Goal: Transaction & Acquisition: Purchase product/service

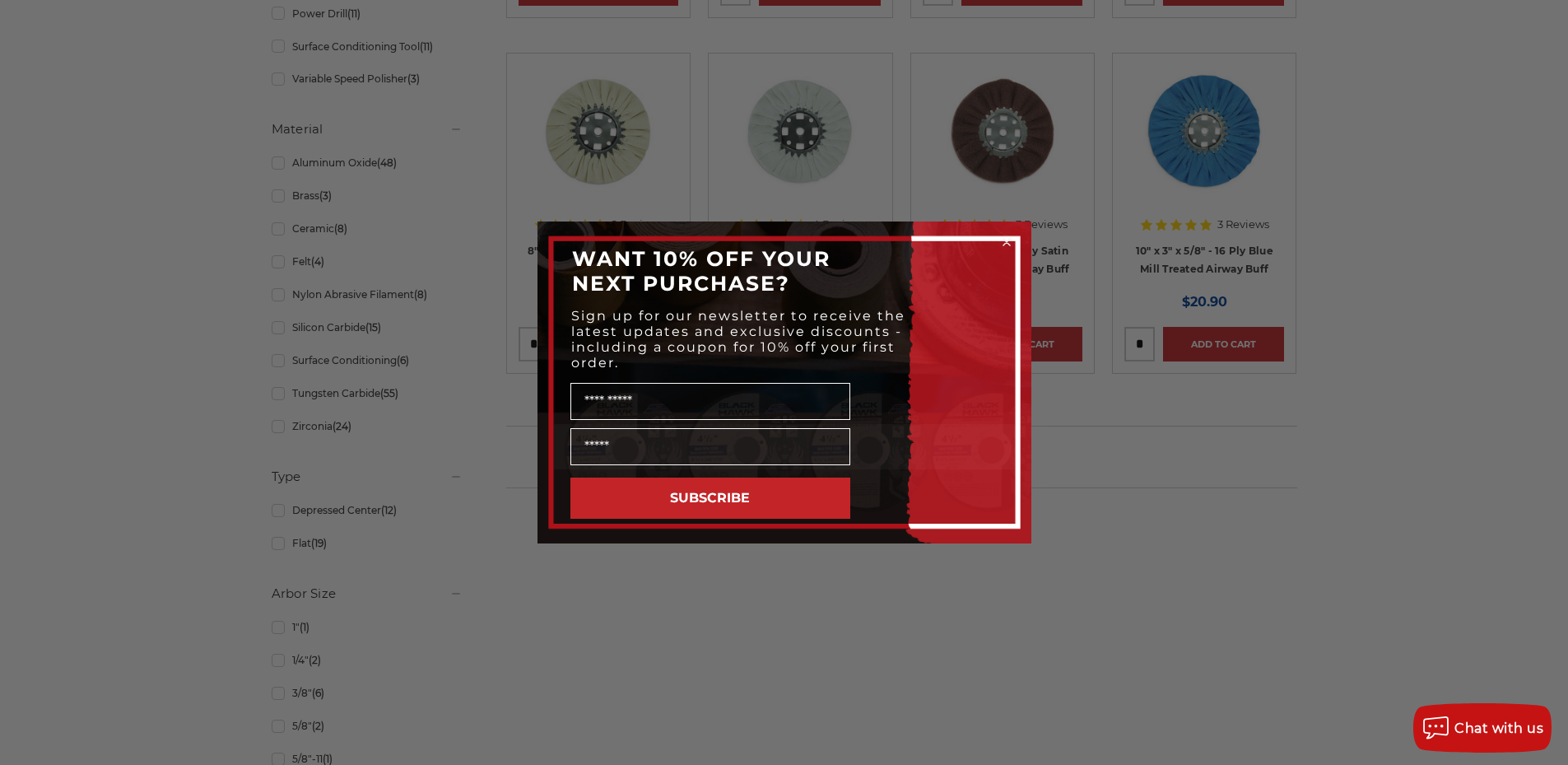
scroll to position [988, 0]
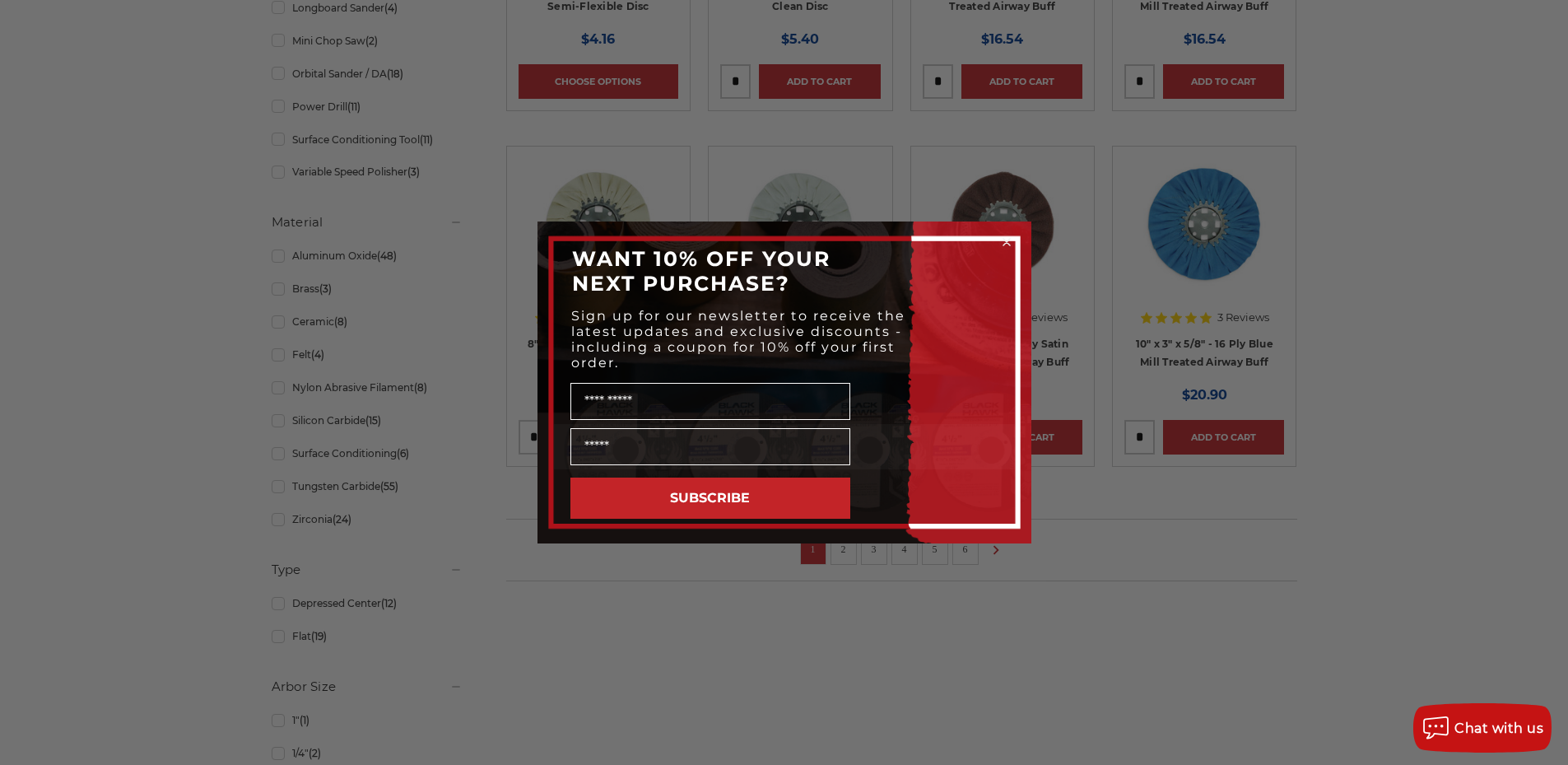
click at [1008, 242] on circle "Close dialog" at bounding box center [1007, 243] width 16 height 16
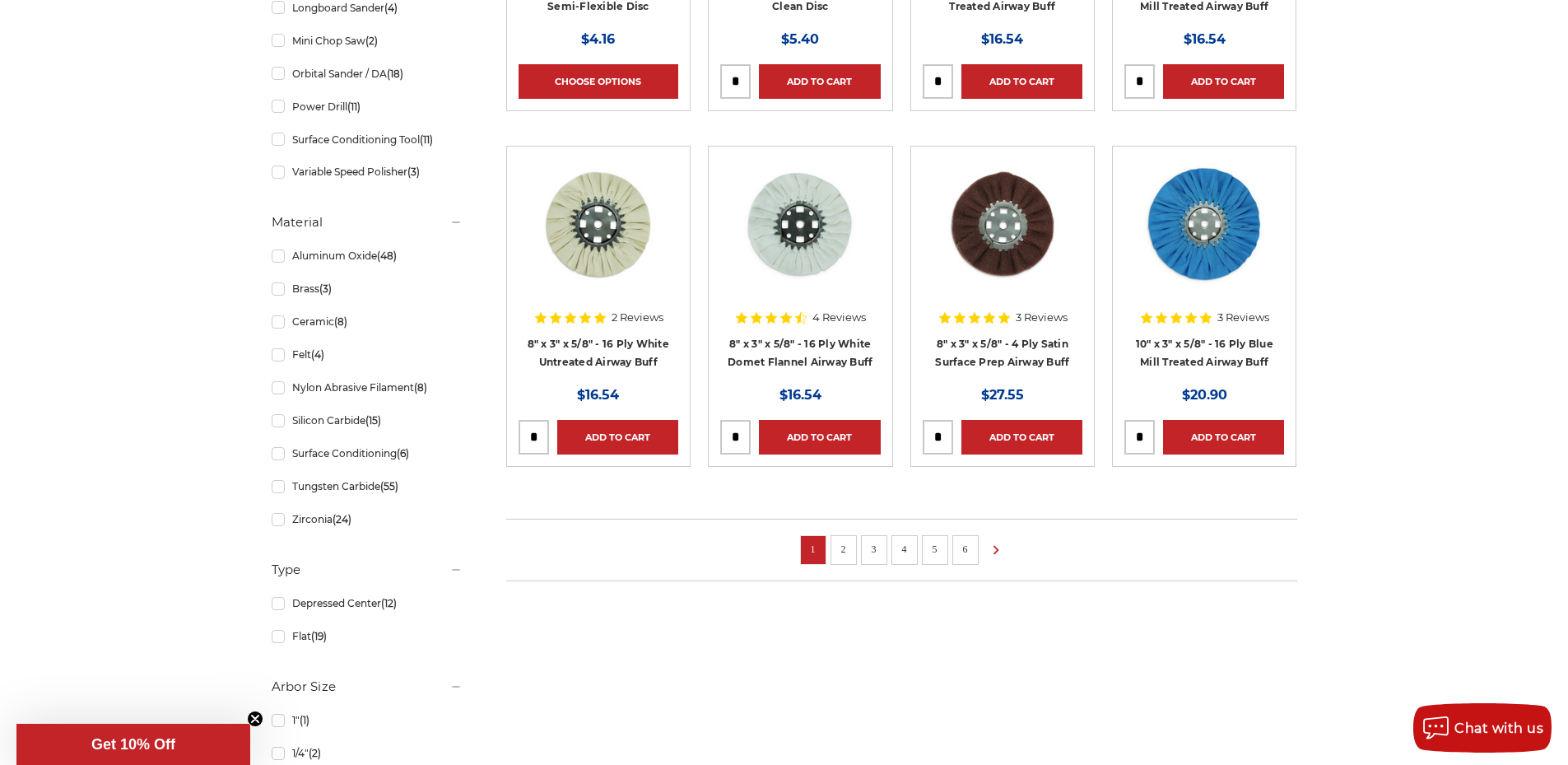
click at [835, 547] on link "2" at bounding box center [843, 550] width 17 height 18
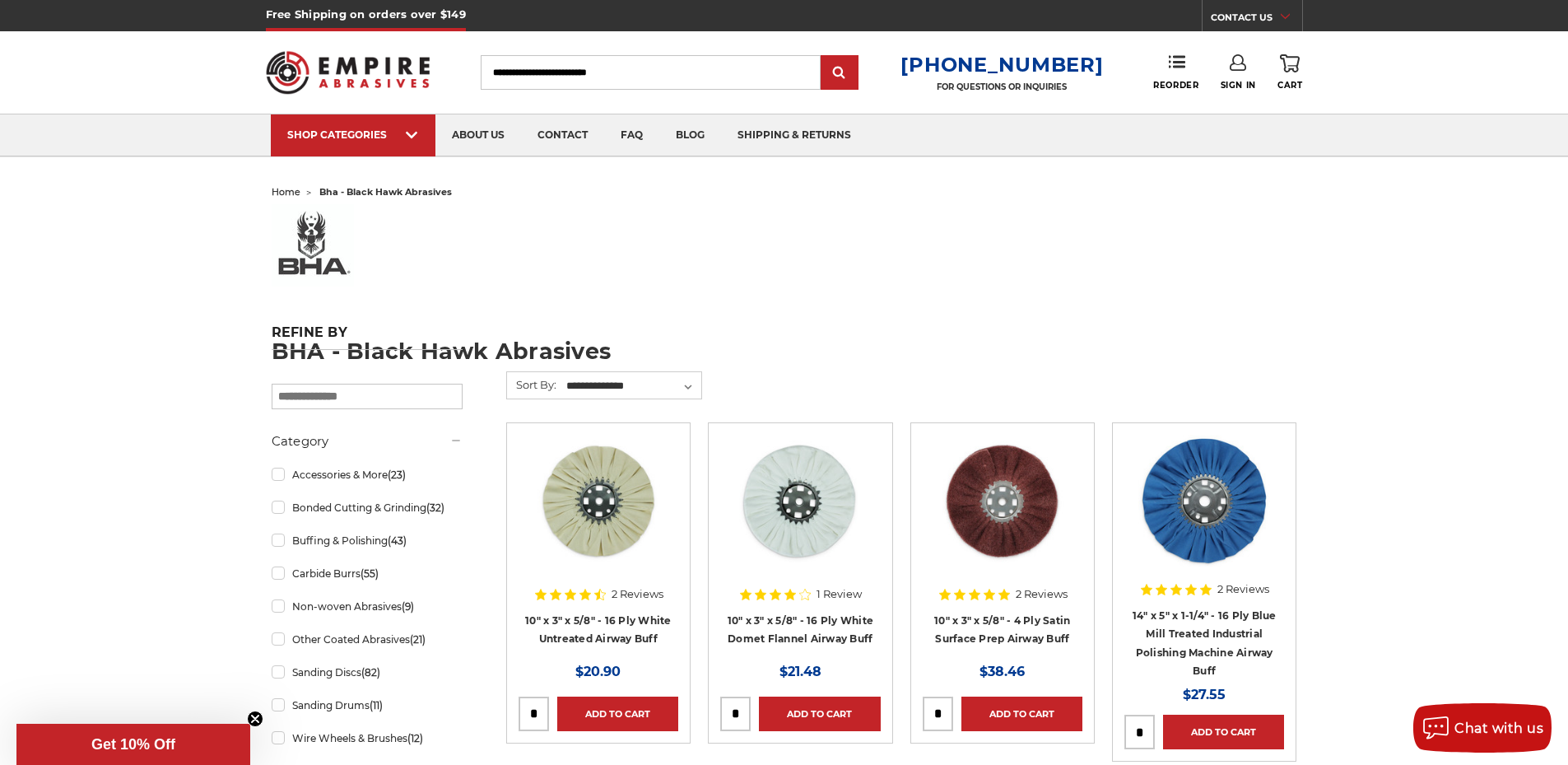
click at [584, 68] on input "Search" at bounding box center [651, 72] width 340 height 35
type input "**********"
click at [823, 57] on input "submit" at bounding box center [839, 73] width 33 height 33
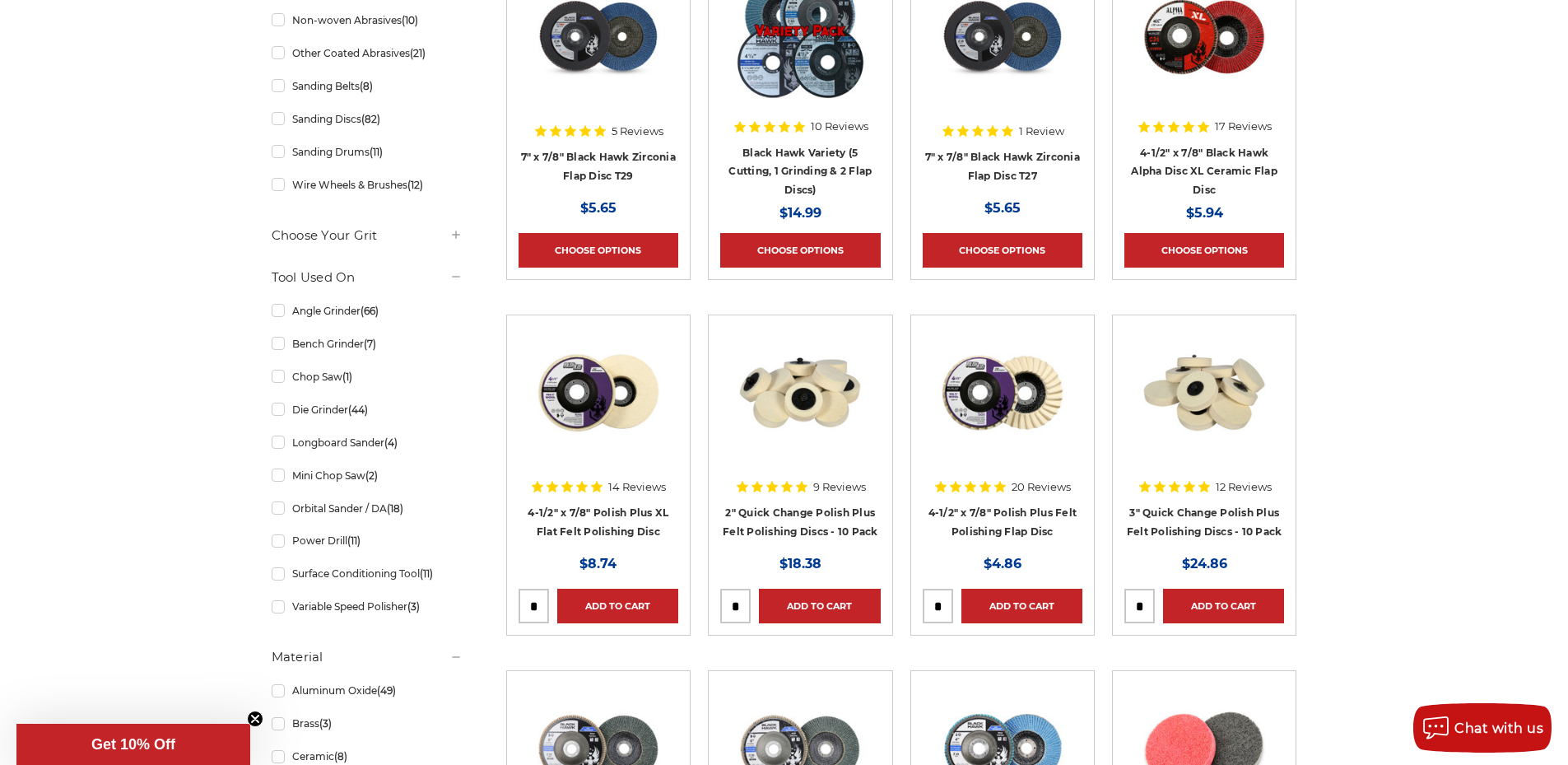
scroll to position [988, 0]
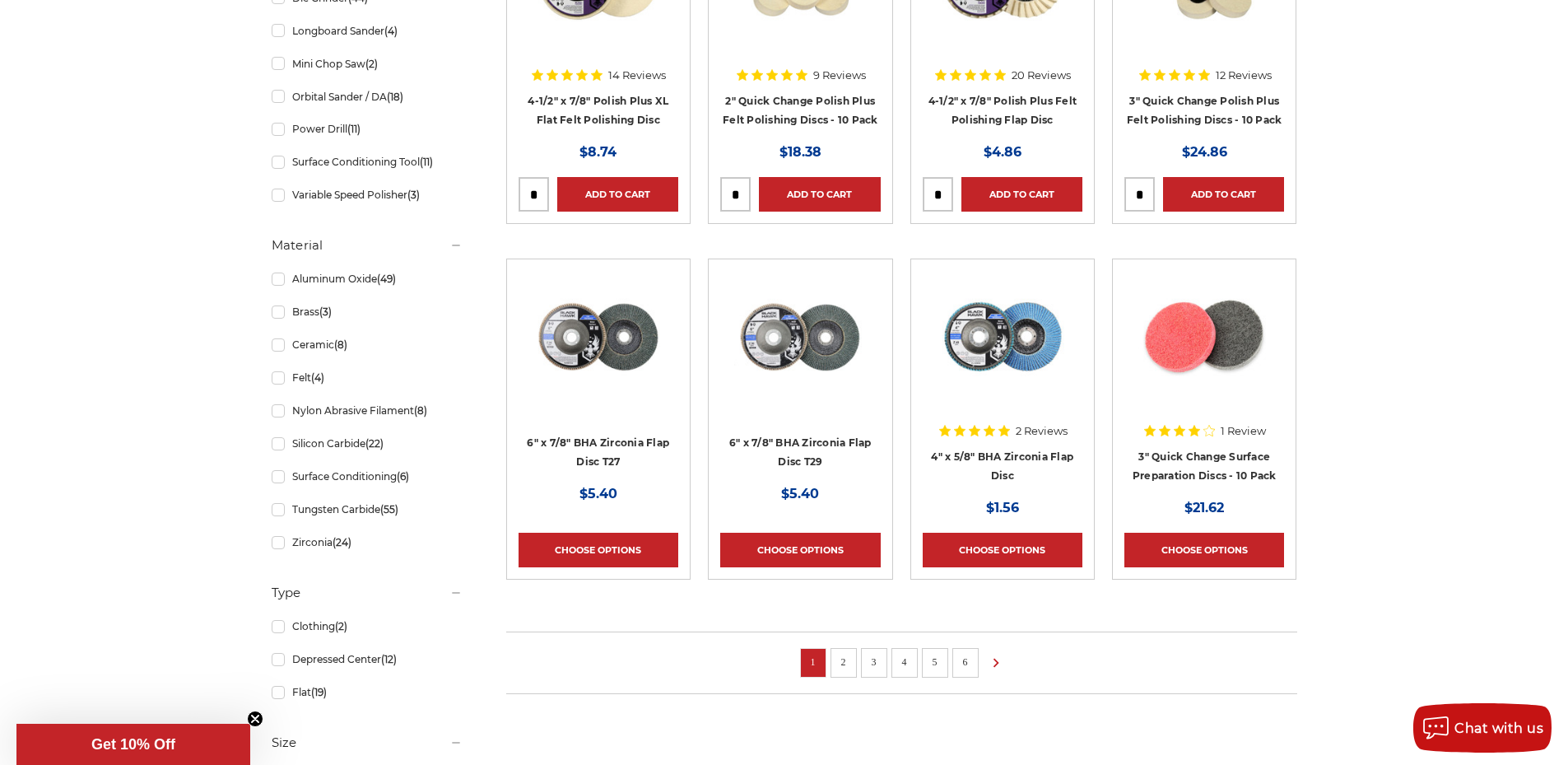
click at [844, 663] on link "2" at bounding box center [843, 662] width 17 height 18
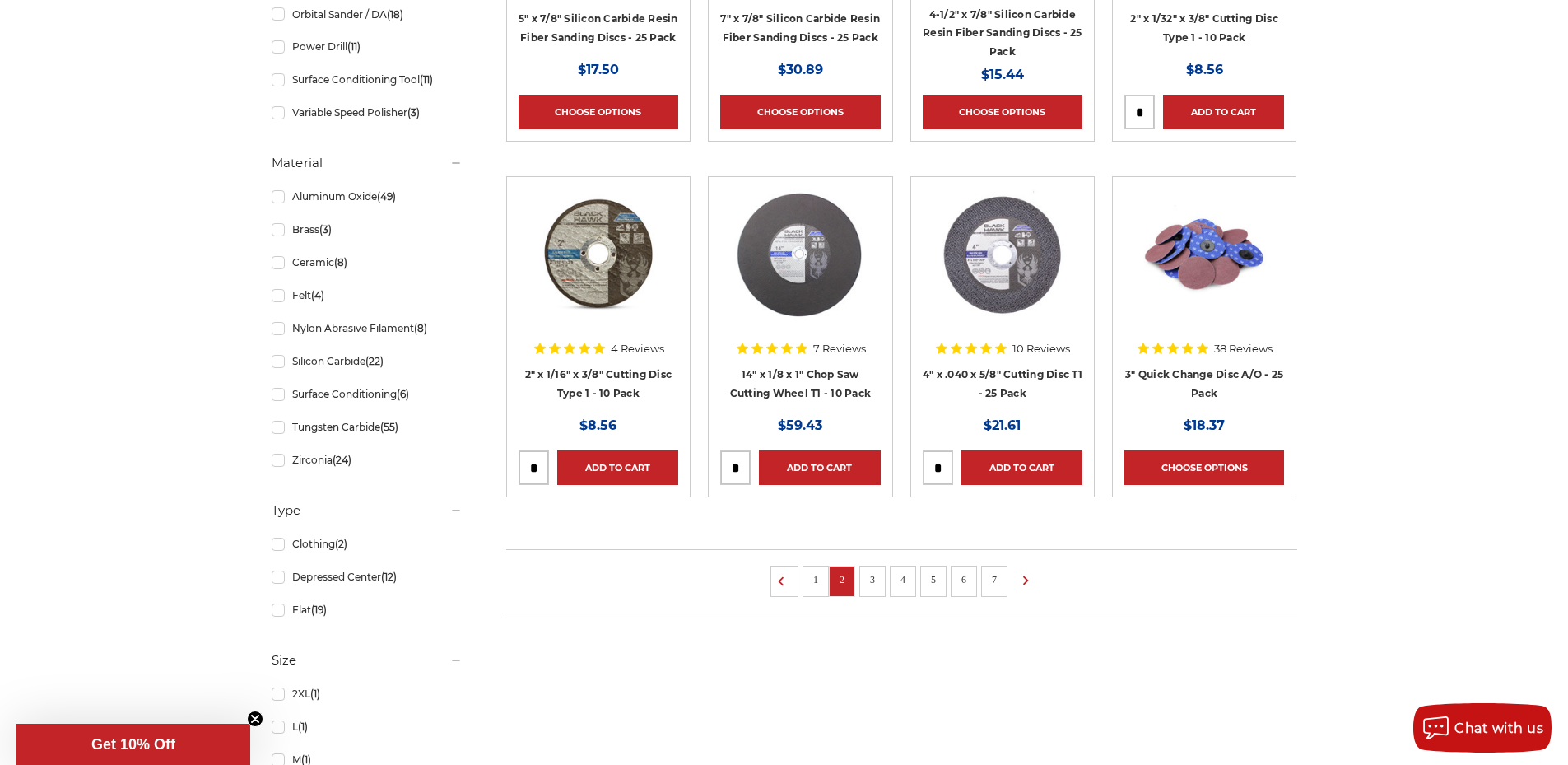
scroll to position [1153, 0]
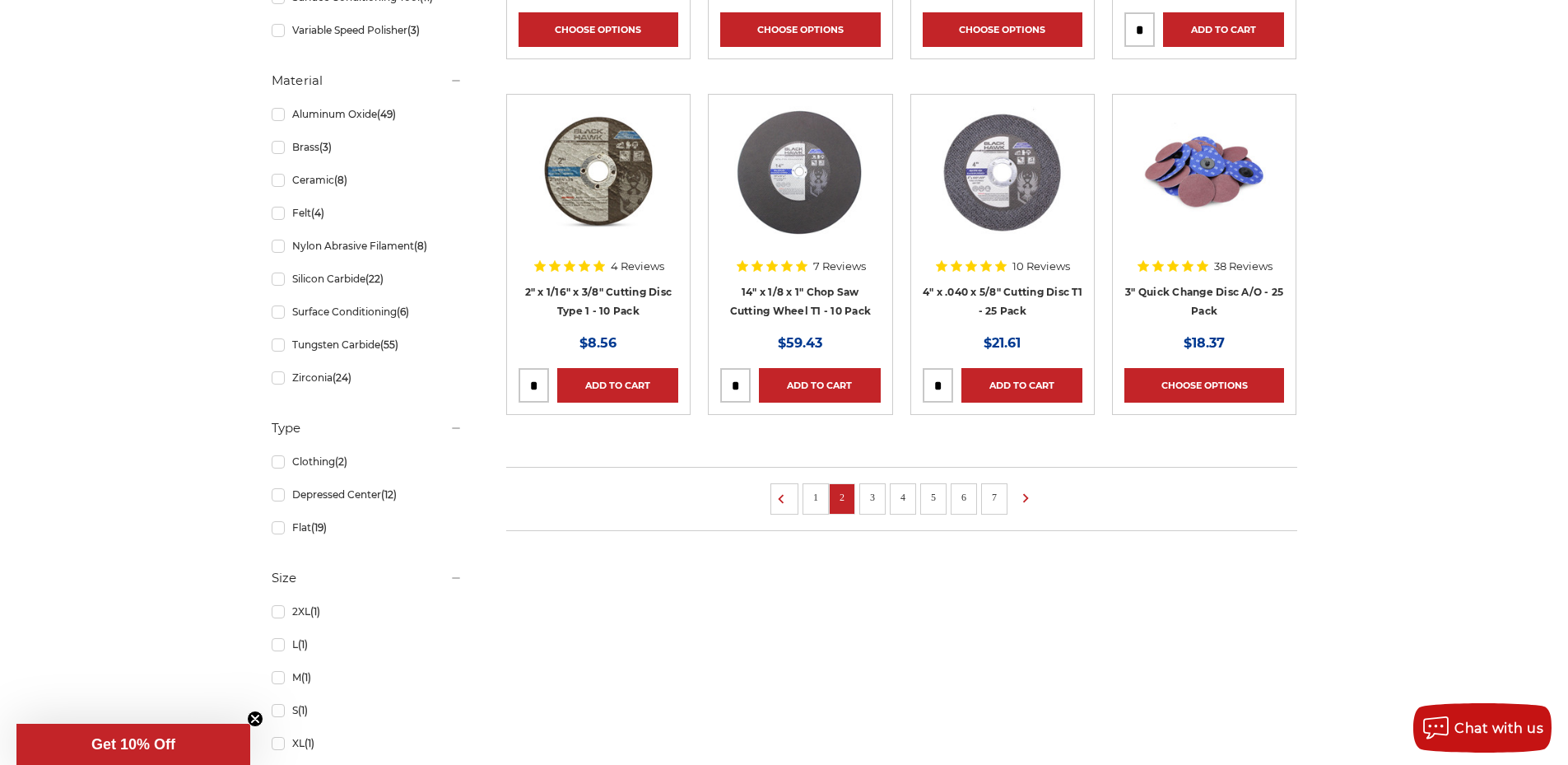
click at [870, 502] on link "3" at bounding box center [872, 497] width 17 height 18
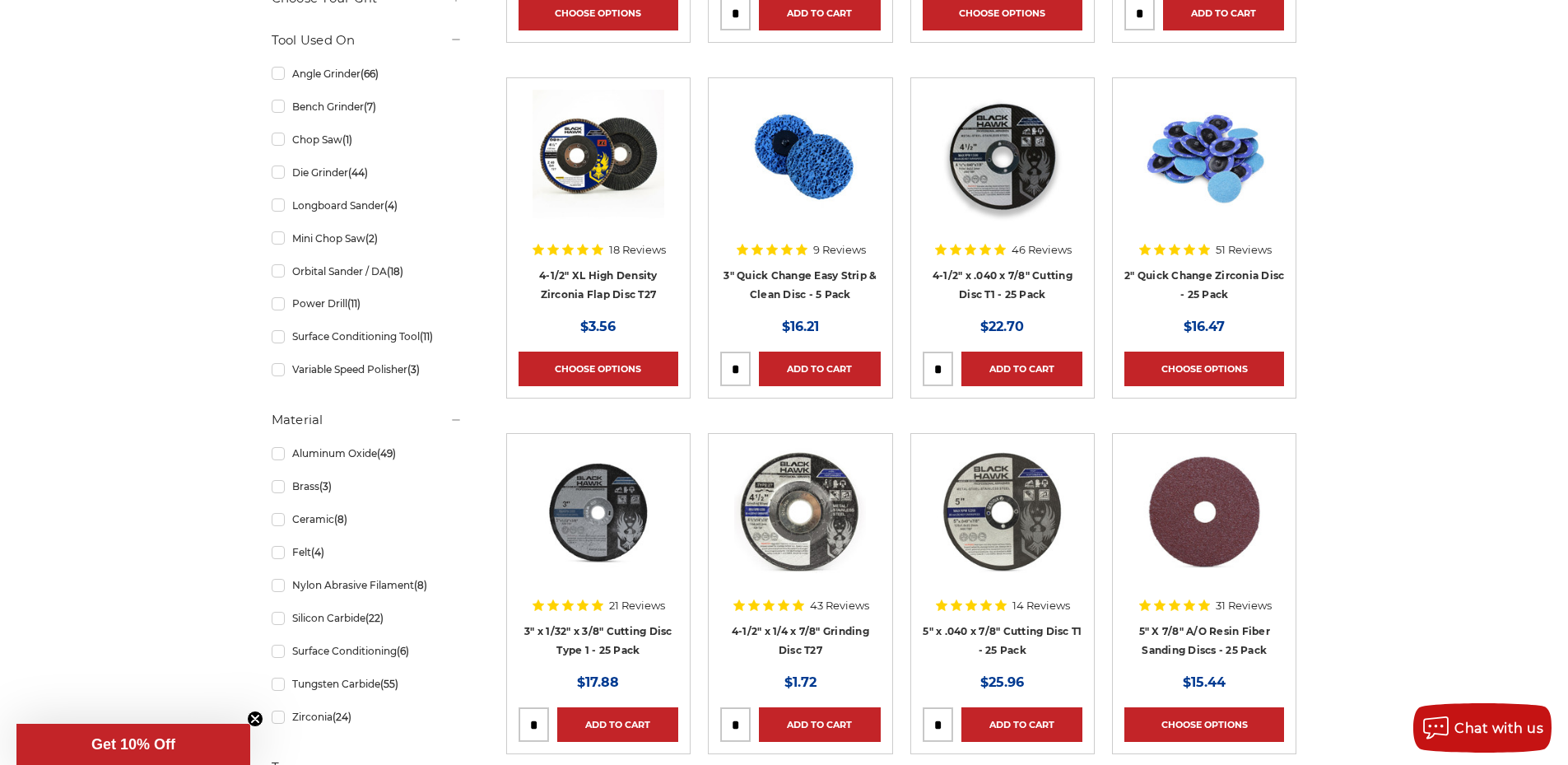
scroll to position [824, 0]
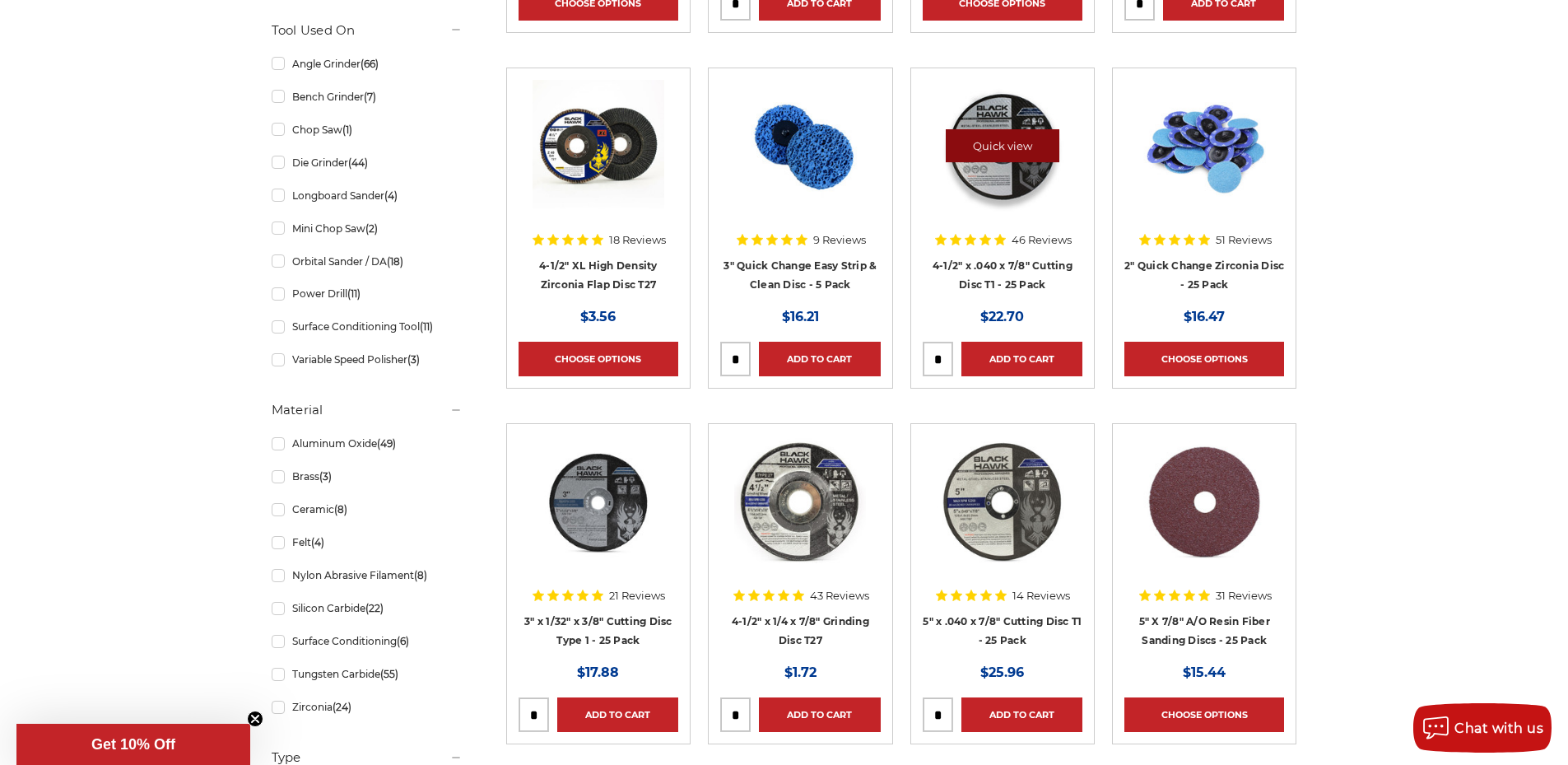
click at [1035, 137] on link "Quick view" at bounding box center [1003, 145] width 113 height 33
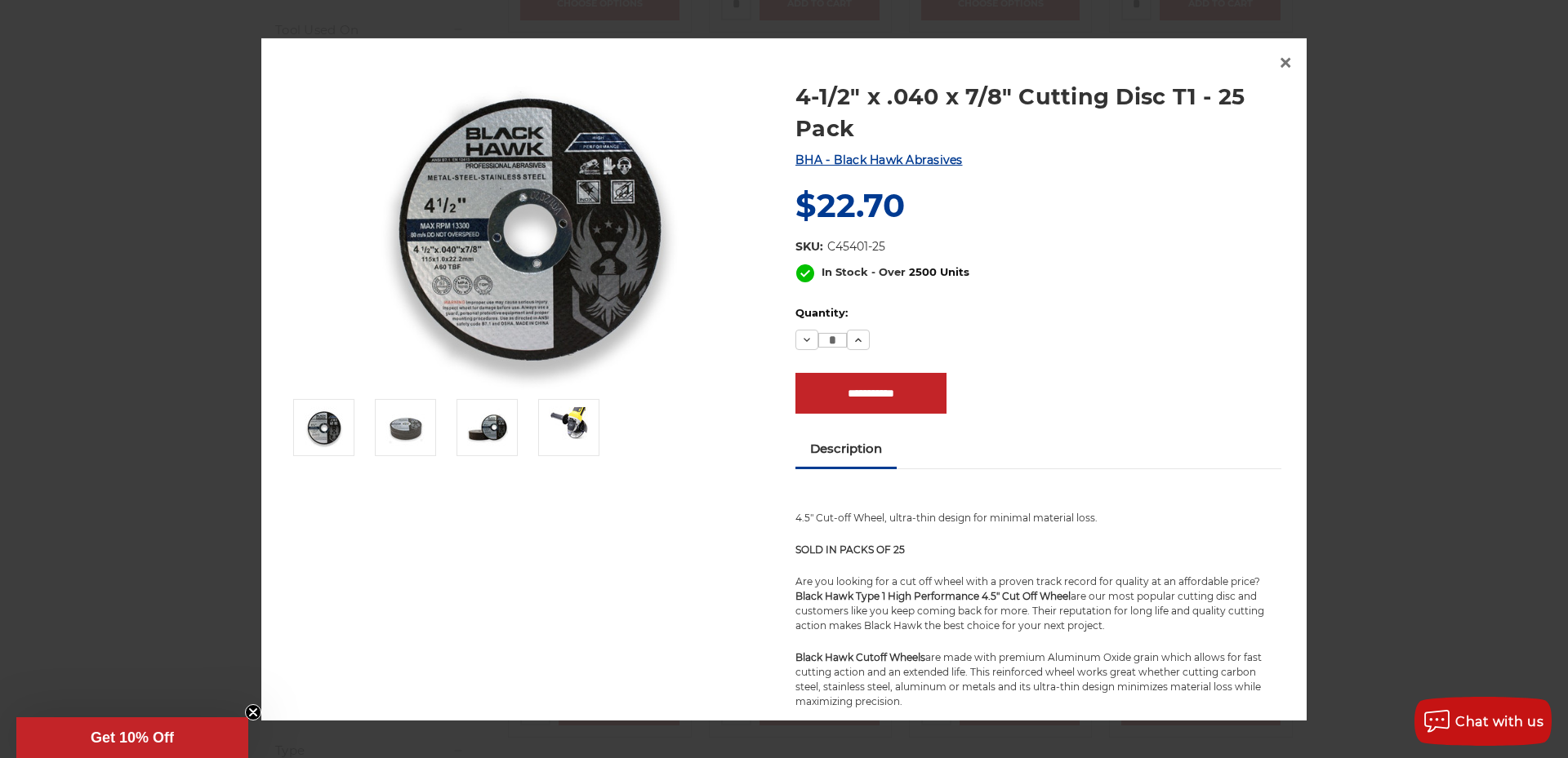
click at [857, 354] on div "**********" at bounding box center [1038, 339] width 486 height 149
click at [855, 346] on icon at bounding box center [858, 340] width 13 height 13
type input "*"
click at [866, 399] on input "**********" at bounding box center [870, 393] width 151 height 40
type input "**********"
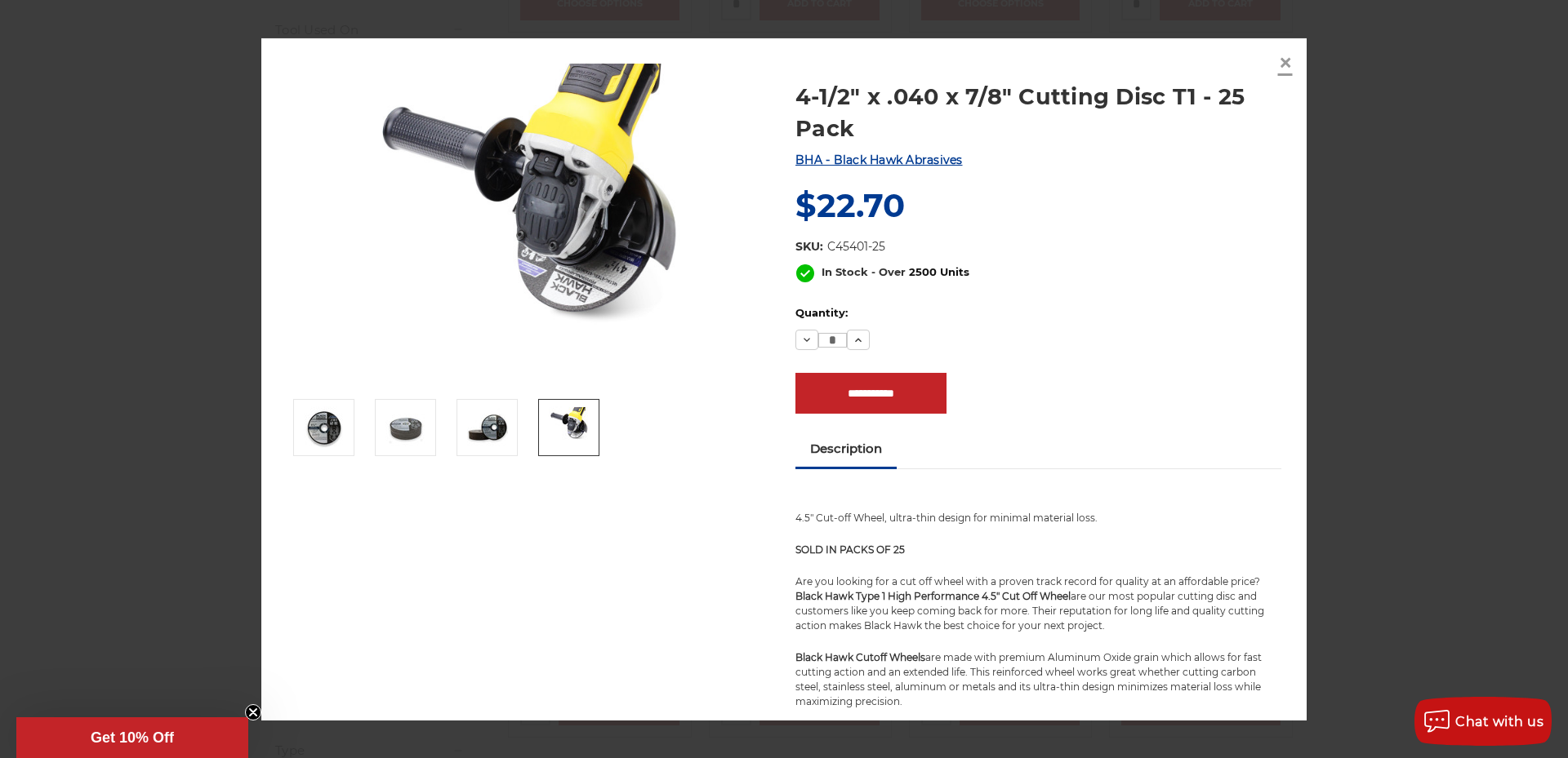
click at [1294, 69] on link "×" at bounding box center [1285, 62] width 26 height 26
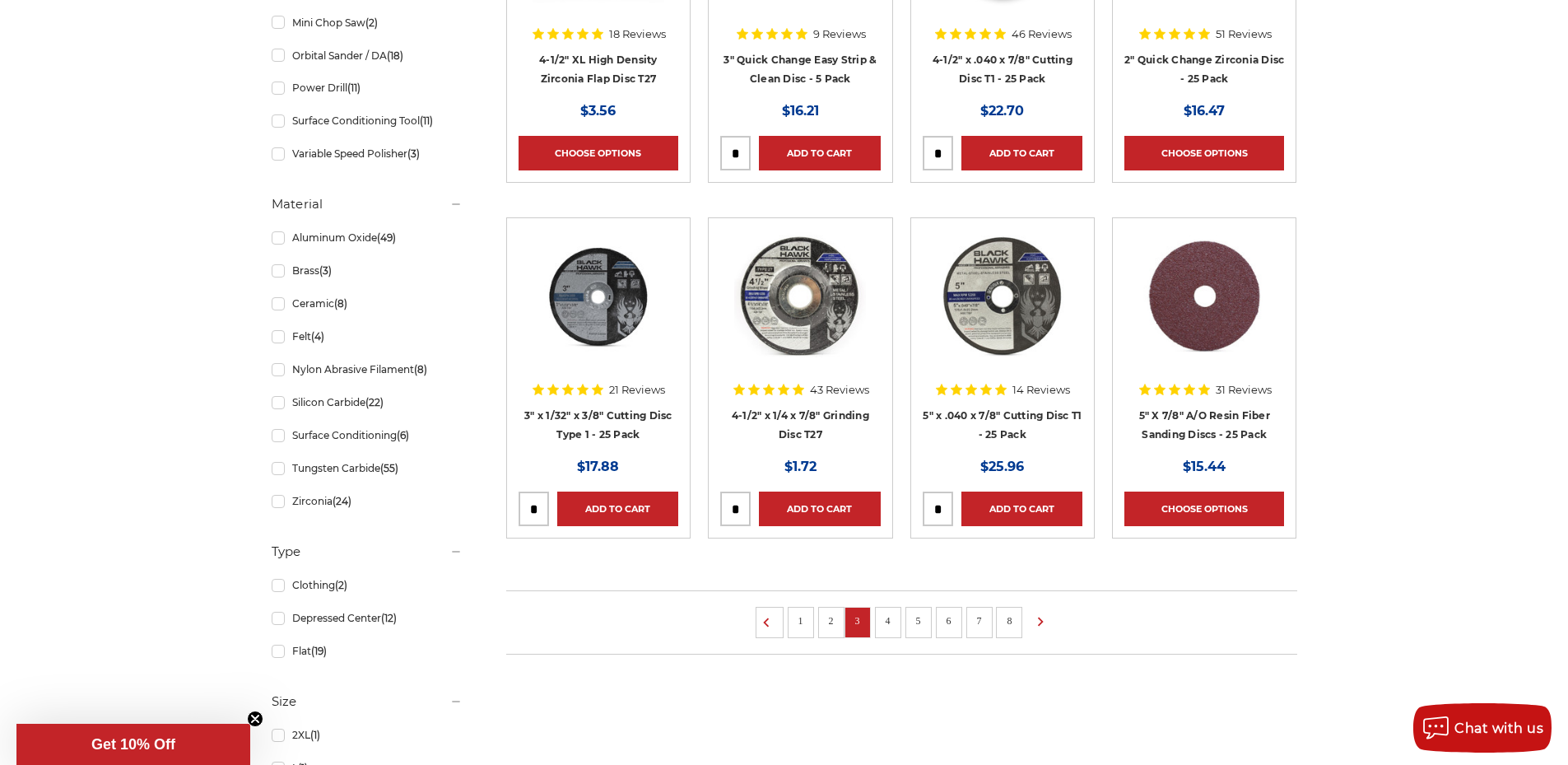
scroll to position [1071, 0]
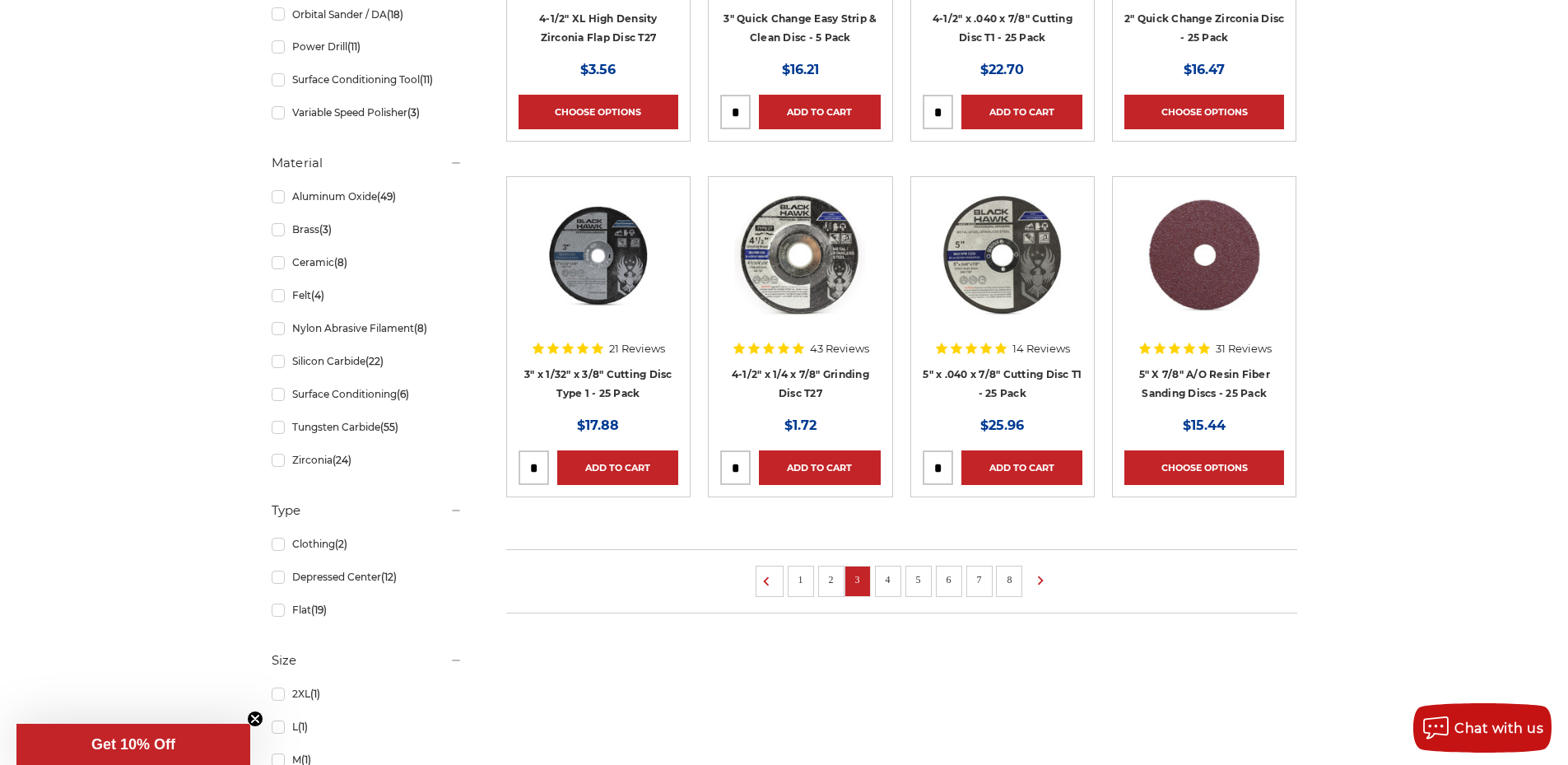
click at [883, 588] on link "4" at bounding box center [888, 580] width 17 height 18
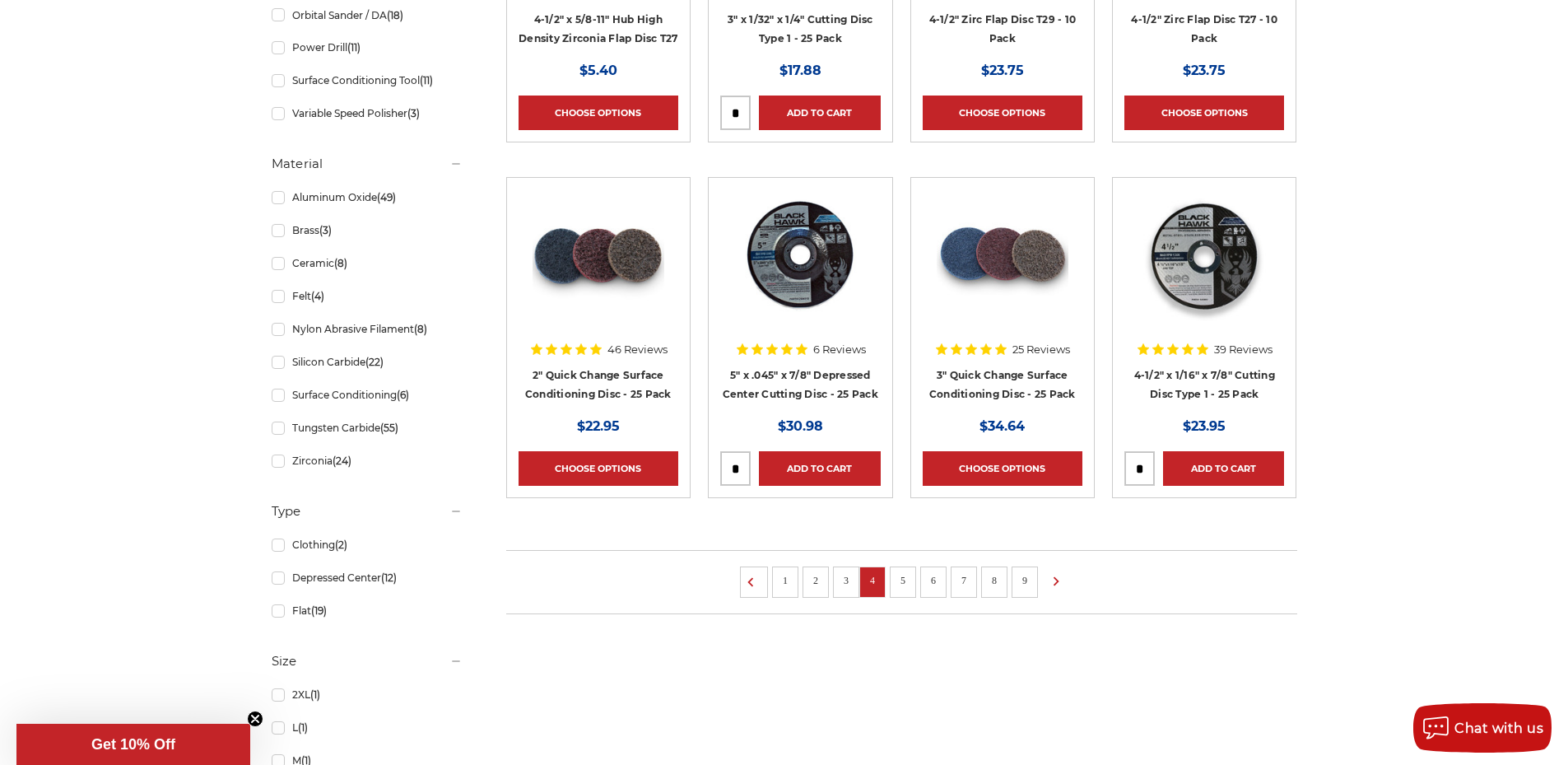
scroll to position [1071, 0]
click at [839, 582] on link "3" at bounding box center [846, 580] width 17 height 18
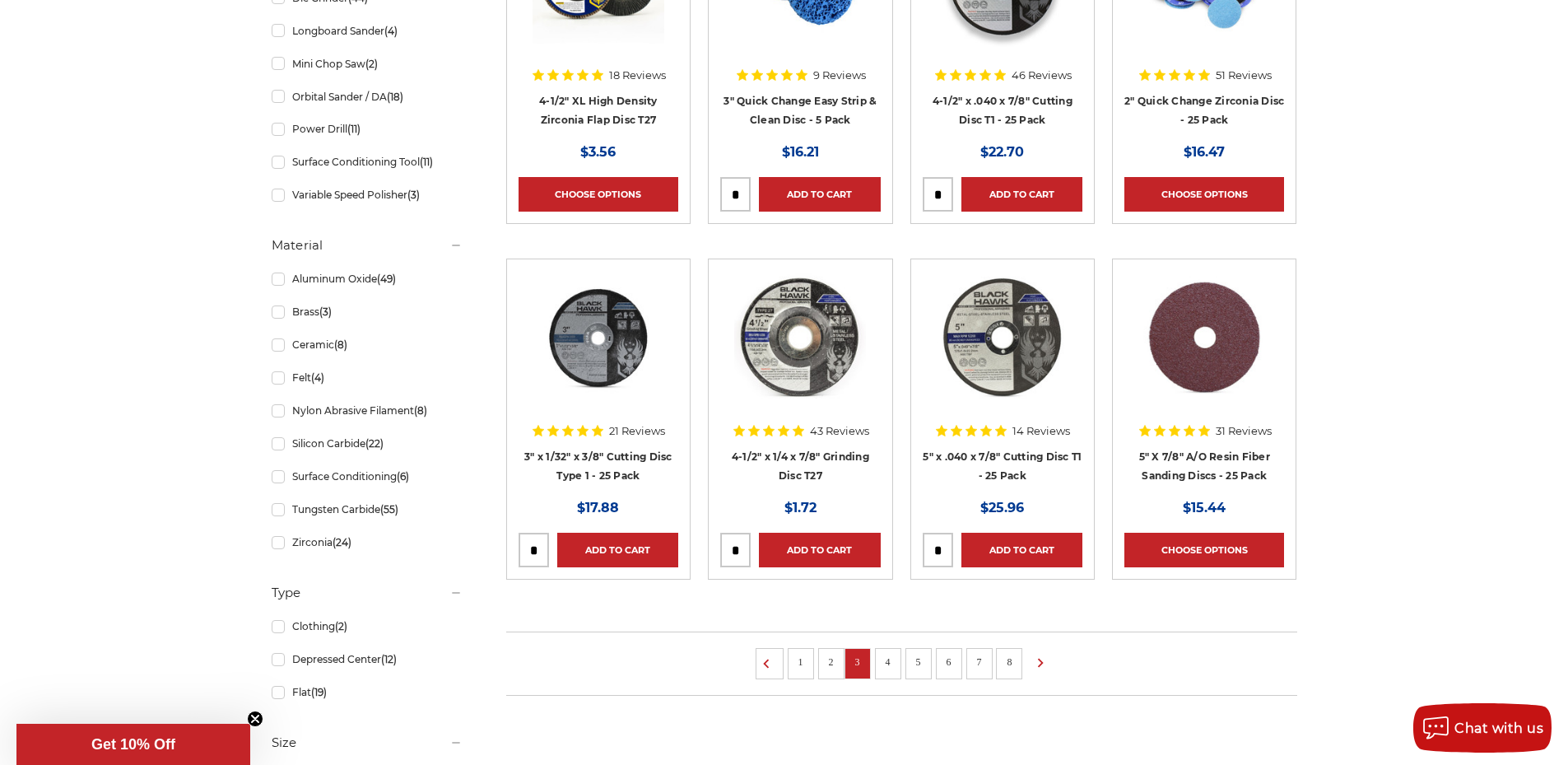
scroll to position [1071, 0]
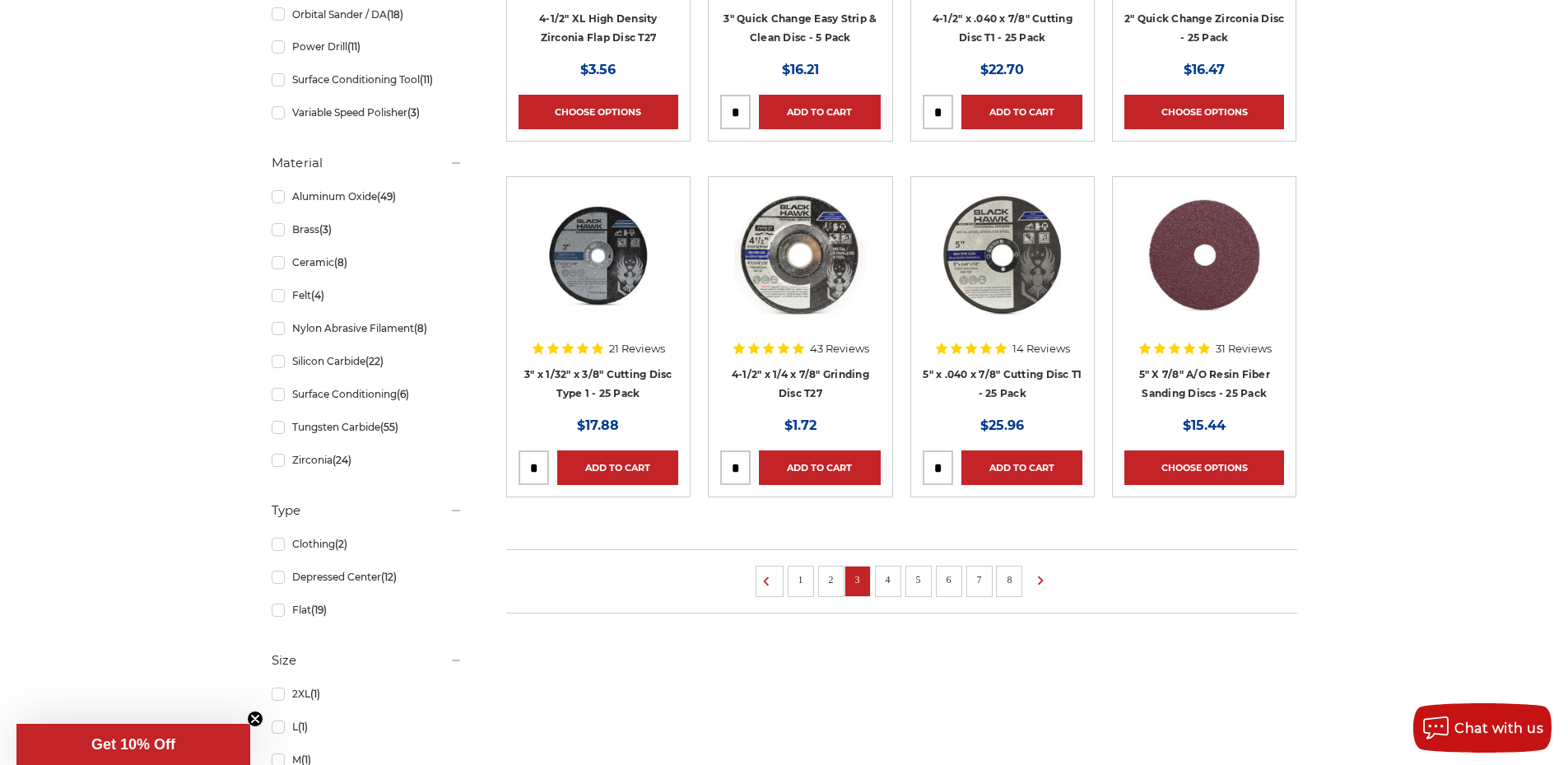
click at [826, 588] on link "2" at bounding box center [831, 580] width 17 height 18
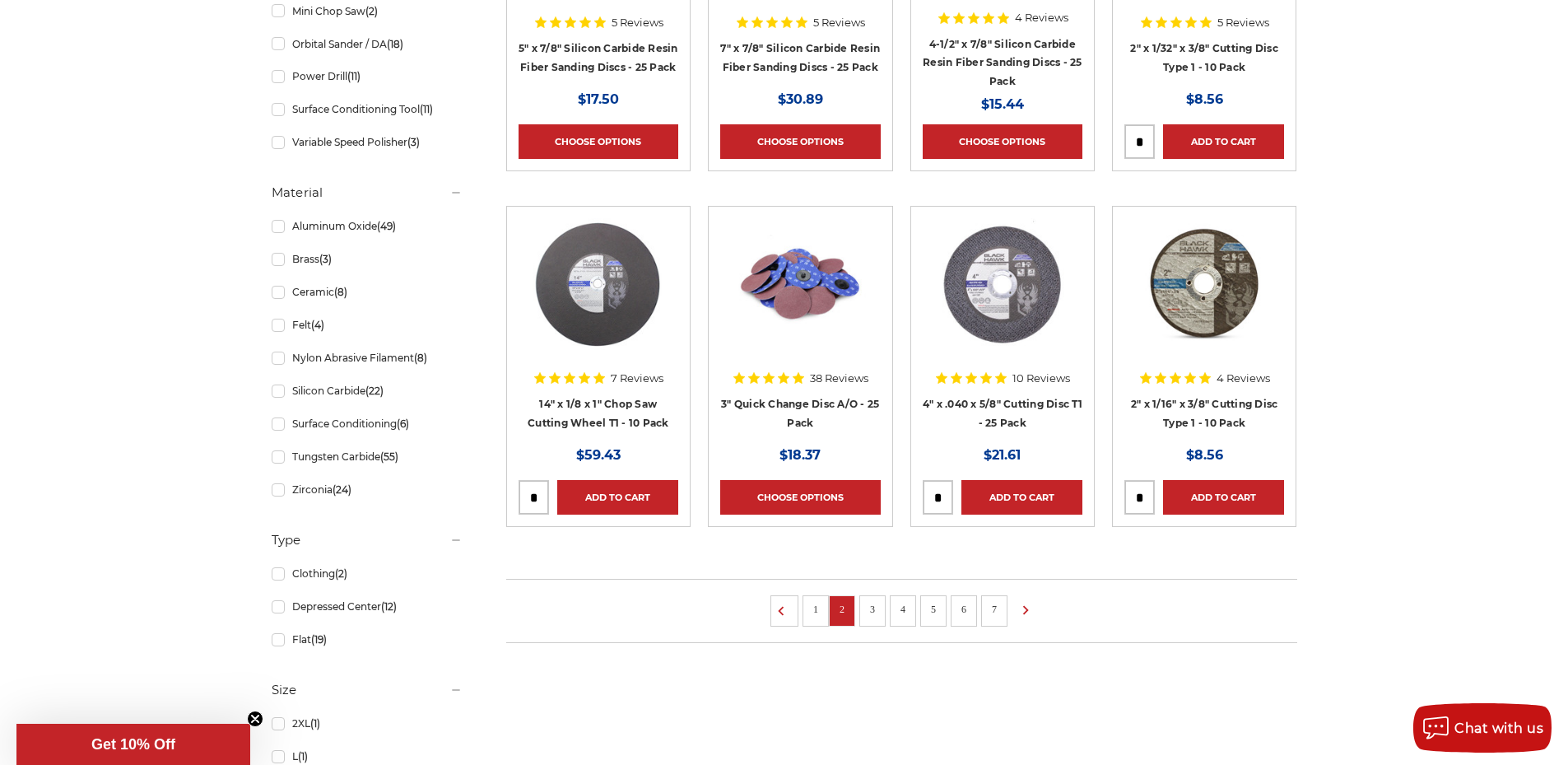
scroll to position [1071, 0]
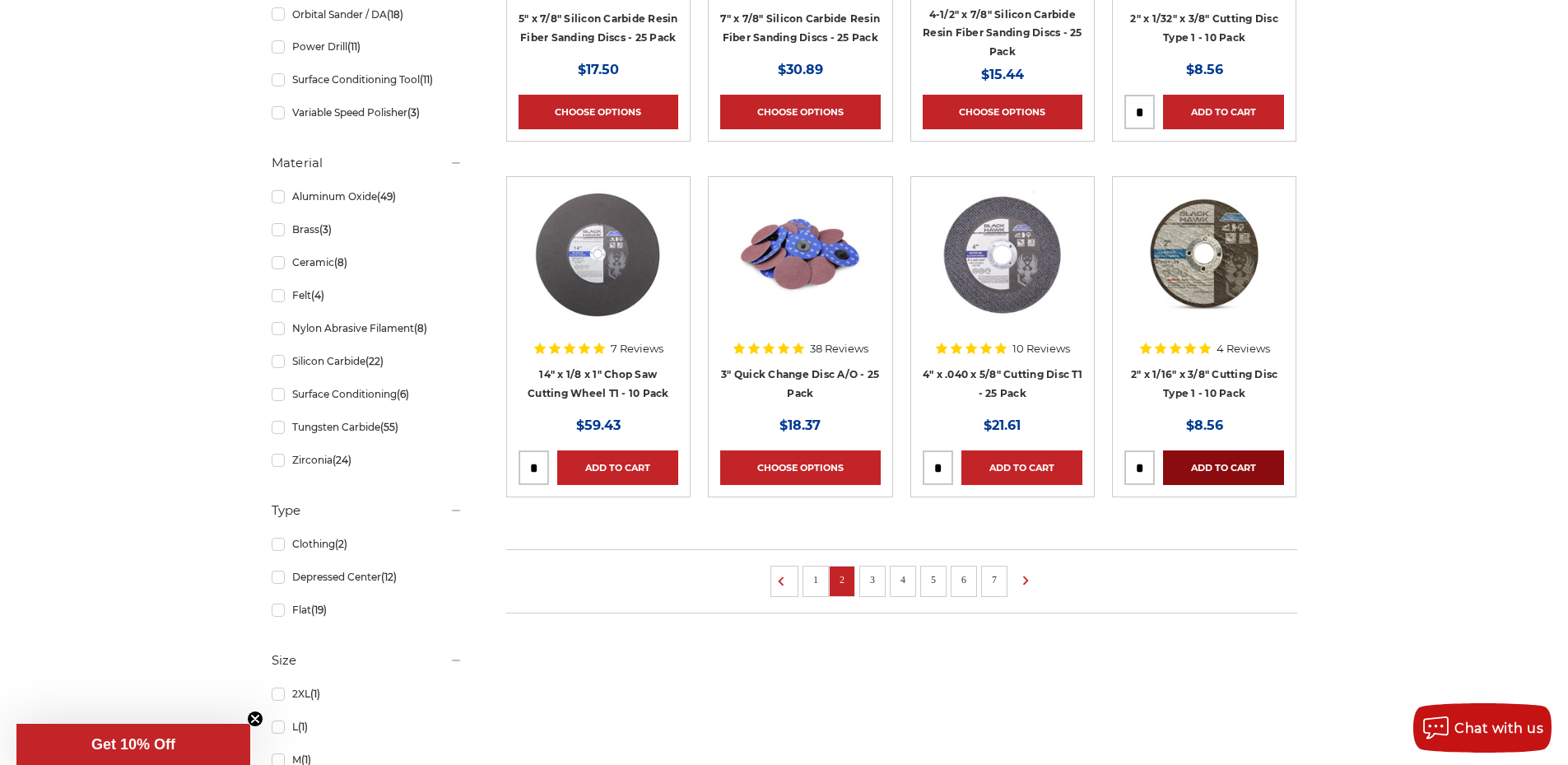
click at [1196, 468] on link "Add to Cart" at bounding box center [1225, 467] width 121 height 35
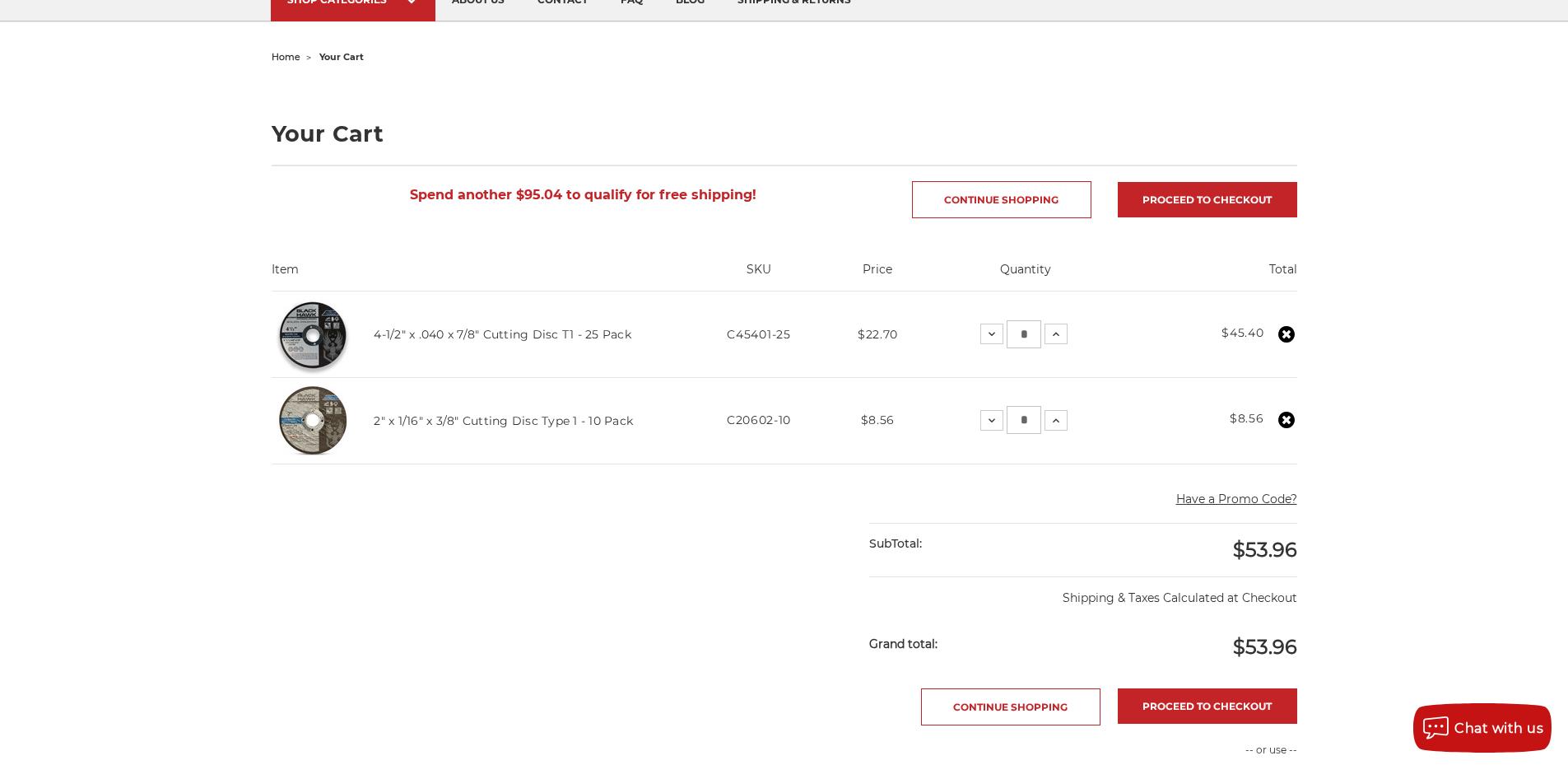
scroll to position [164, 0]
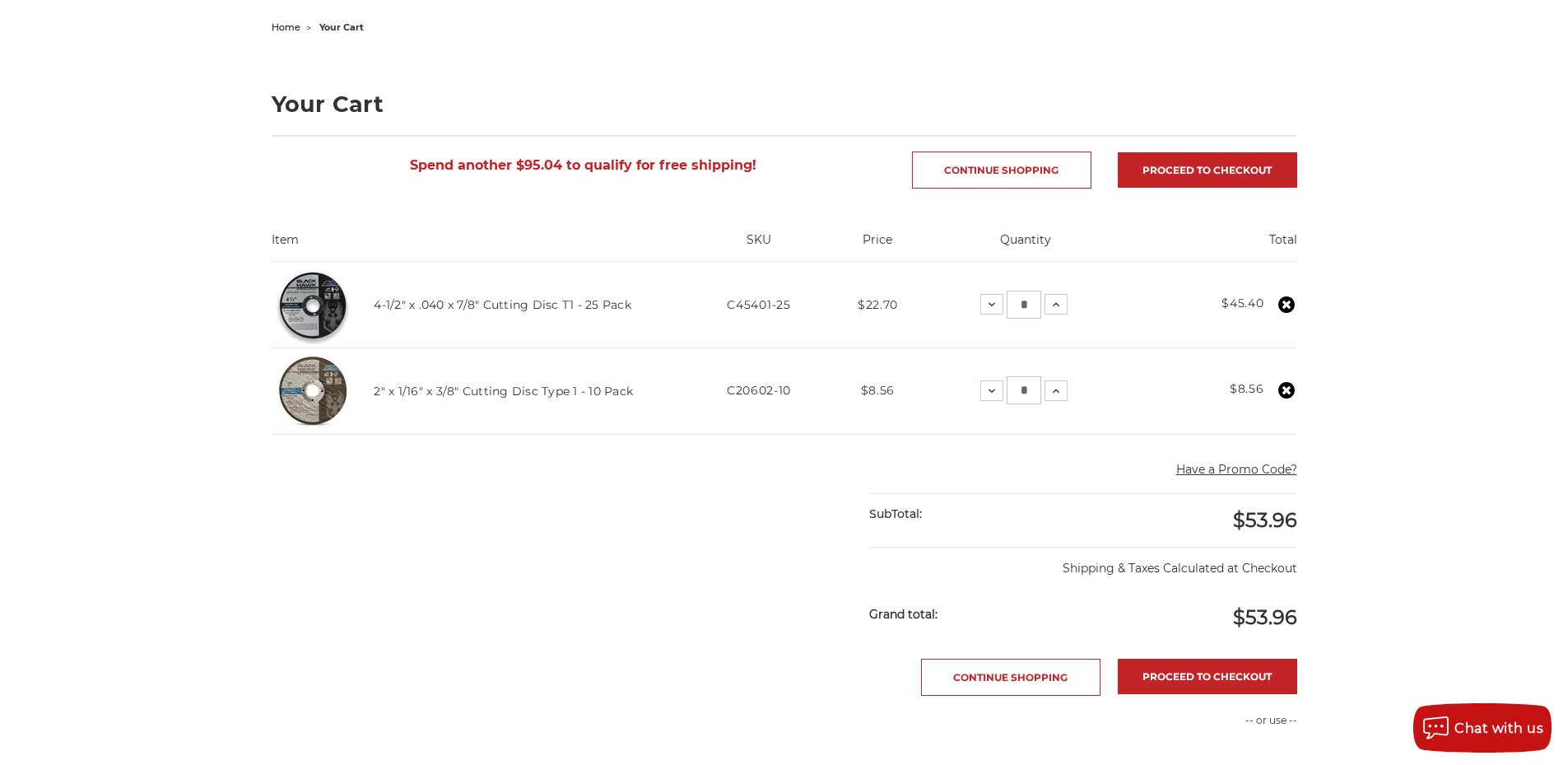
click at [1287, 395] on use at bounding box center [1286, 390] width 17 height 17
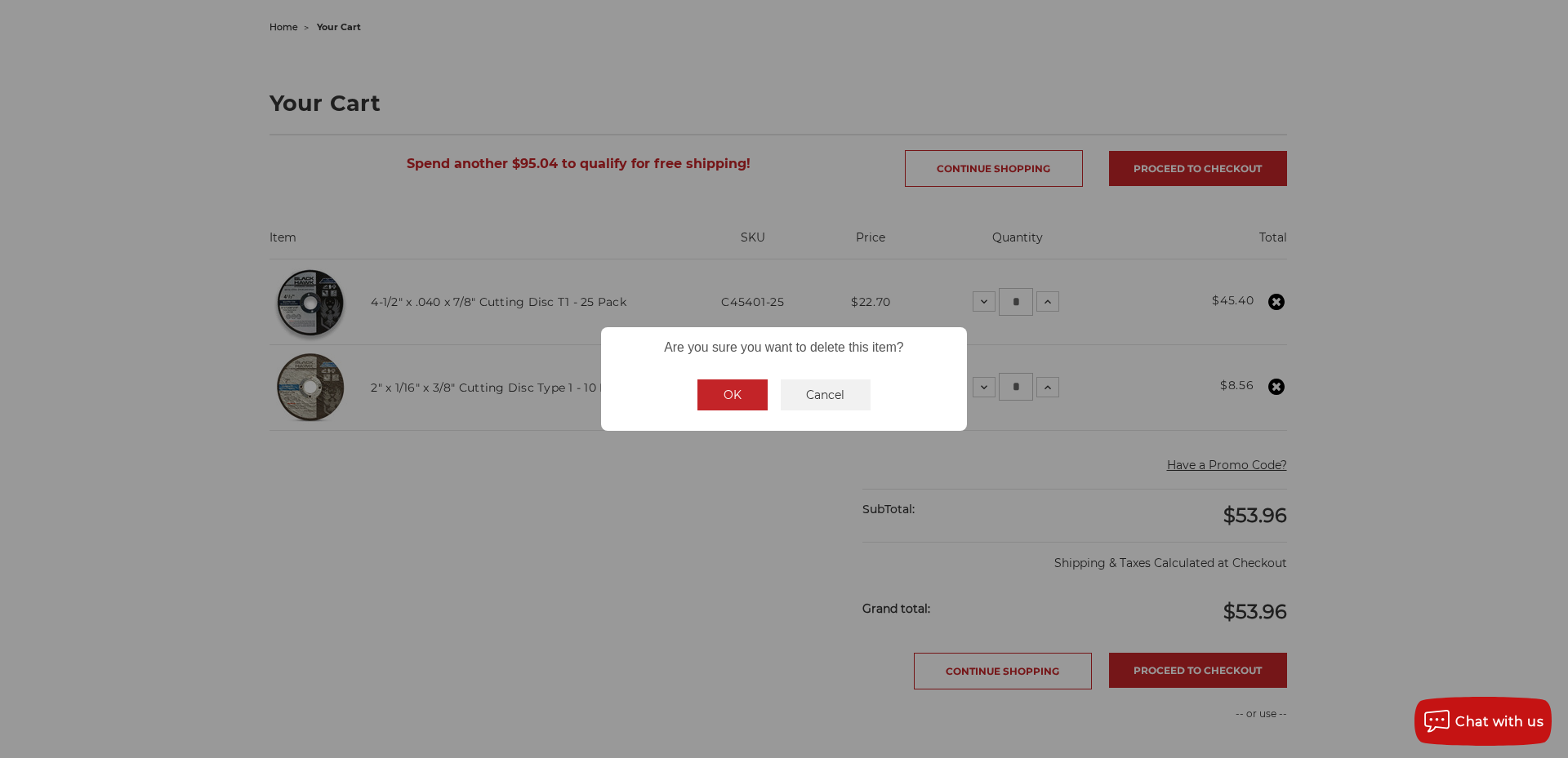
click at [714, 399] on button "OK" at bounding box center [732, 395] width 70 height 31
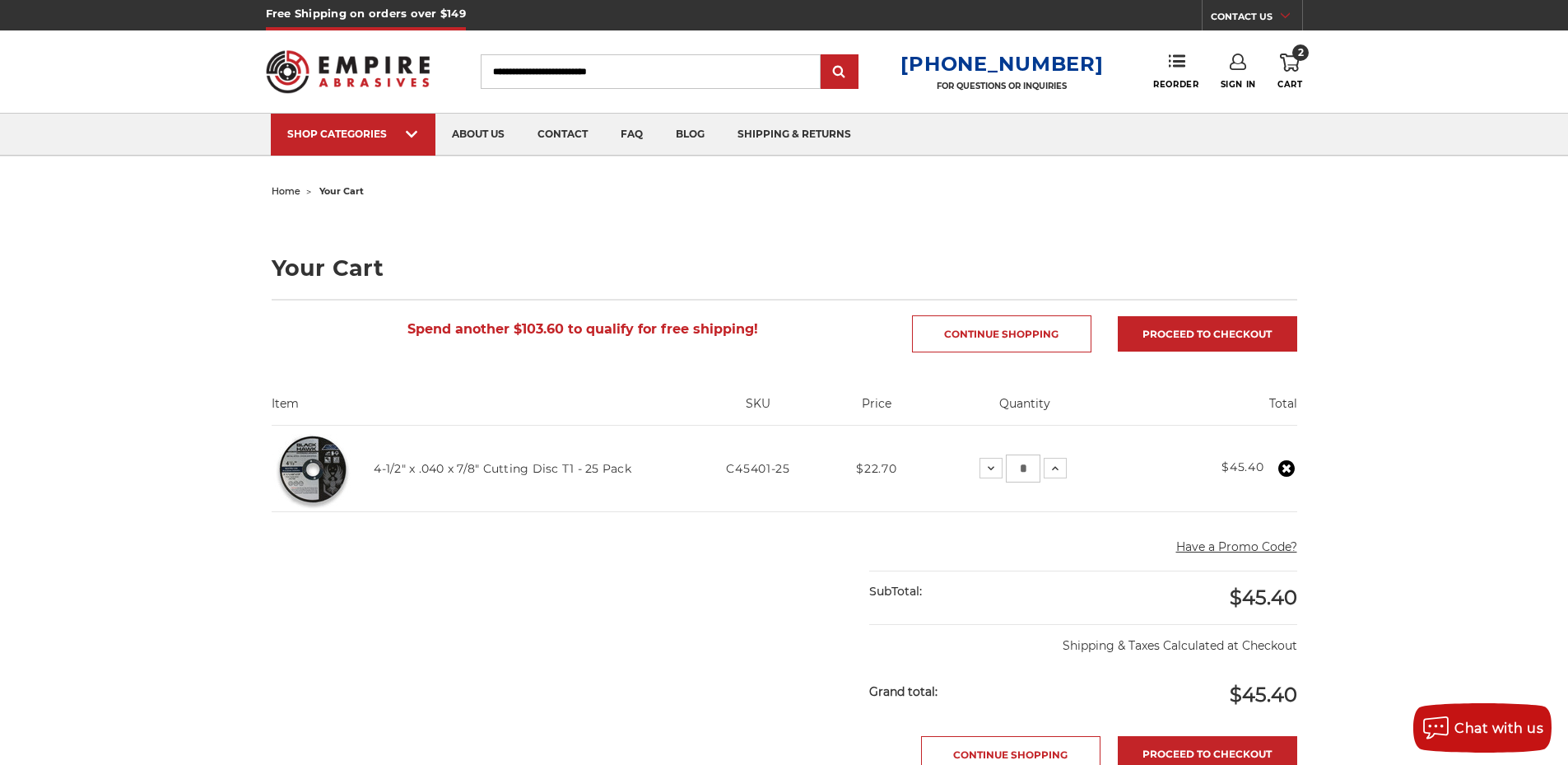
scroll to position [0, 0]
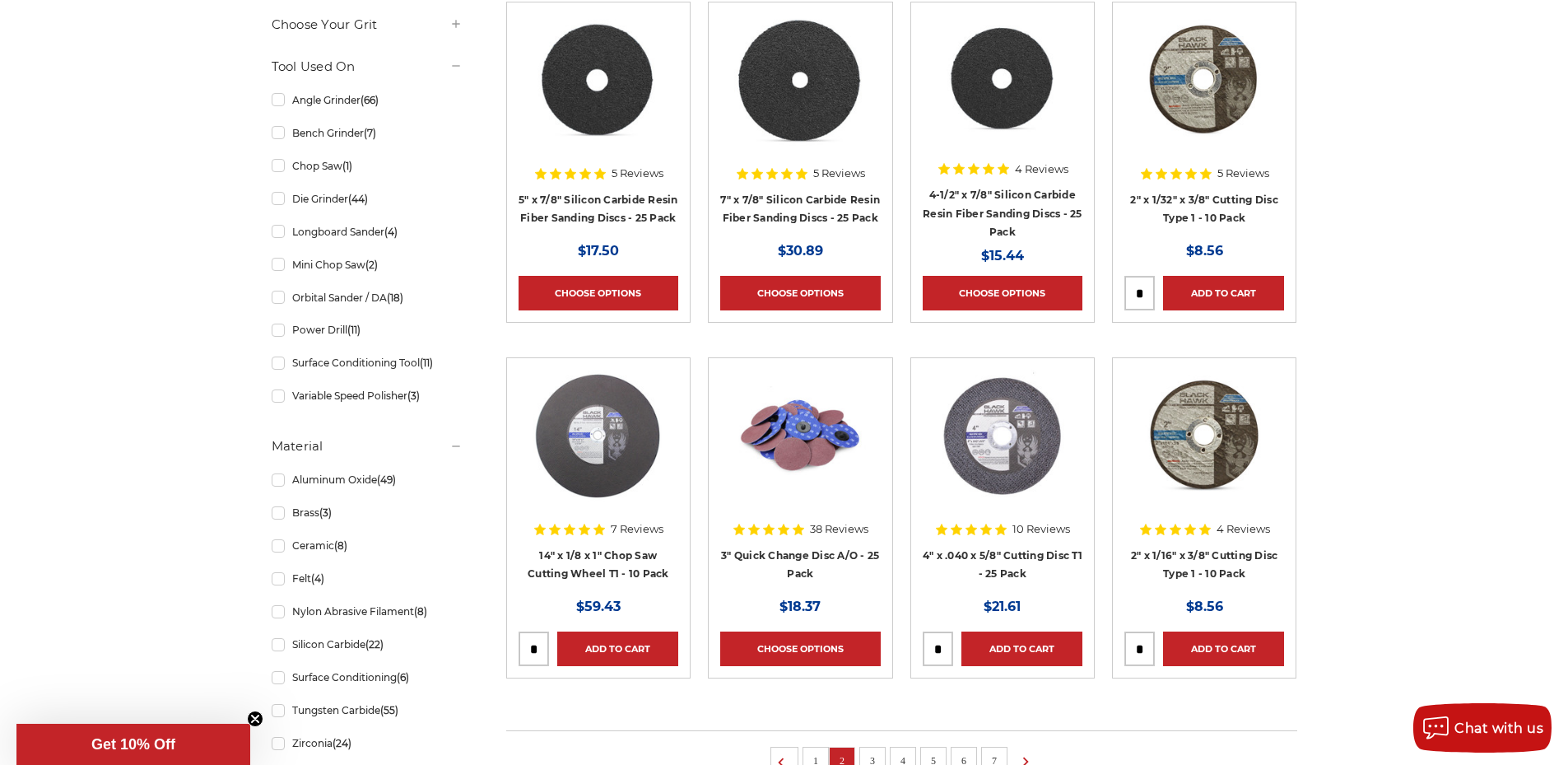
scroll to position [988, 0]
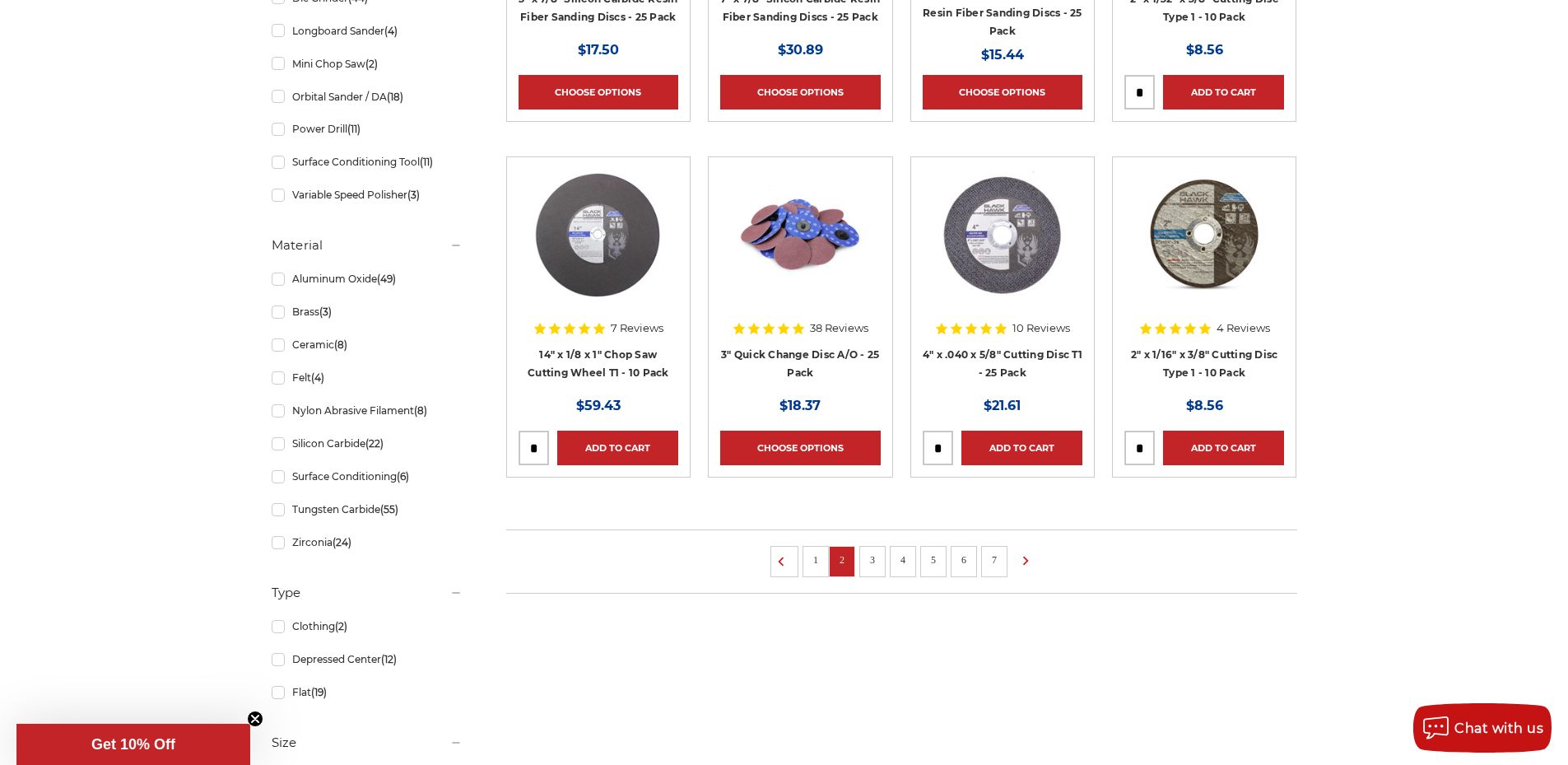
click at [807, 569] on link "1" at bounding box center [815, 560] width 17 height 18
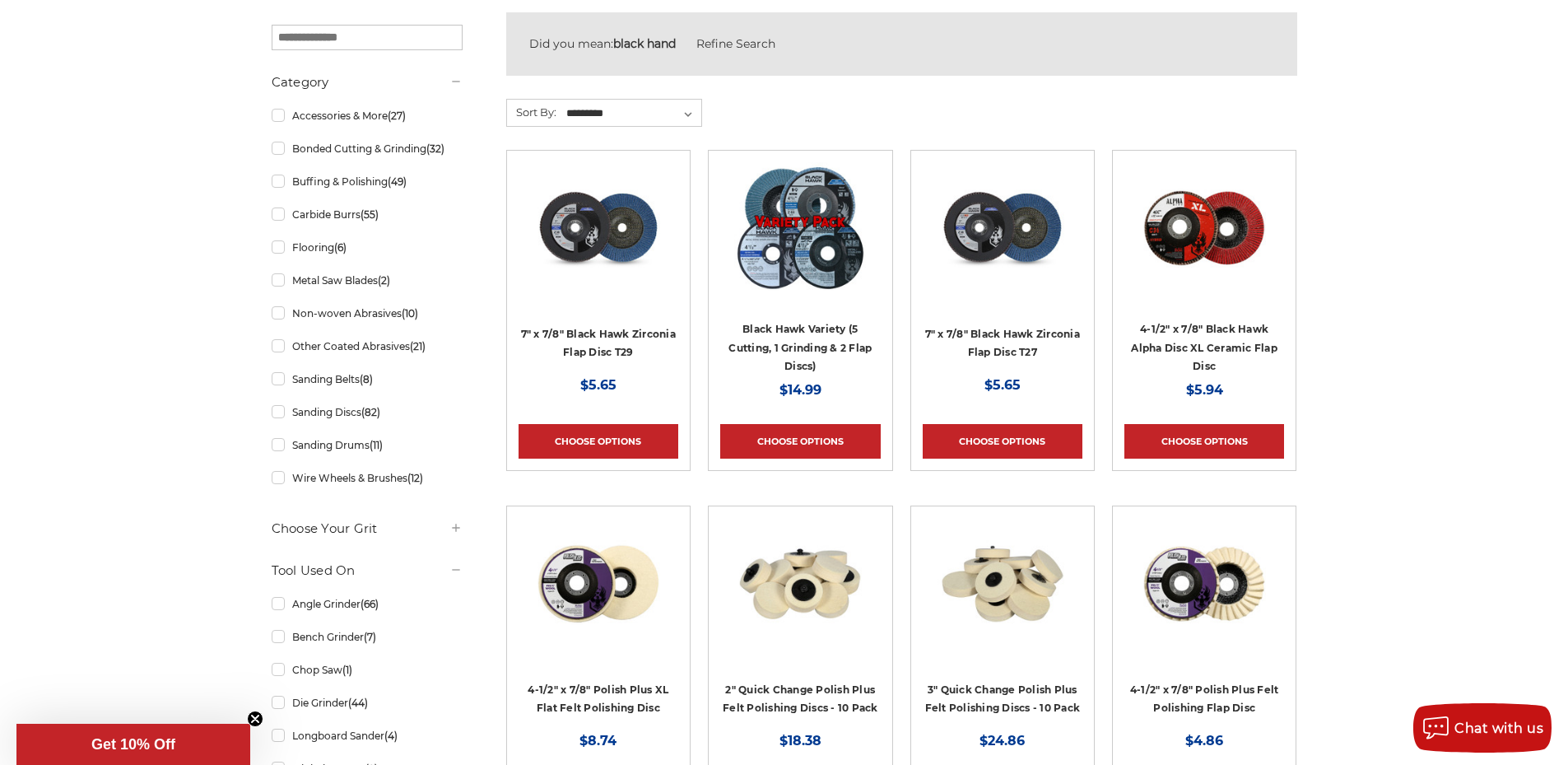
scroll to position [330, 0]
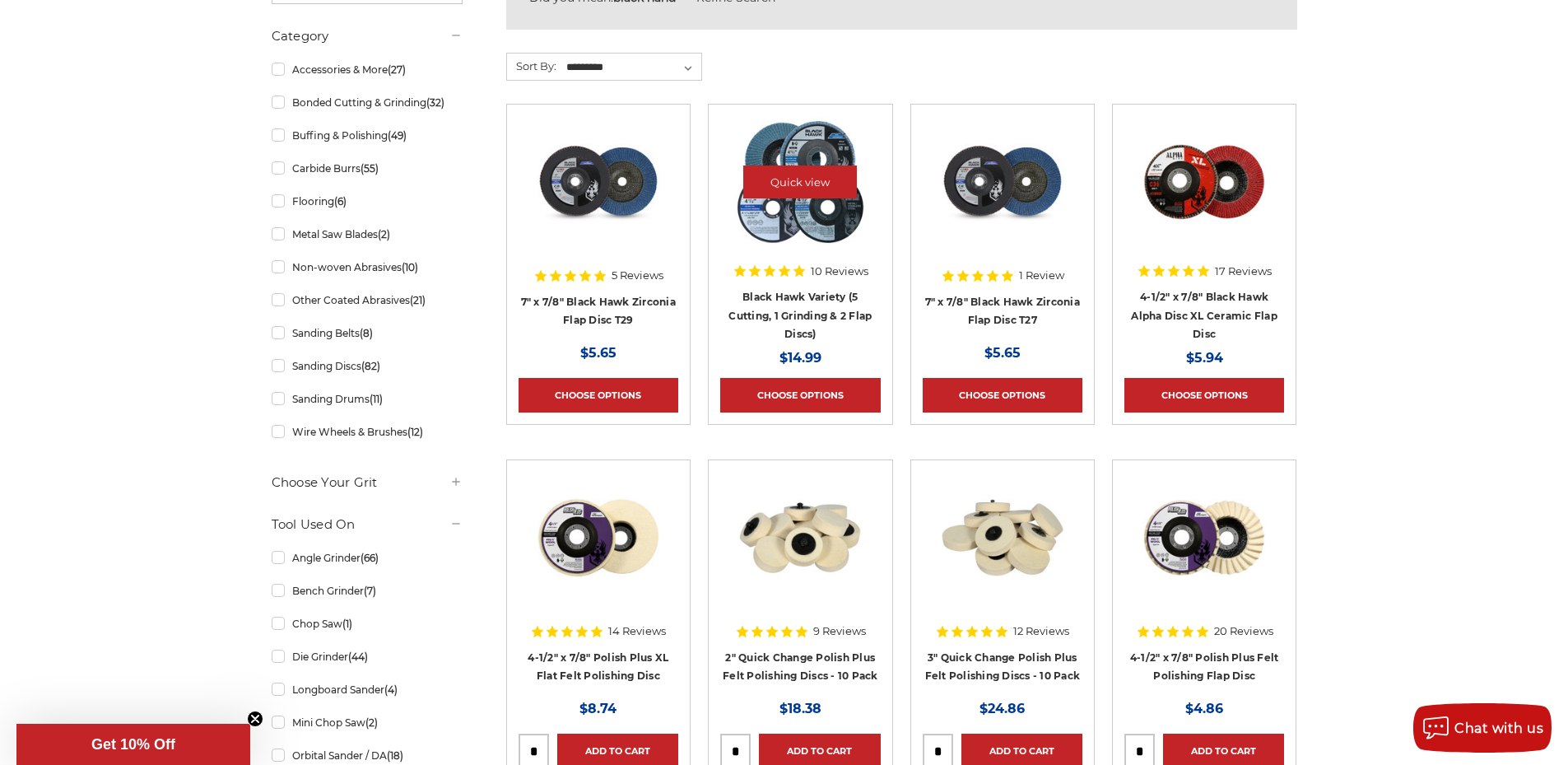
click at [814, 140] on img at bounding box center [800, 182] width 131 height 131
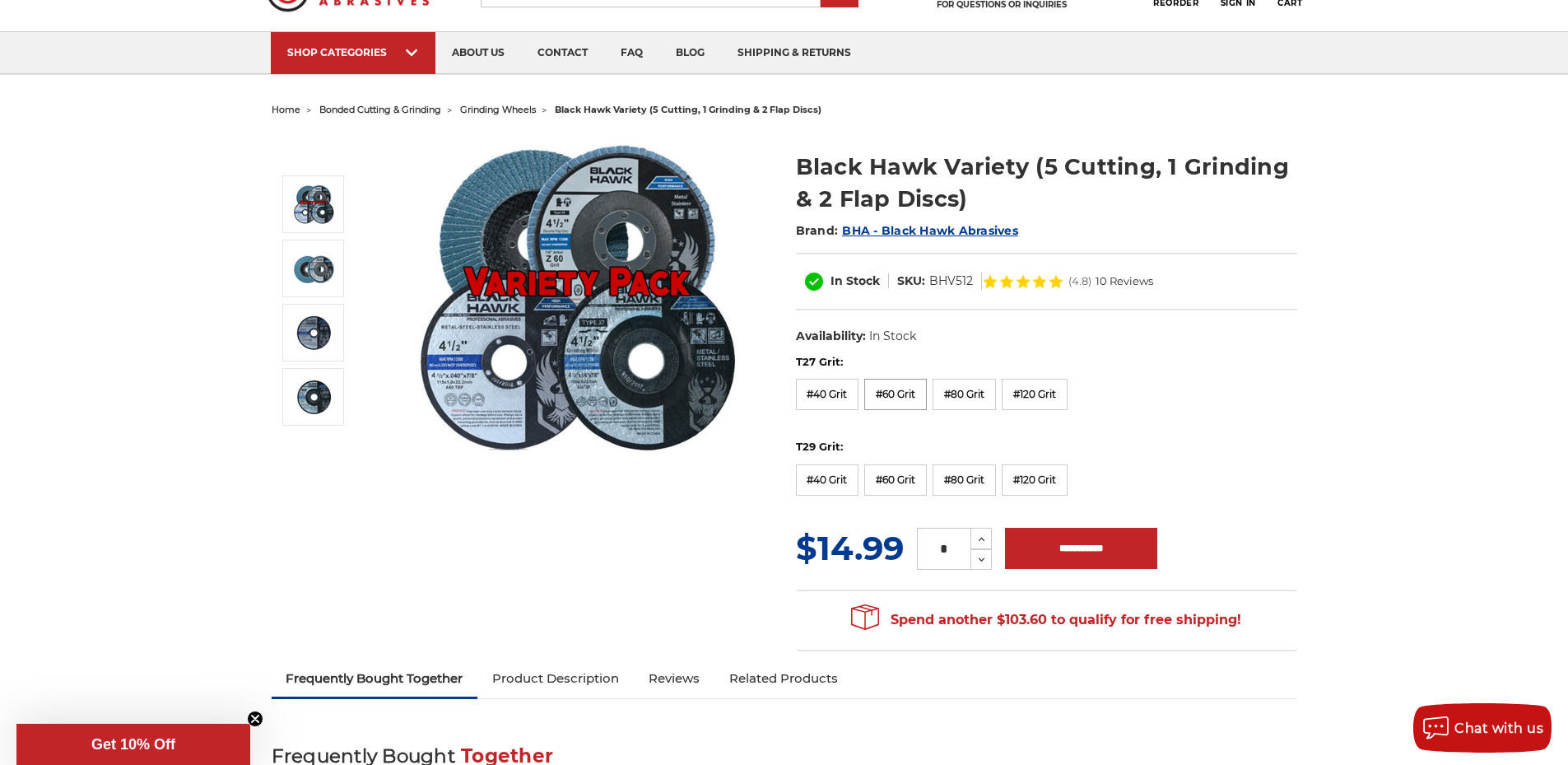
click at [927, 400] on label "#60 Grit" at bounding box center [895, 393] width 63 height 31
click at [892, 492] on label "#60 Grit" at bounding box center [895, 479] width 63 height 31
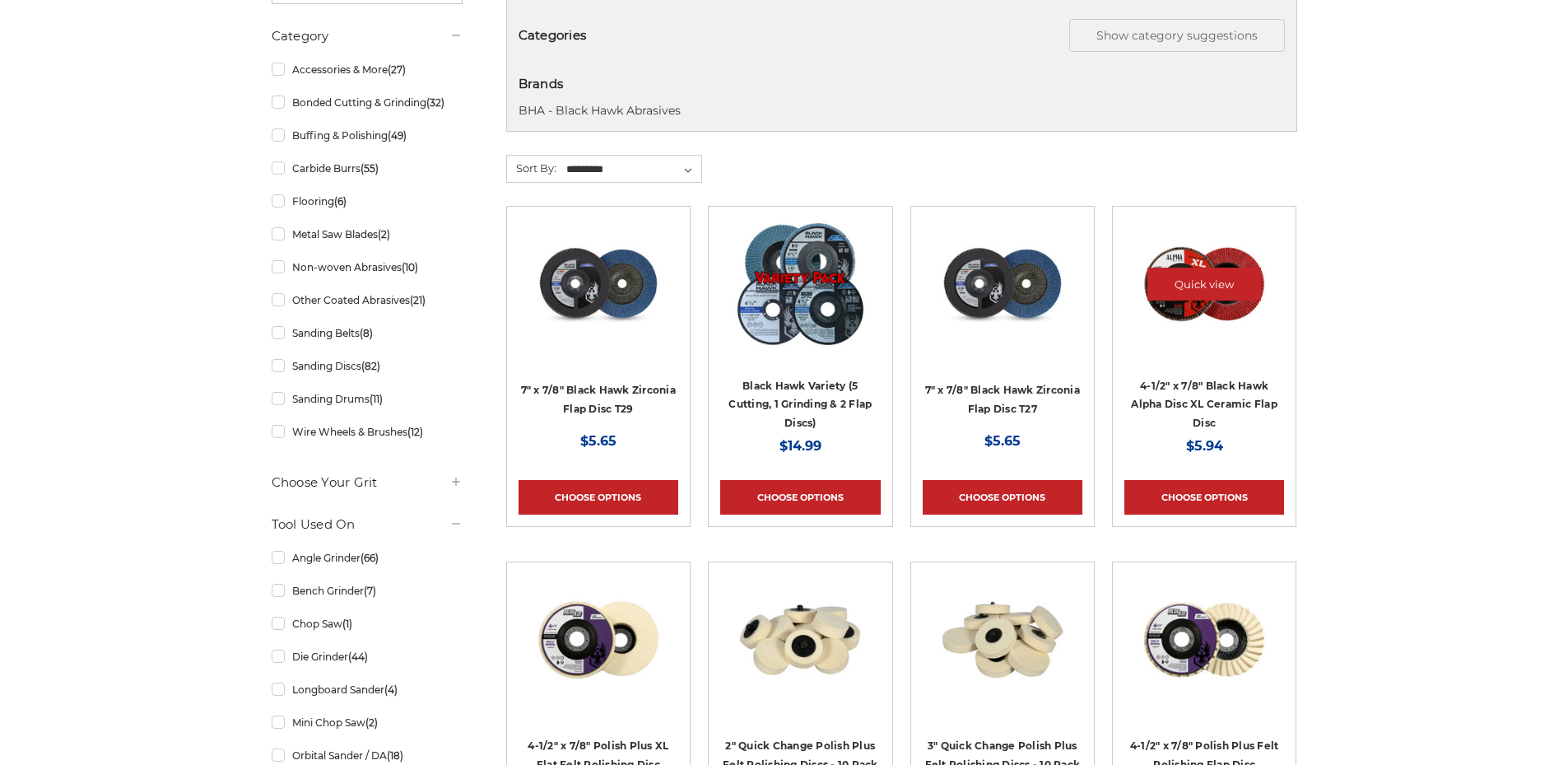
scroll to position [330, 0]
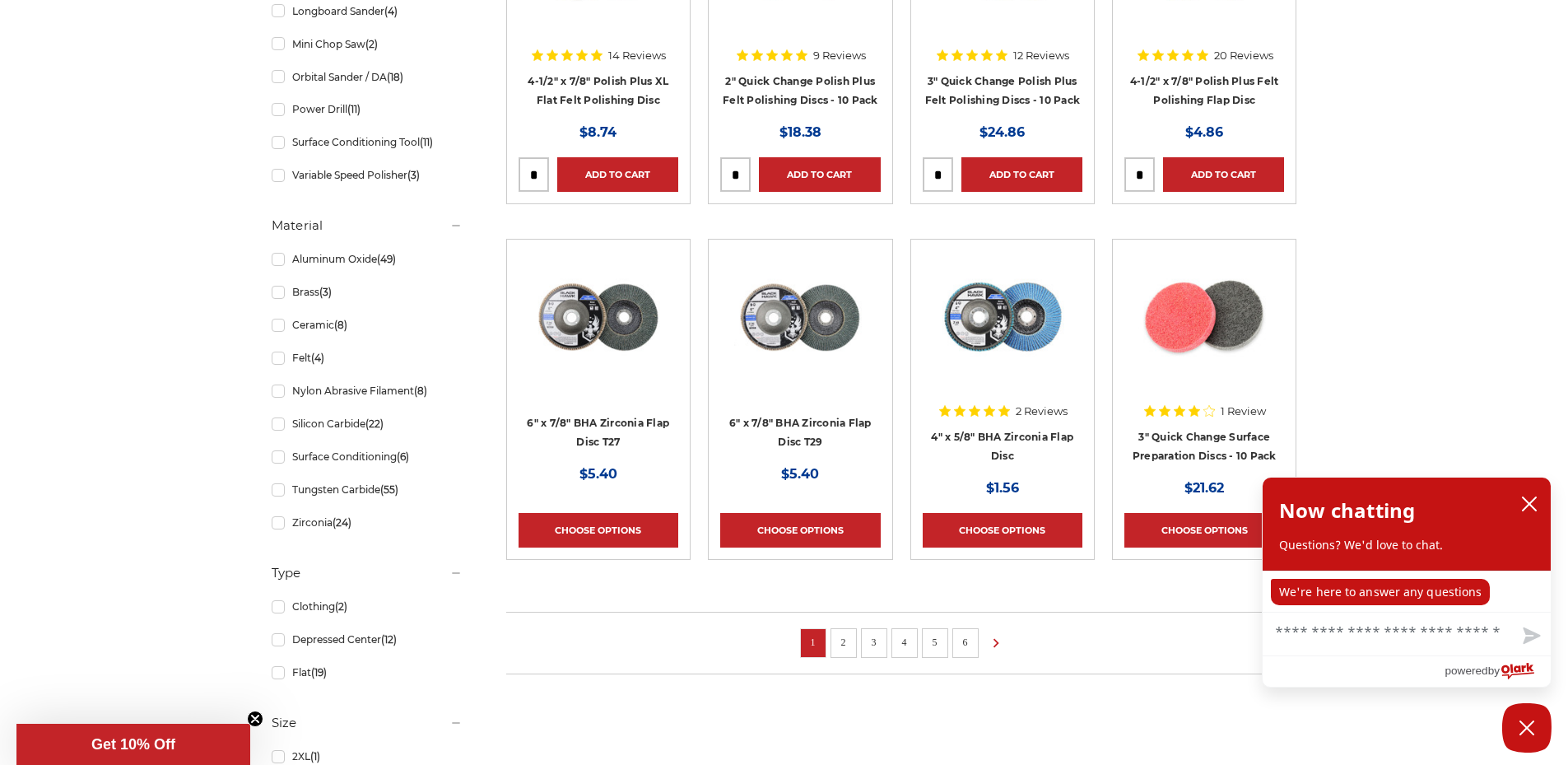
scroll to position [1091, 0]
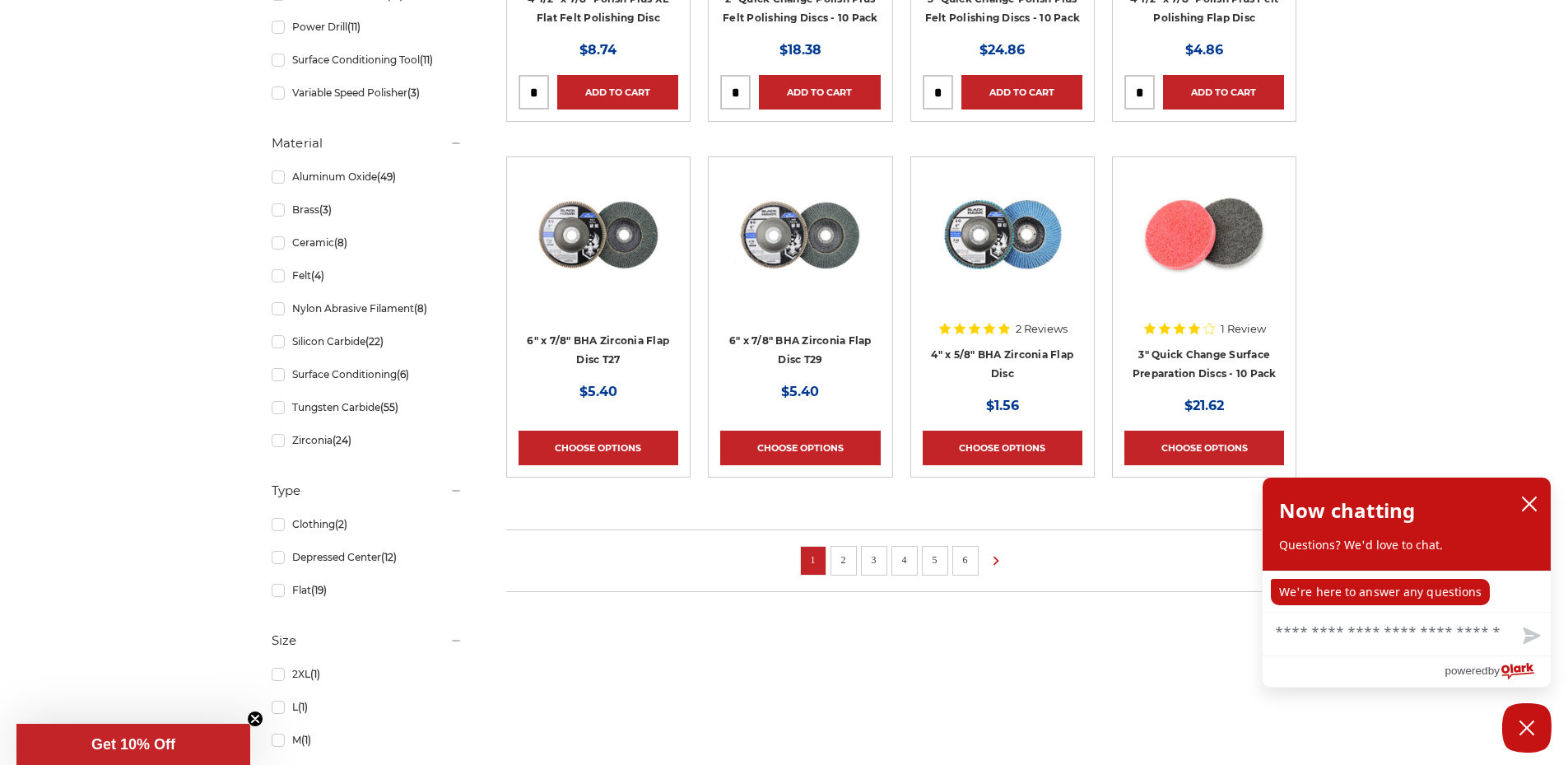
click at [954, 570] on ul "1 2 3 4 5 6" at bounding box center [902, 561] width 791 height 63
click at [944, 565] on link "5" at bounding box center [935, 560] width 17 height 18
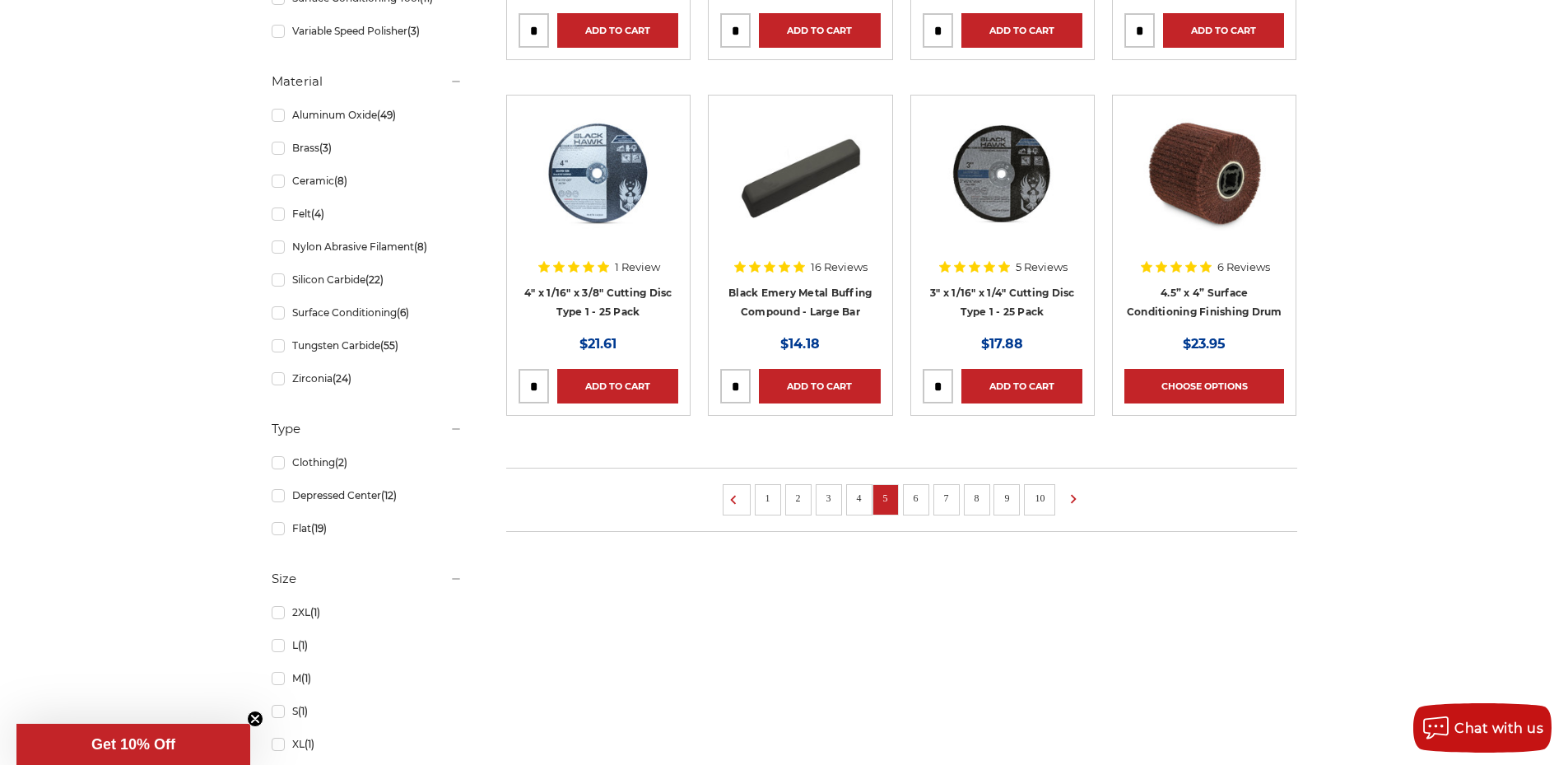
scroll to position [1153, 0]
click at [916, 505] on link "6" at bounding box center [916, 497] width 17 height 18
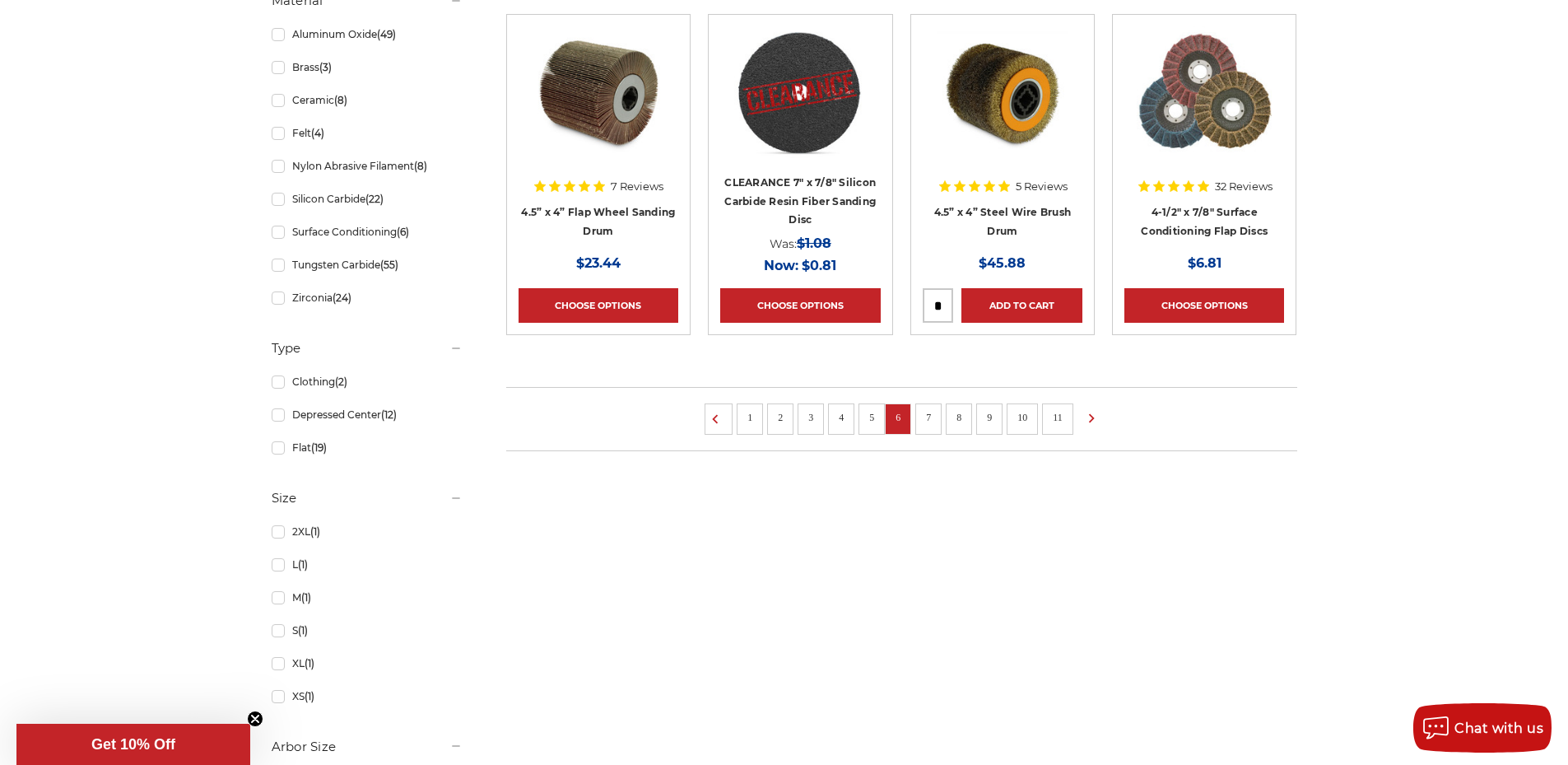
scroll to position [1235, 0]
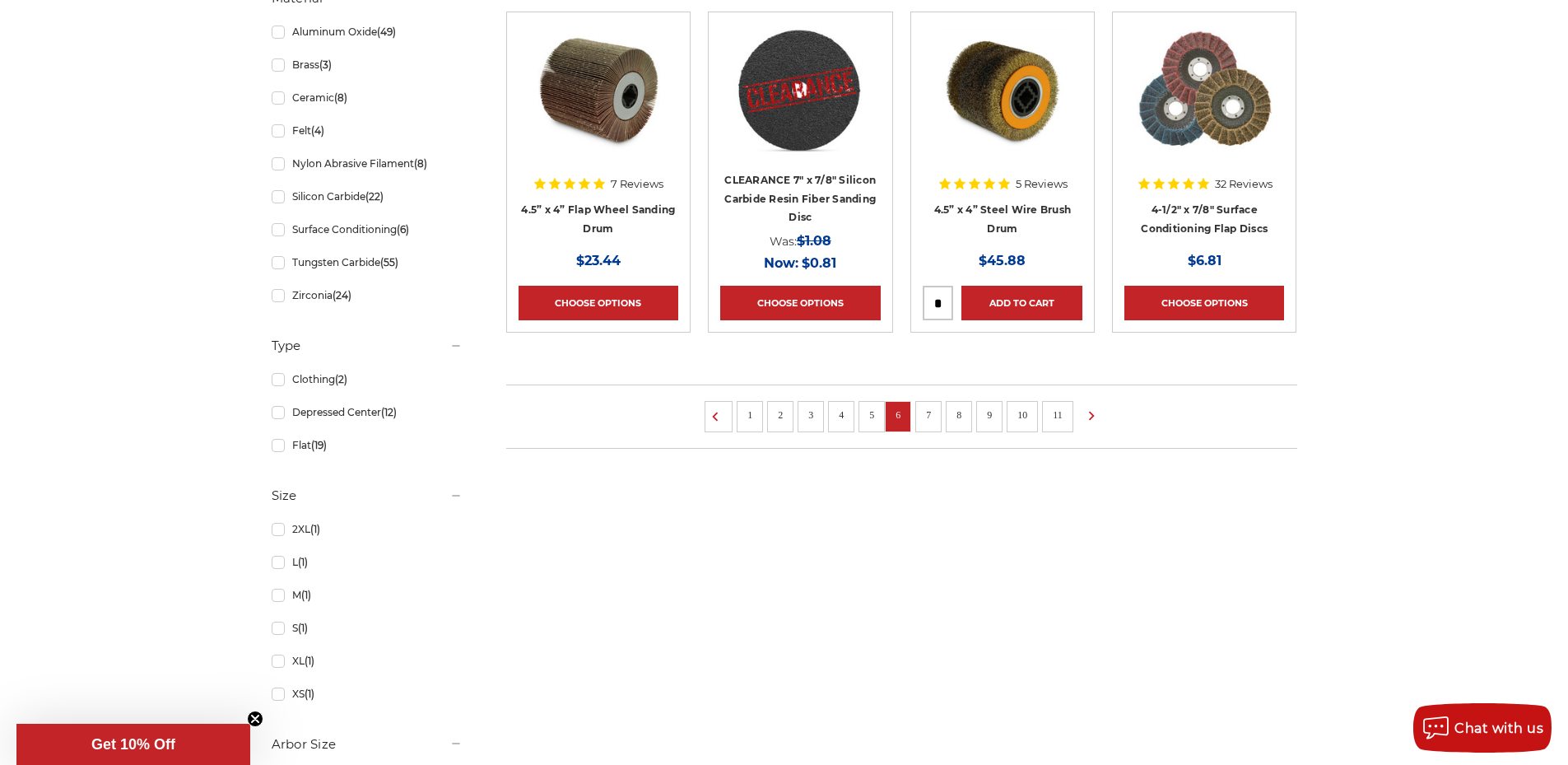
click at [936, 420] on link "7" at bounding box center [929, 415] width 17 height 18
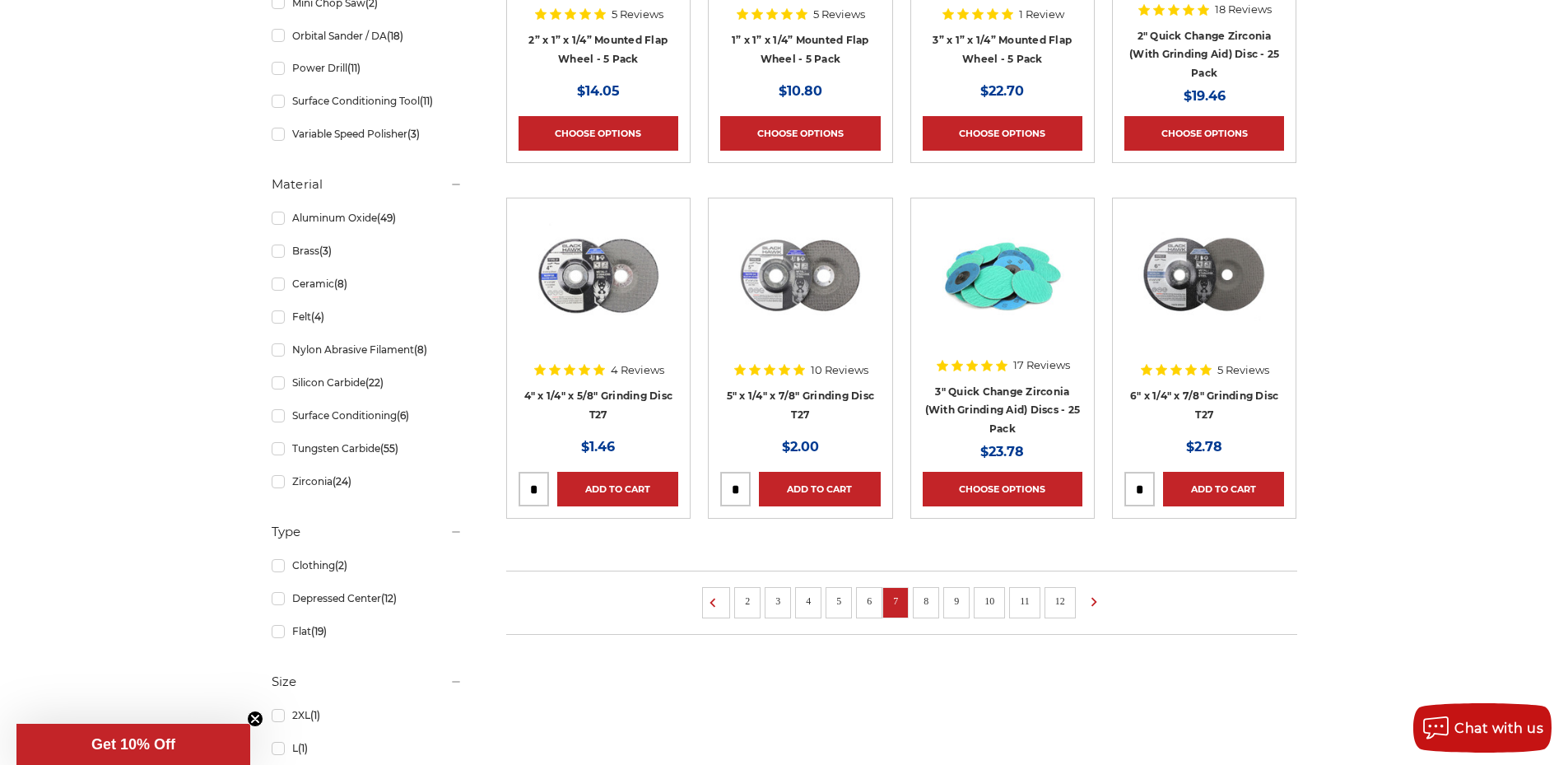
scroll to position [1071, 0]
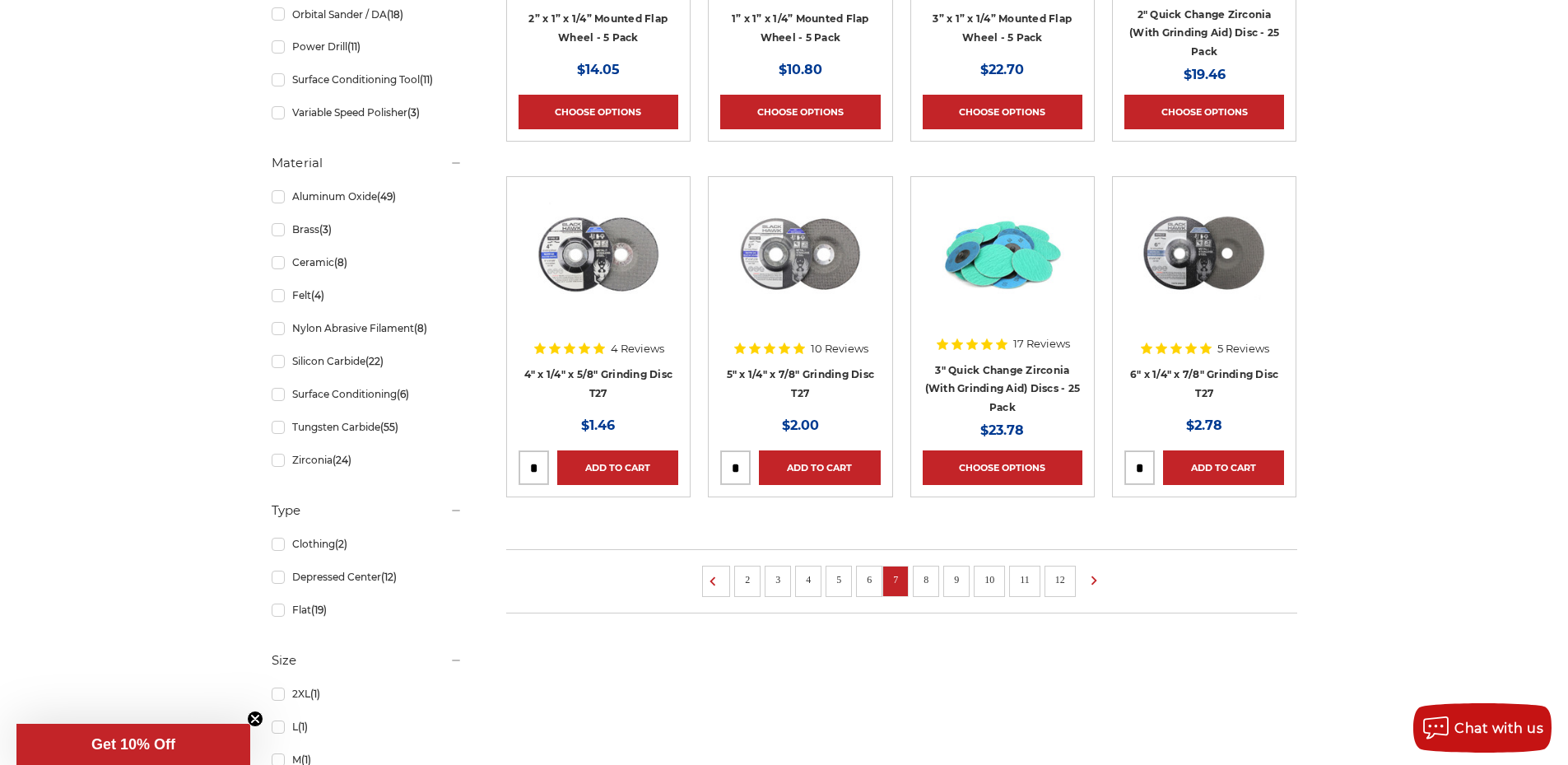
click at [929, 578] on link "8" at bounding box center [926, 580] width 17 height 18
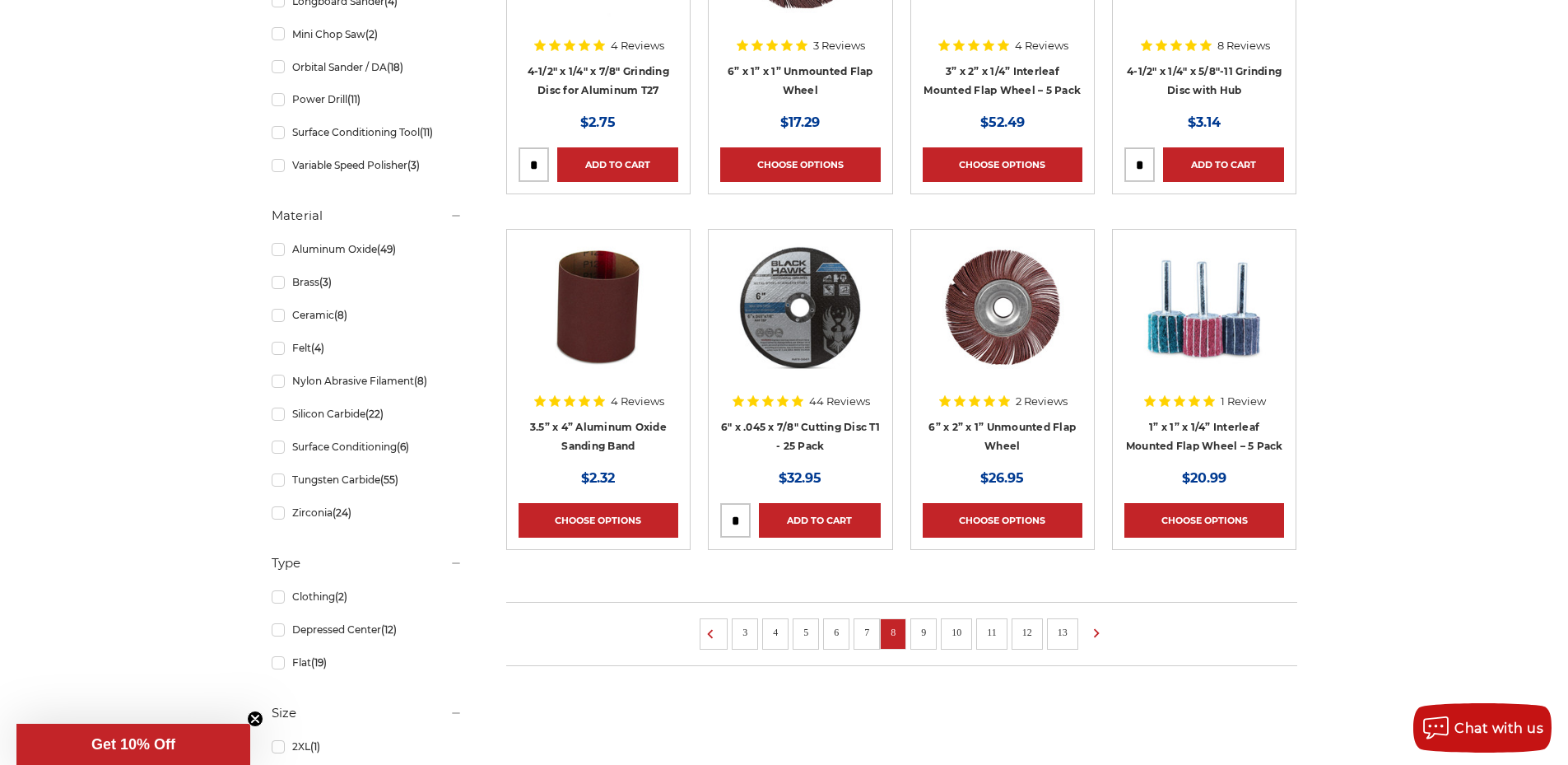
scroll to position [1071, 0]
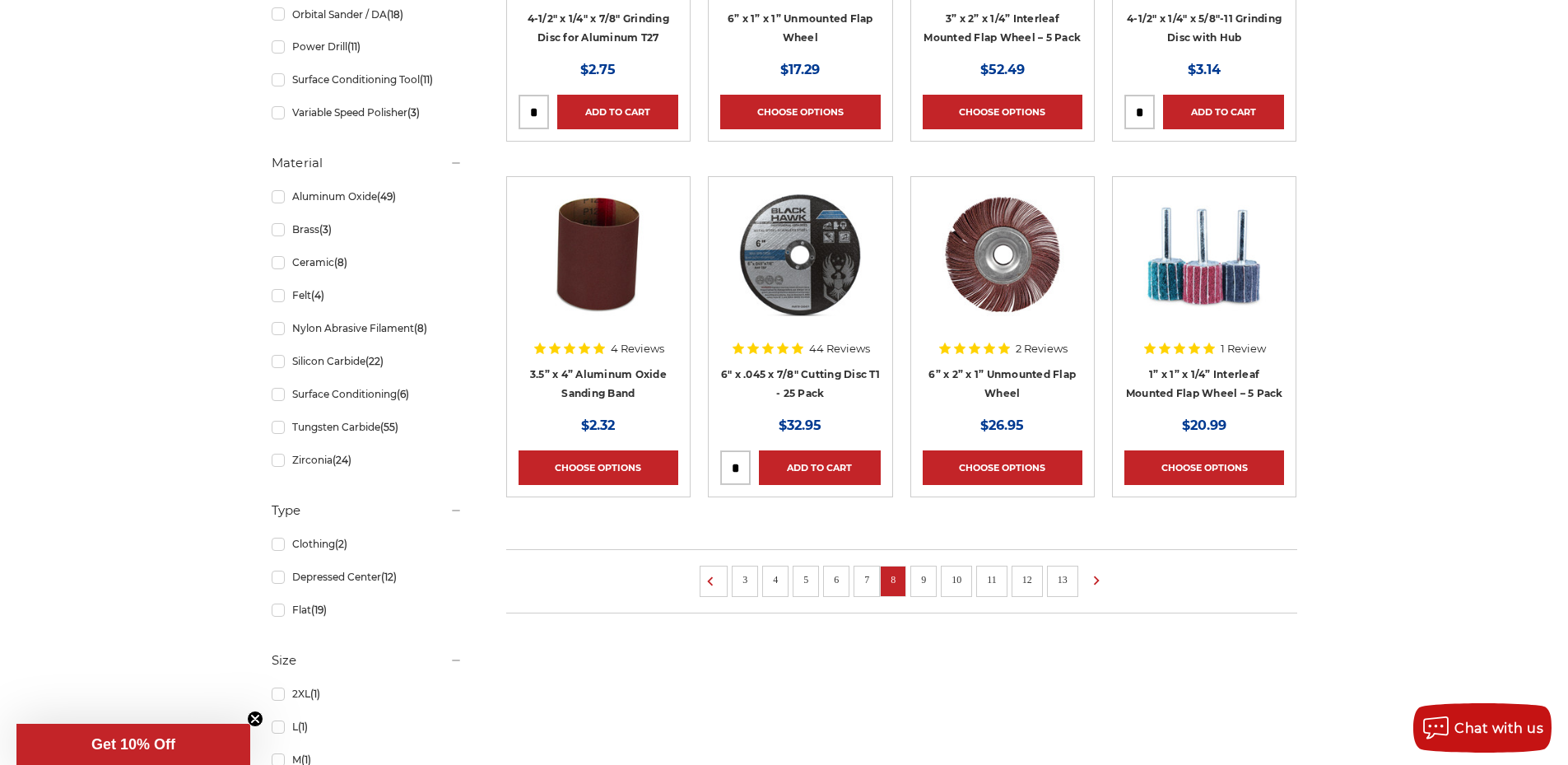
click at [939, 577] on ul "3 4 5 6 7 8 9 10 11 12 13" at bounding box center [902, 582] width 791 height 65
click at [928, 576] on link "9" at bounding box center [924, 580] width 17 height 18
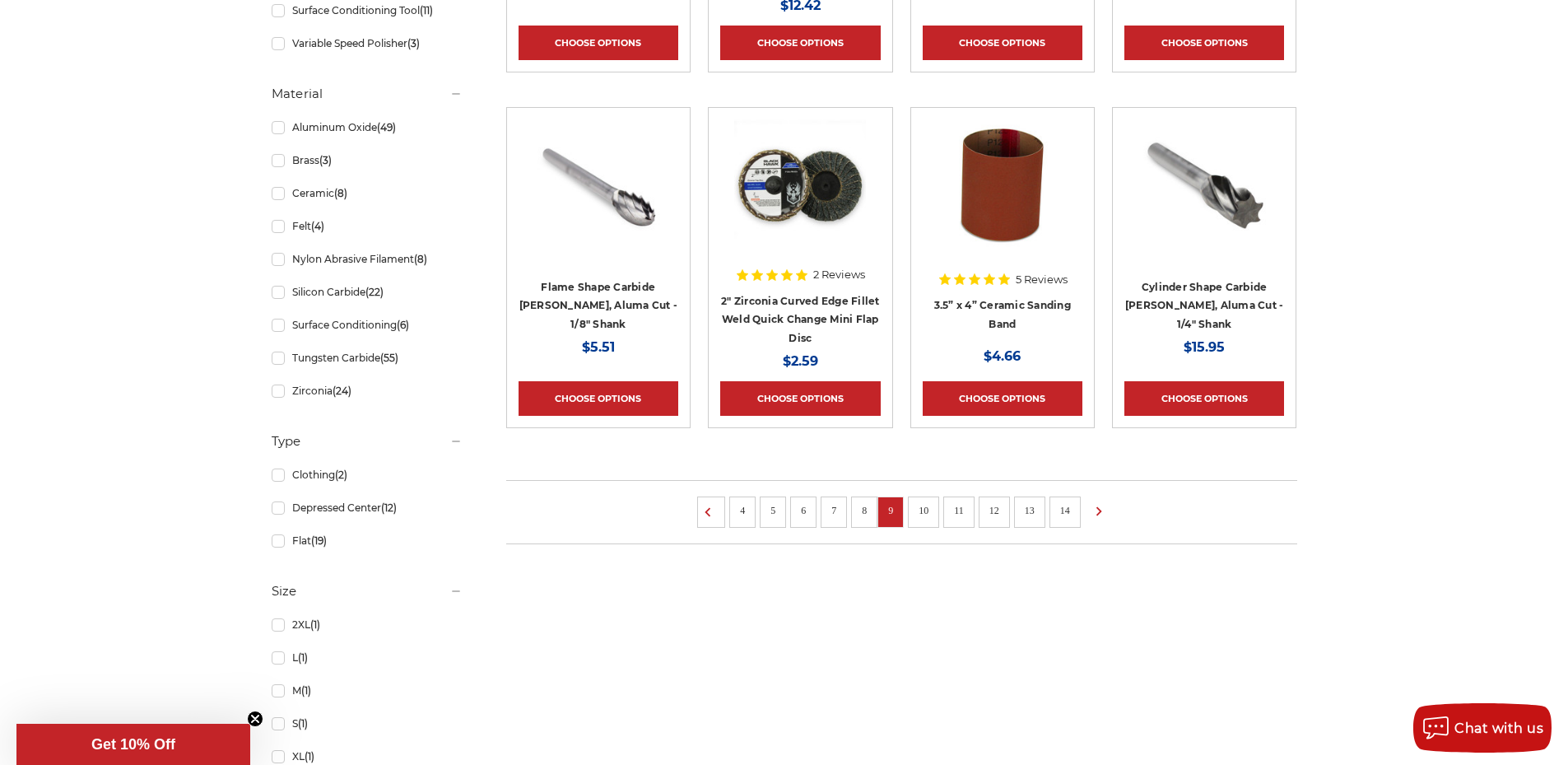
scroll to position [1153, 0]
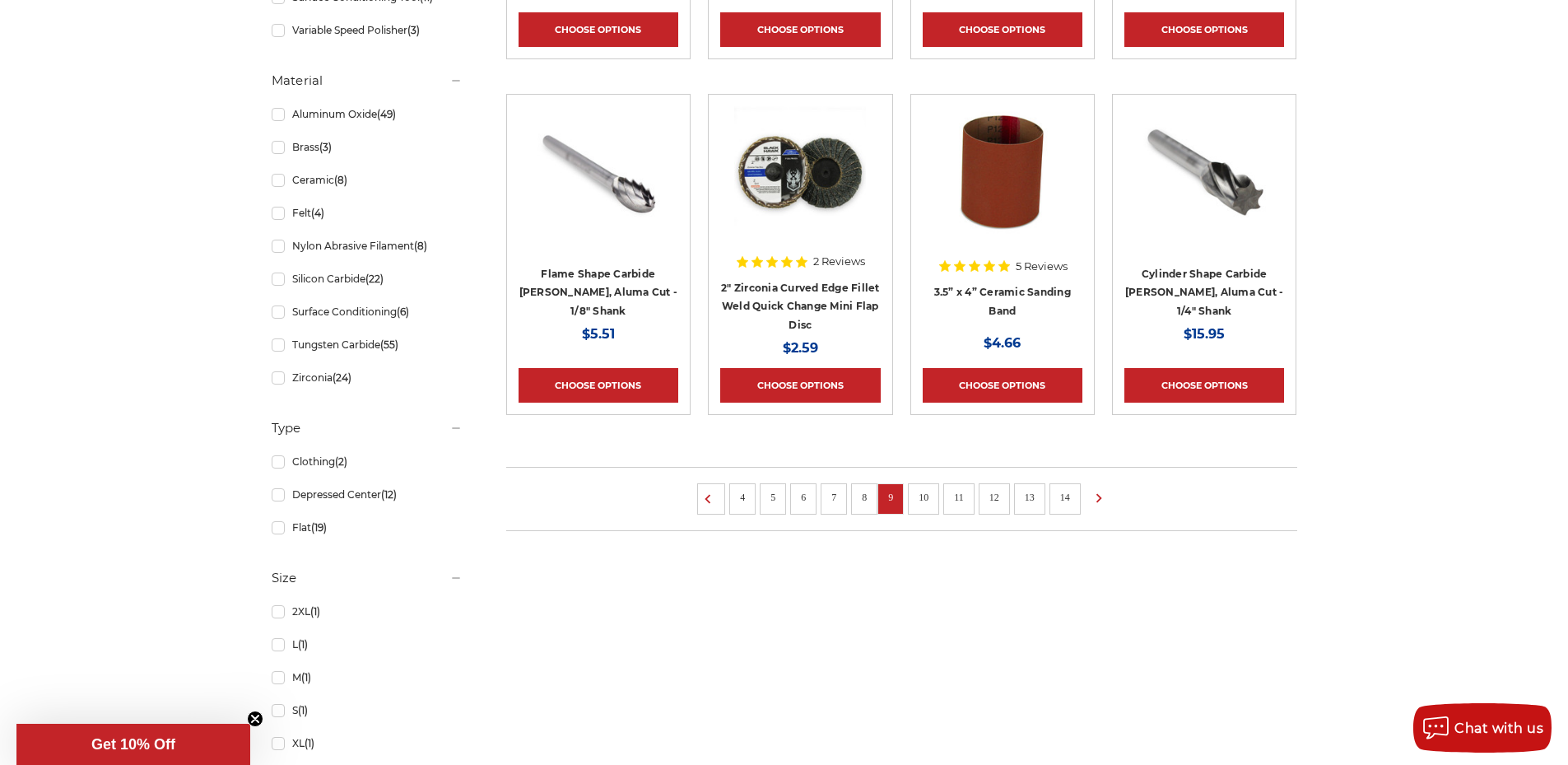
click at [926, 504] on link "10" at bounding box center [924, 497] width 22 height 18
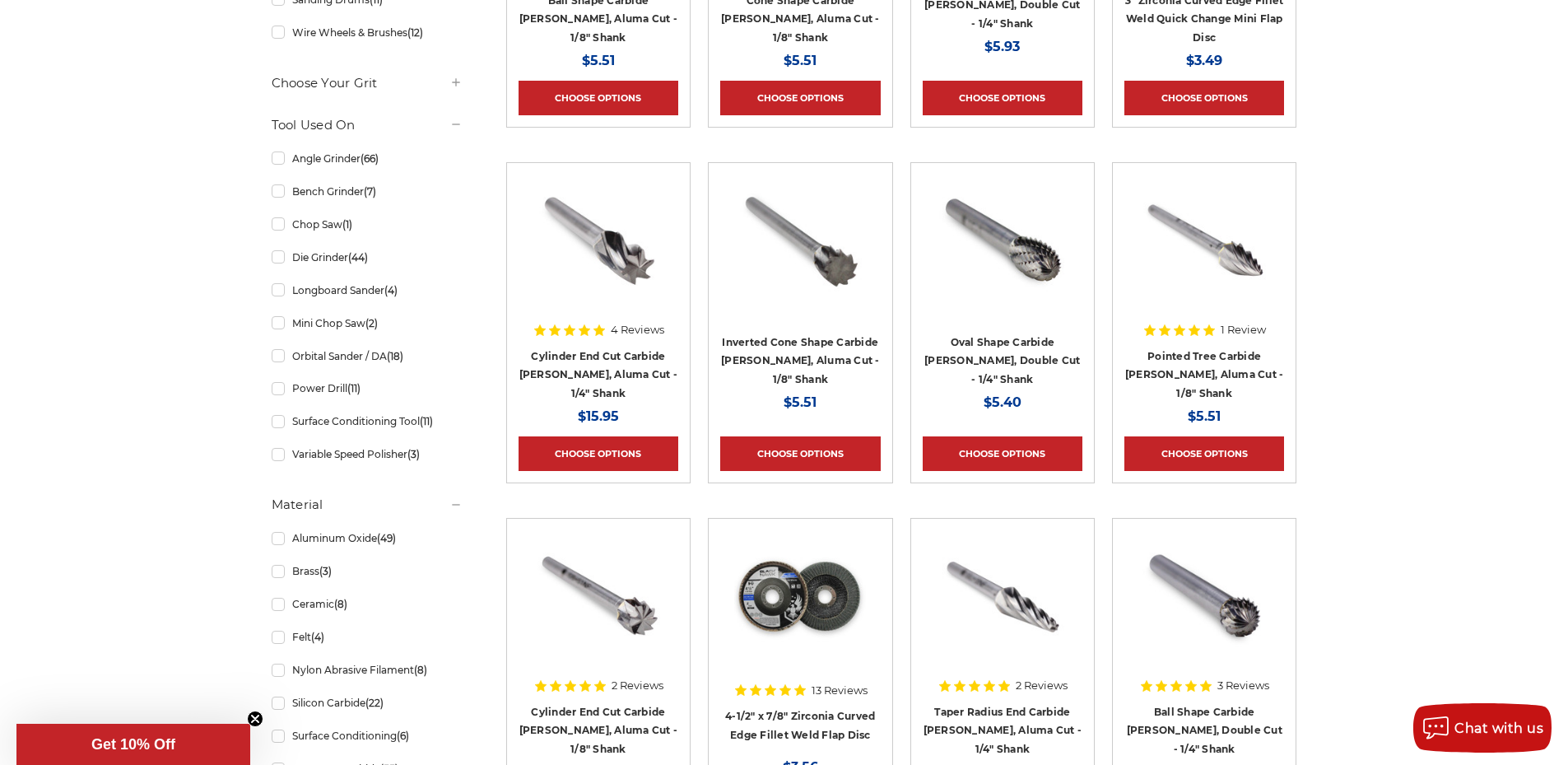
scroll to position [824, 0]
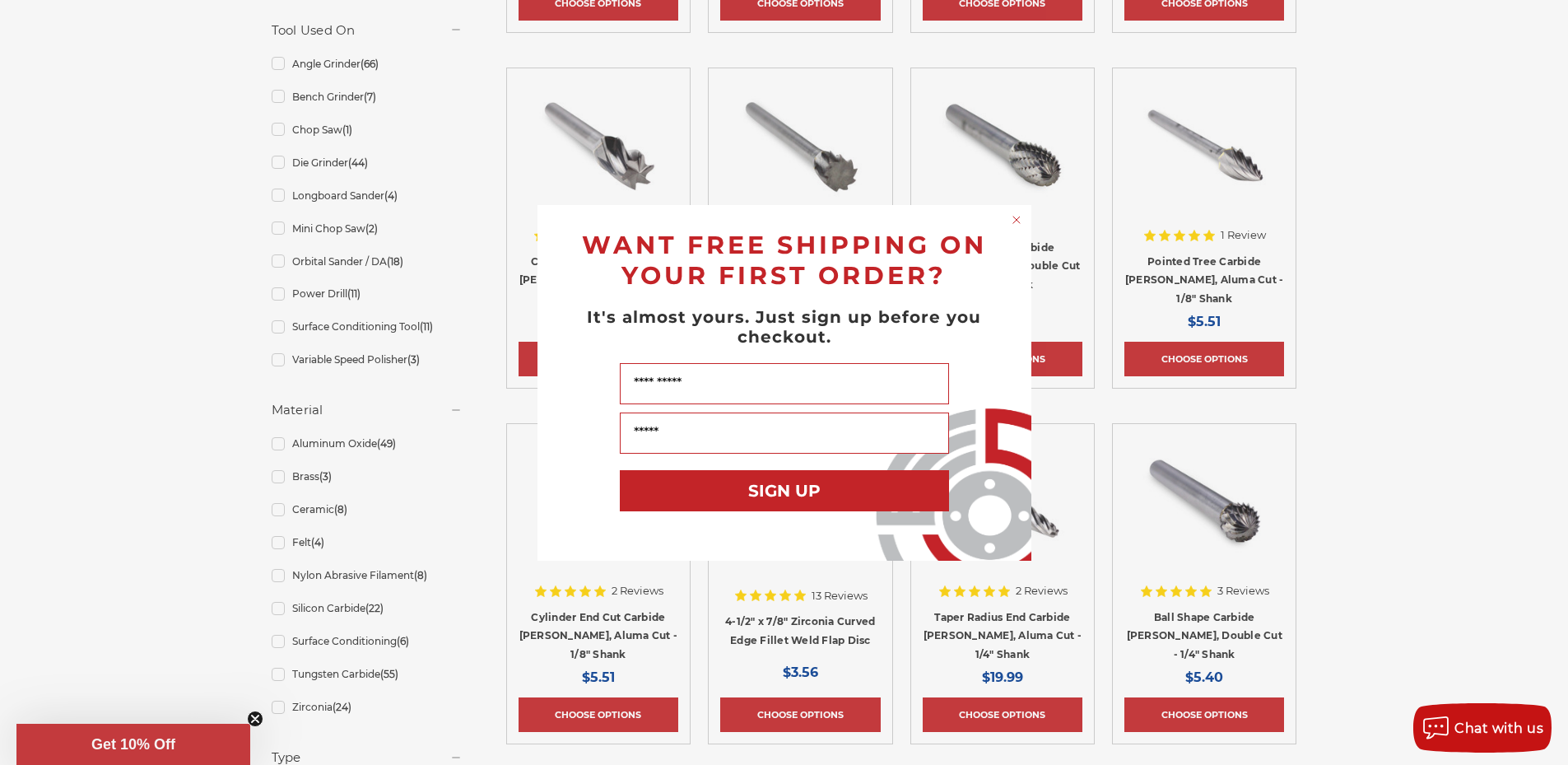
click at [1014, 223] on circle "Close dialog" at bounding box center [1016, 220] width 16 height 16
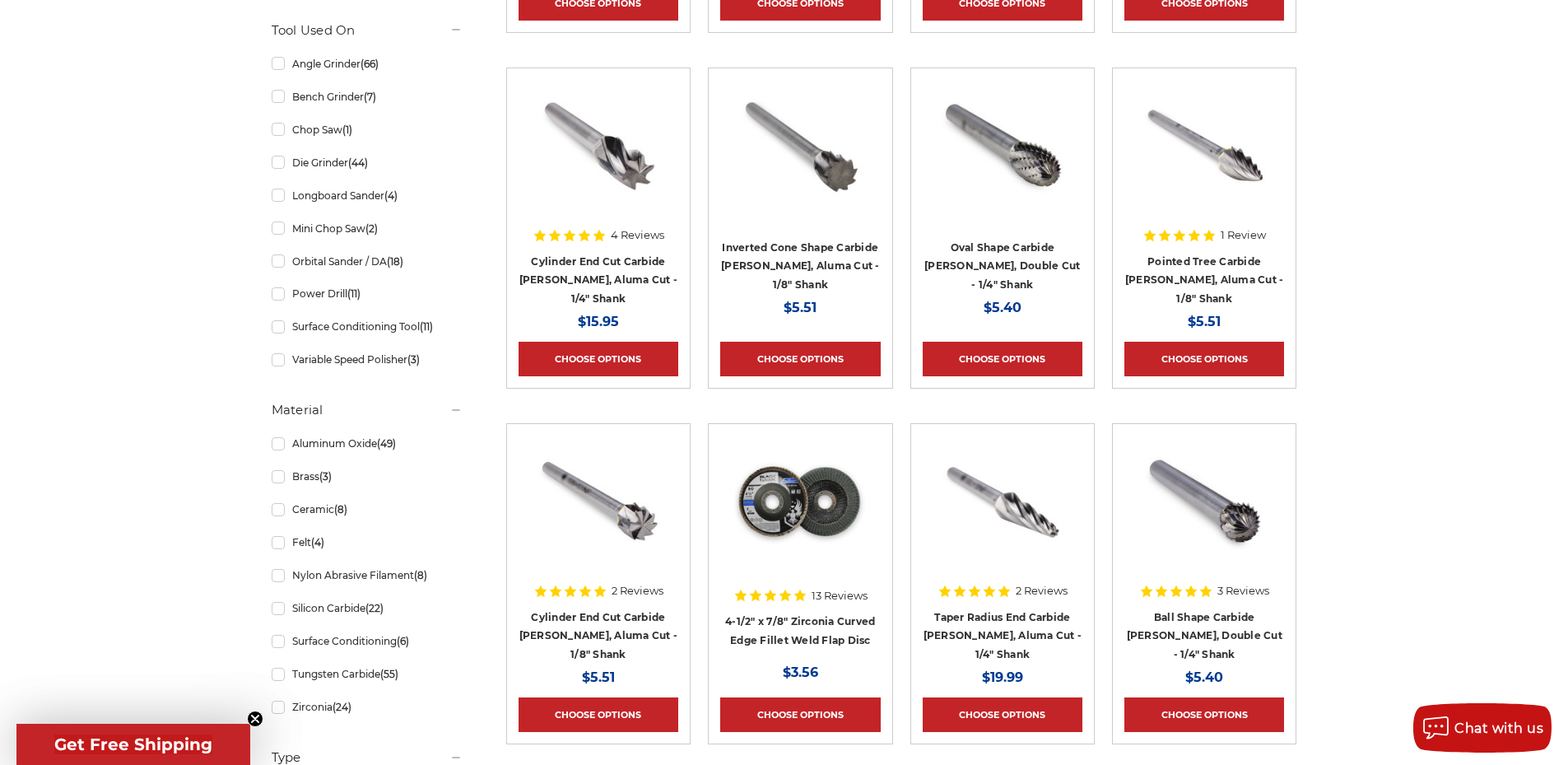
click at [1456, 252] on div "home search 310 results for 'BLACK HAWK' Products (280) News & Information (30)…" at bounding box center [784, 738] width 1568 height 2764
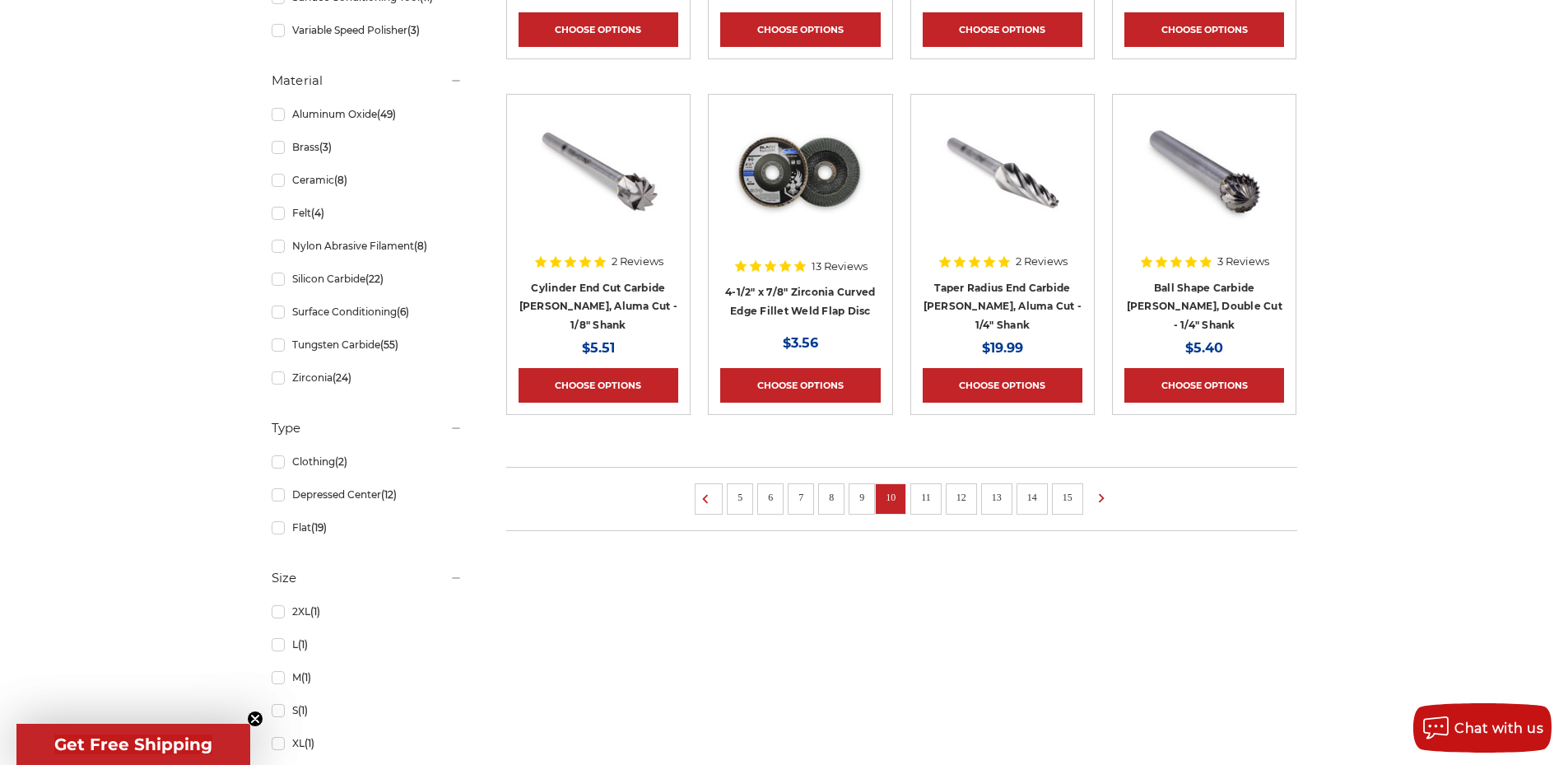
click at [969, 506] on link "12" at bounding box center [962, 497] width 22 height 18
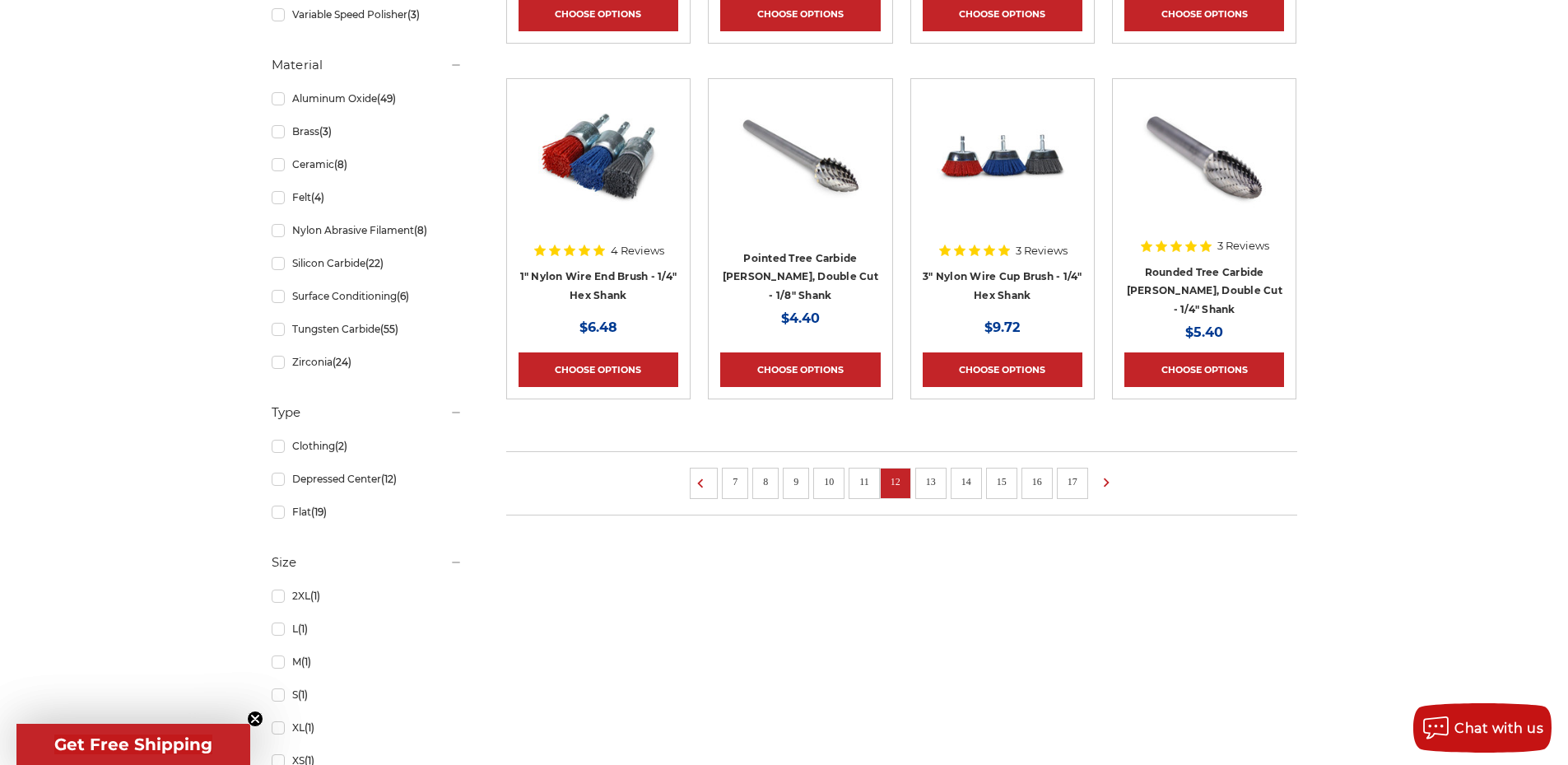
scroll to position [1235, 0]
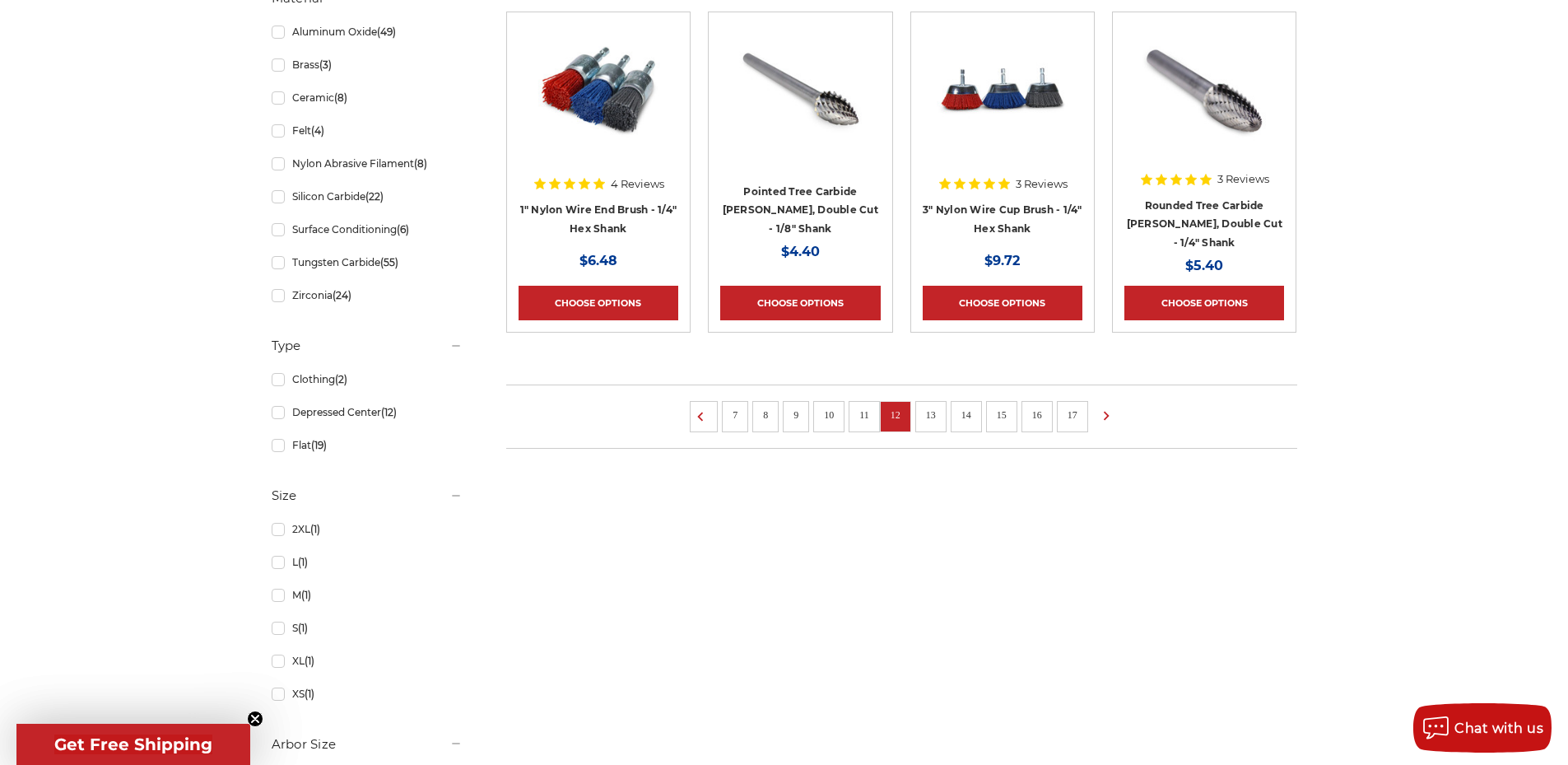
click at [978, 424] on link "14" at bounding box center [967, 415] width 22 height 18
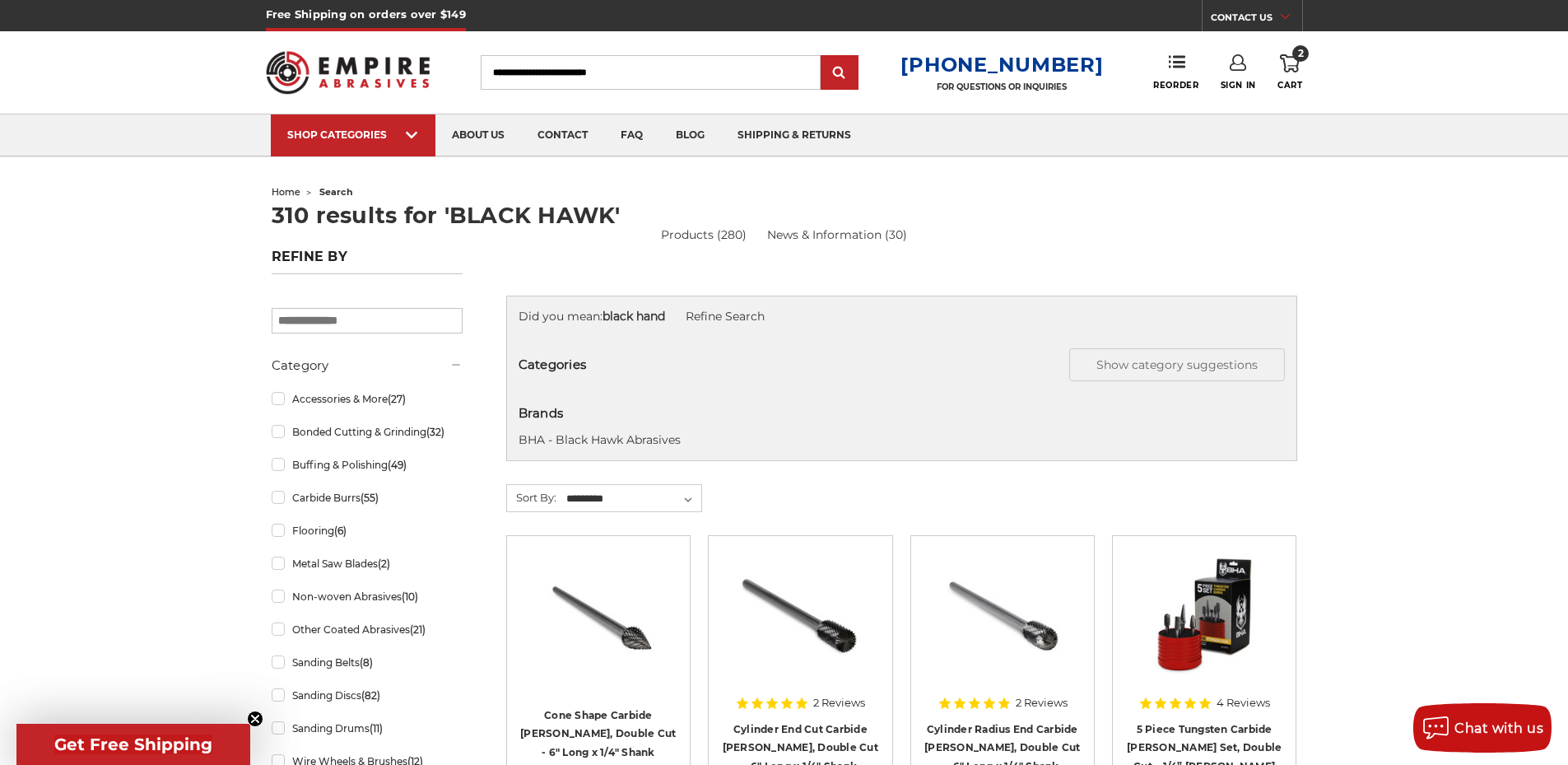
click at [716, 65] on input "Search" at bounding box center [651, 72] width 340 height 35
type input "*****"
click at [823, 57] on input "submit" at bounding box center [839, 73] width 33 height 33
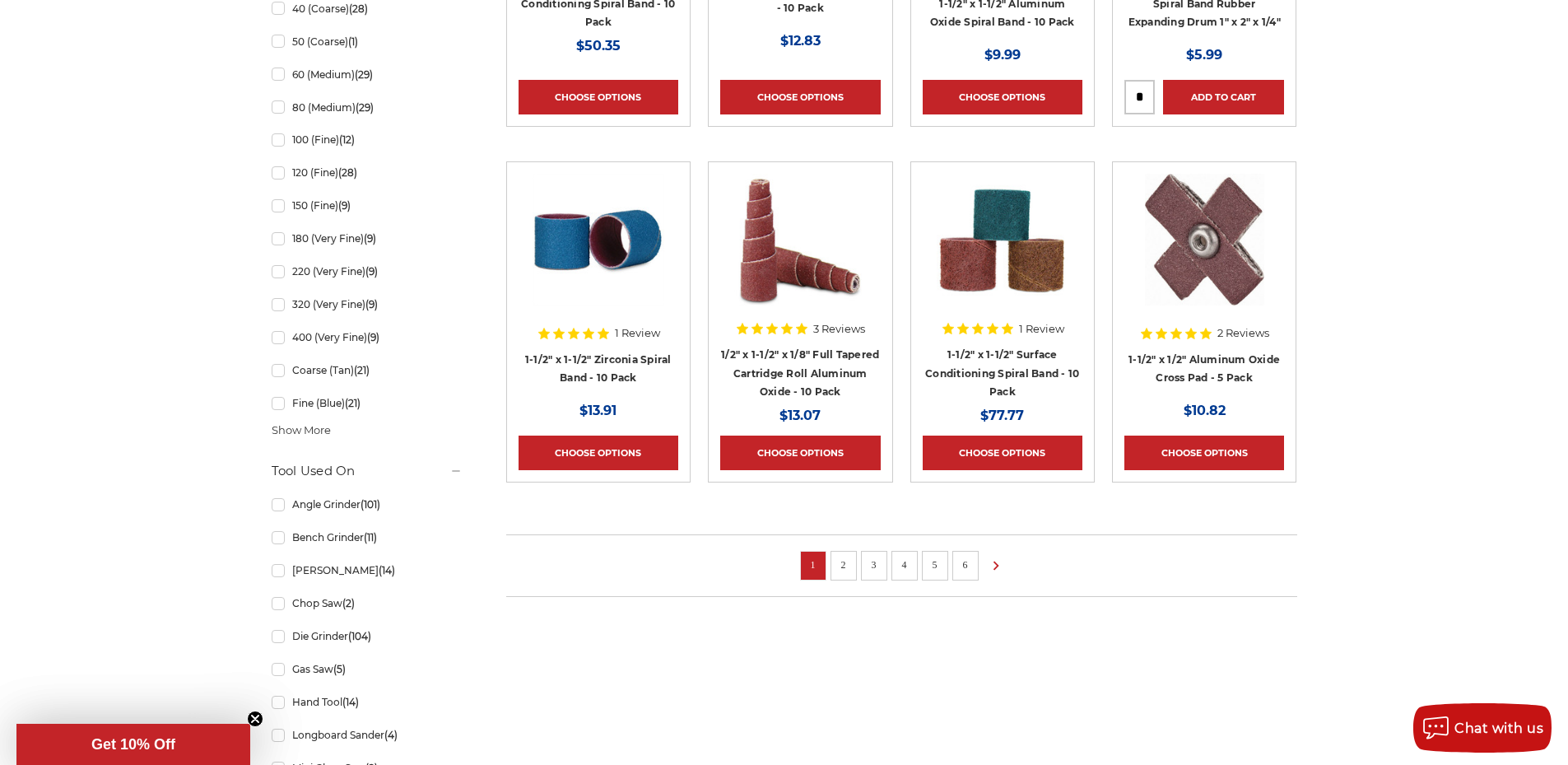
scroll to position [988, 0]
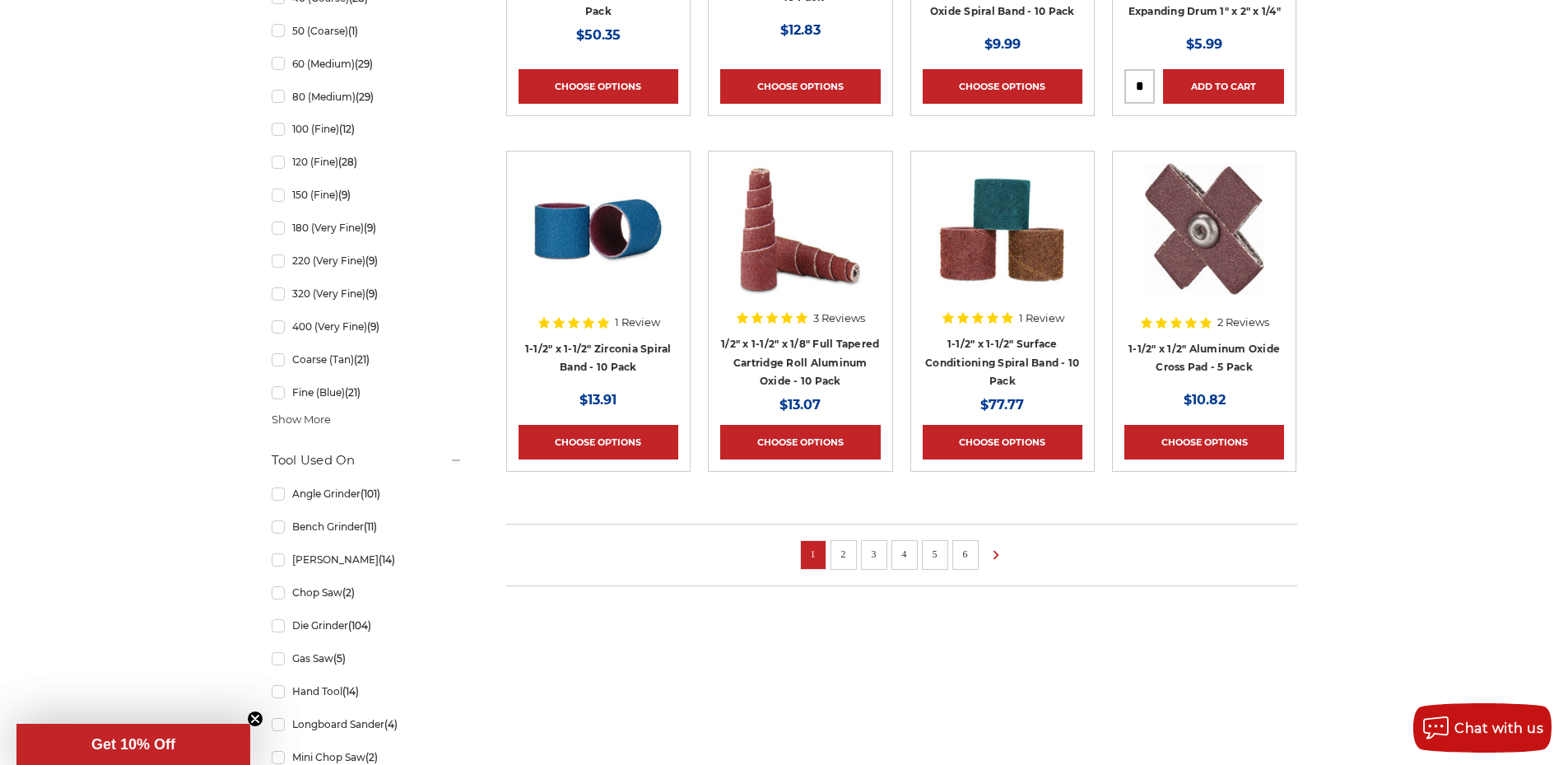
click at [854, 570] on li "2" at bounding box center [843, 556] width 26 height 30
click at [847, 564] on link "2" at bounding box center [843, 554] width 17 height 18
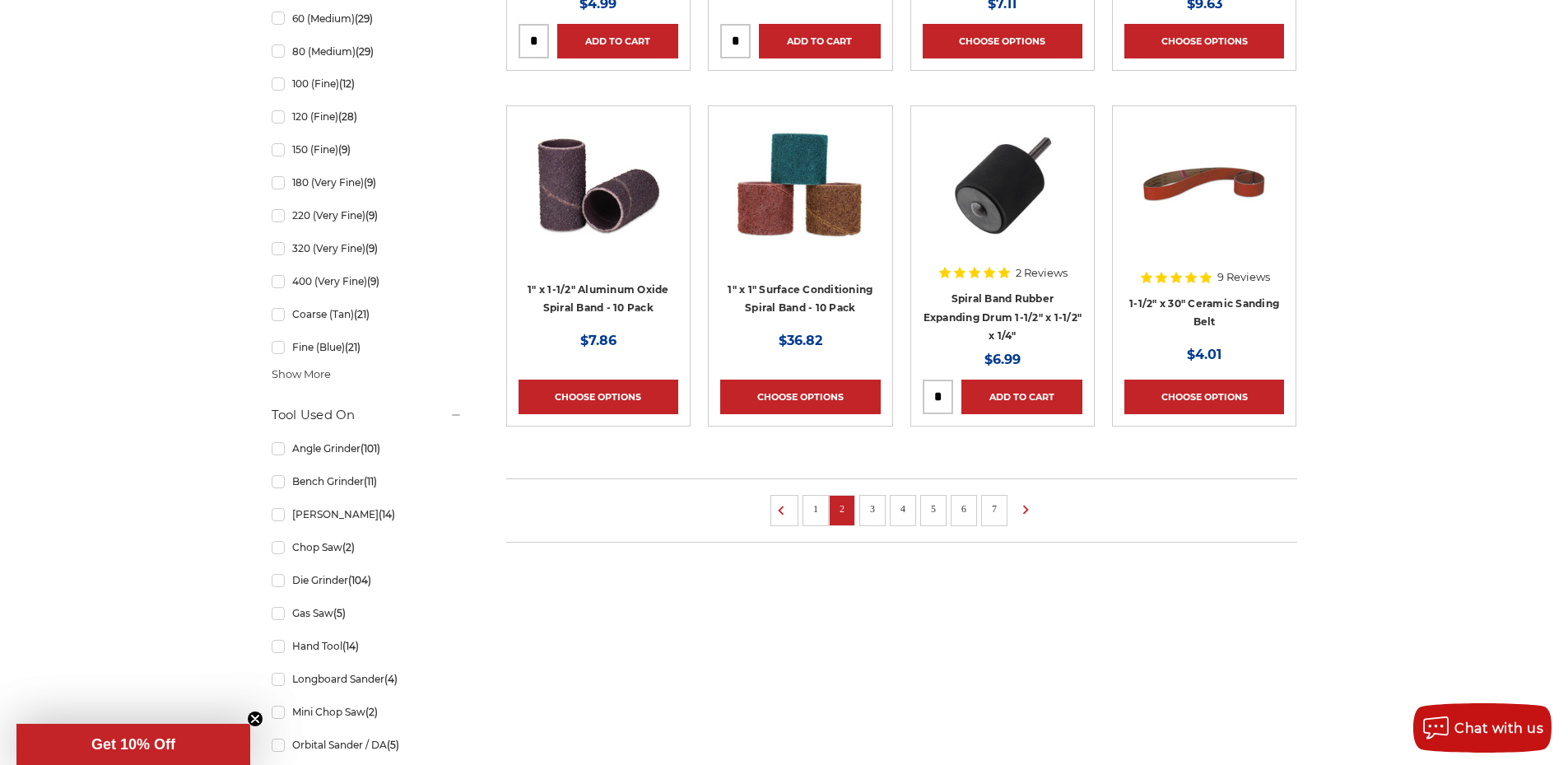
scroll to position [1071, 0]
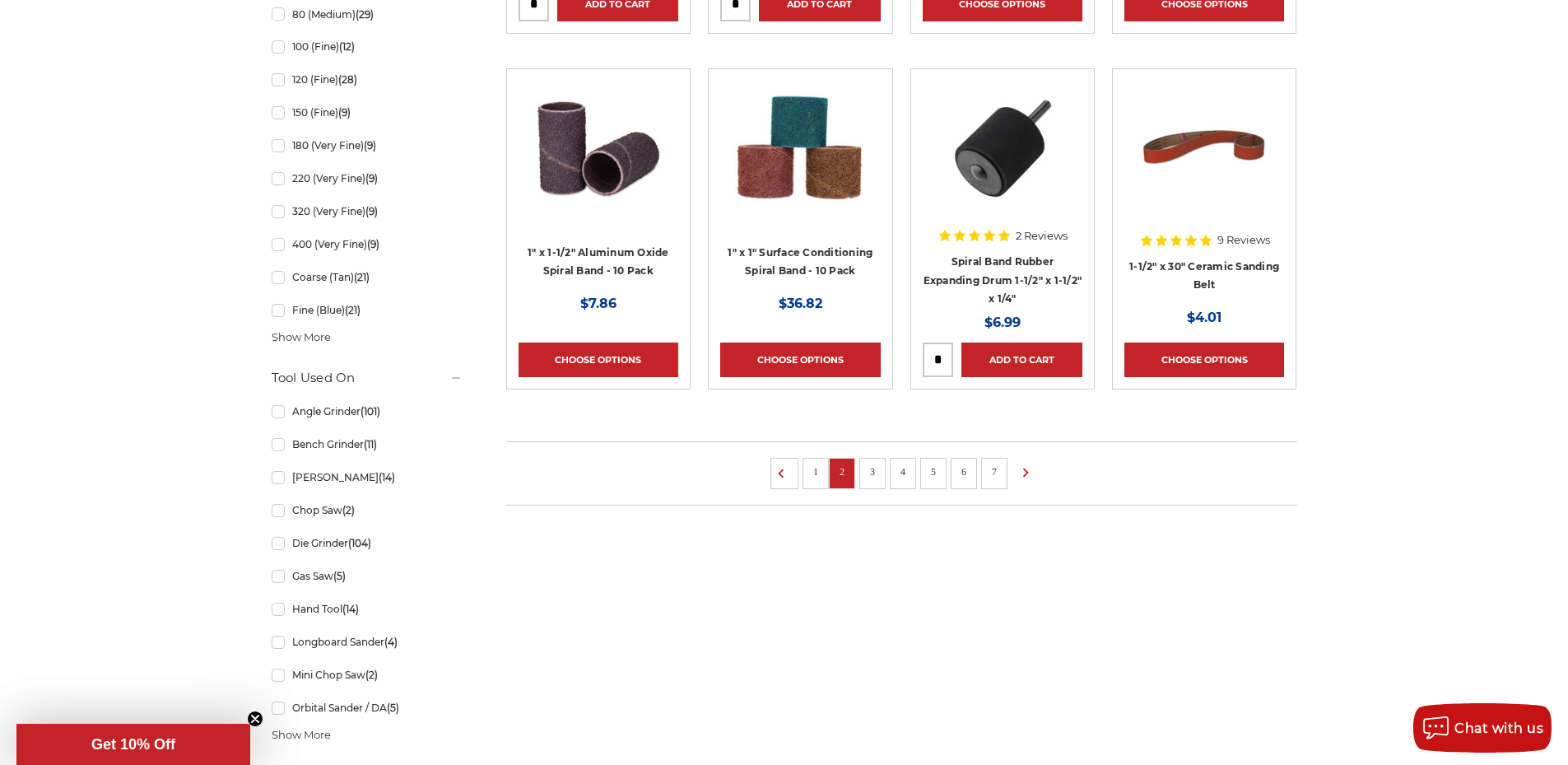
click at [868, 481] on link "3" at bounding box center [872, 472] width 17 height 18
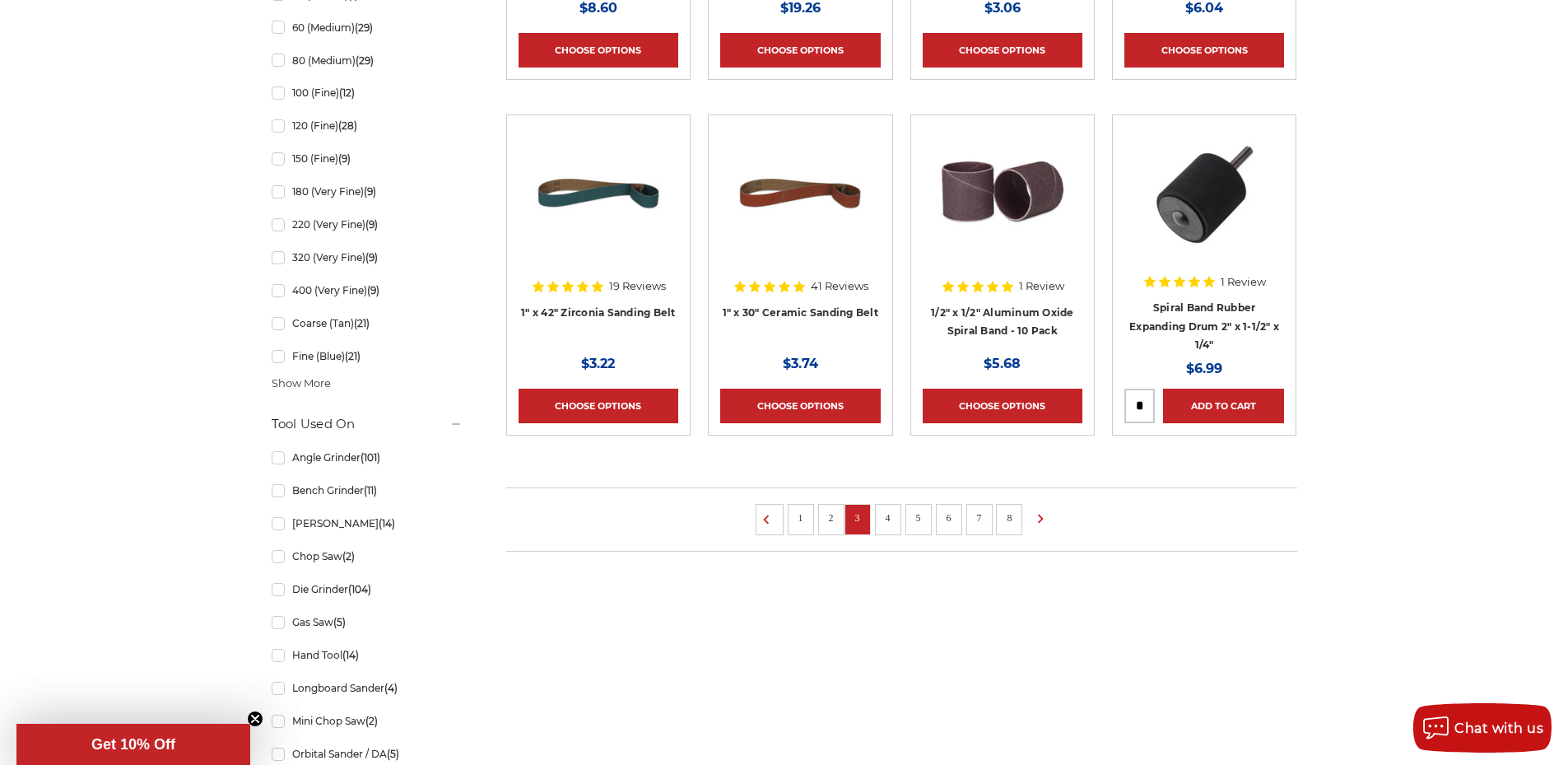
scroll to position [1153, 0]
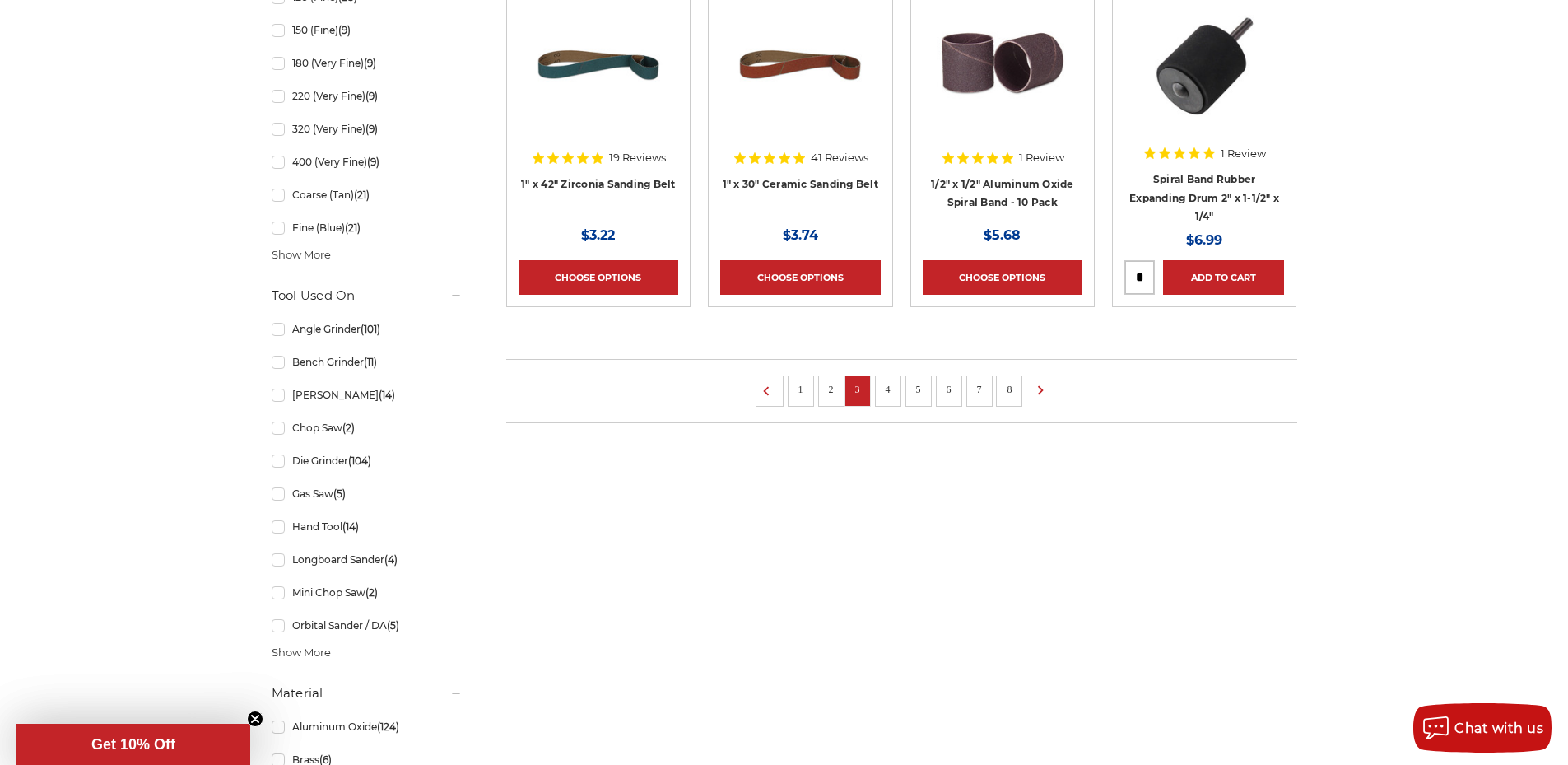
click at [893, 394] on link "4" at bounding box center [888, 389] width 17 height 18
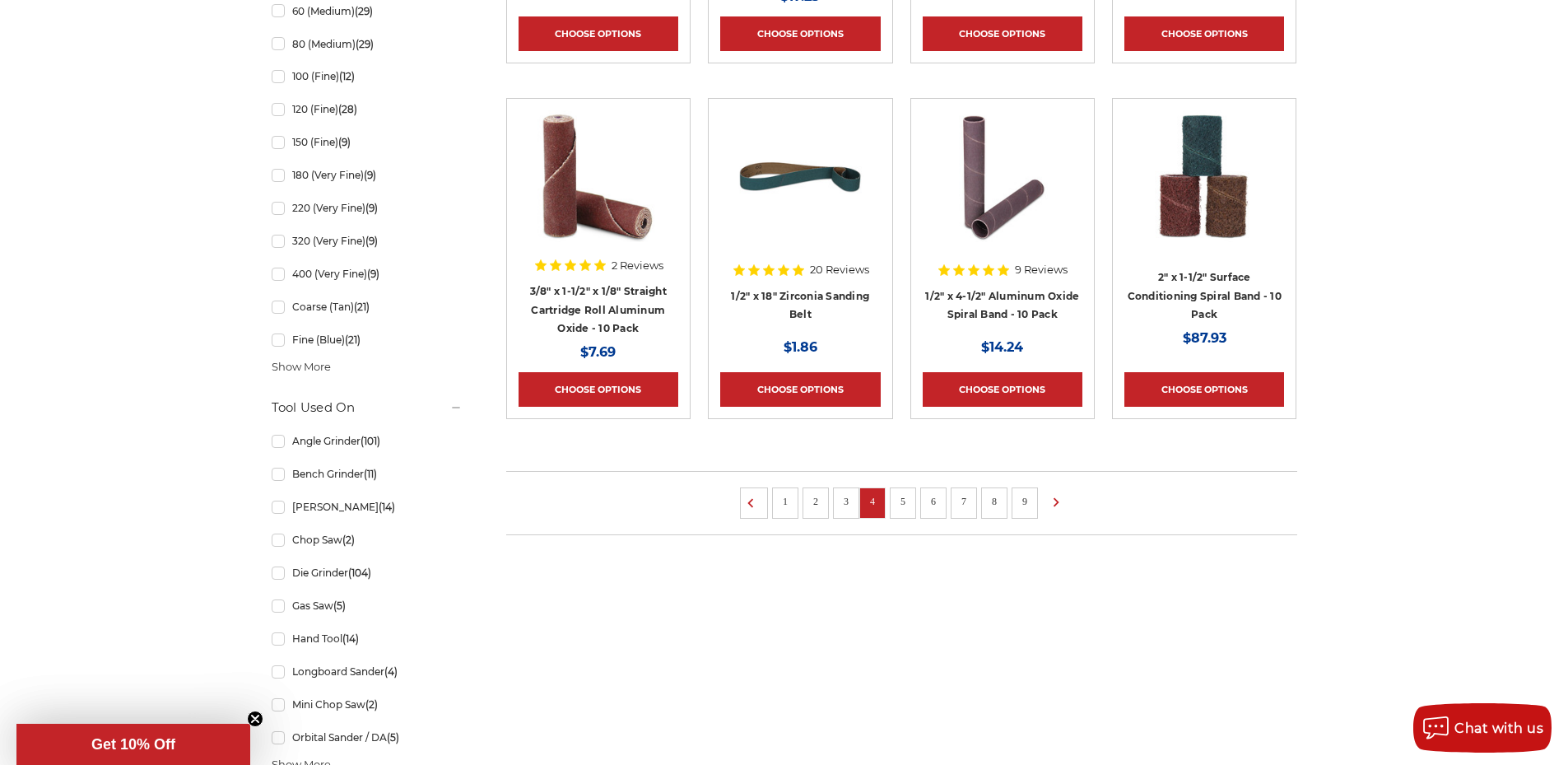
scroll to position [1071, 0]
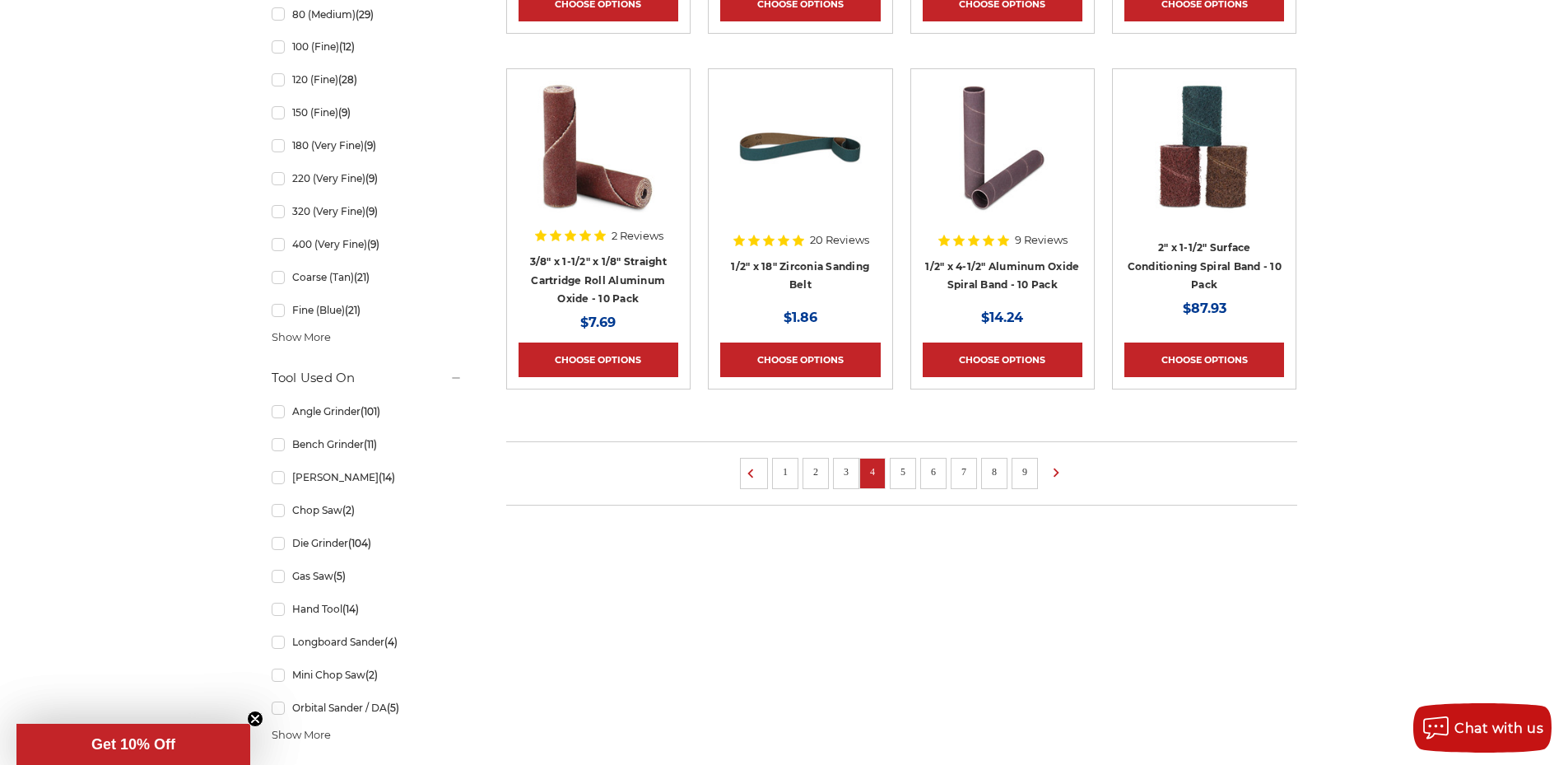
click at [911, 481] on link "5" at bounding box center [903, 472] width 17 height 18
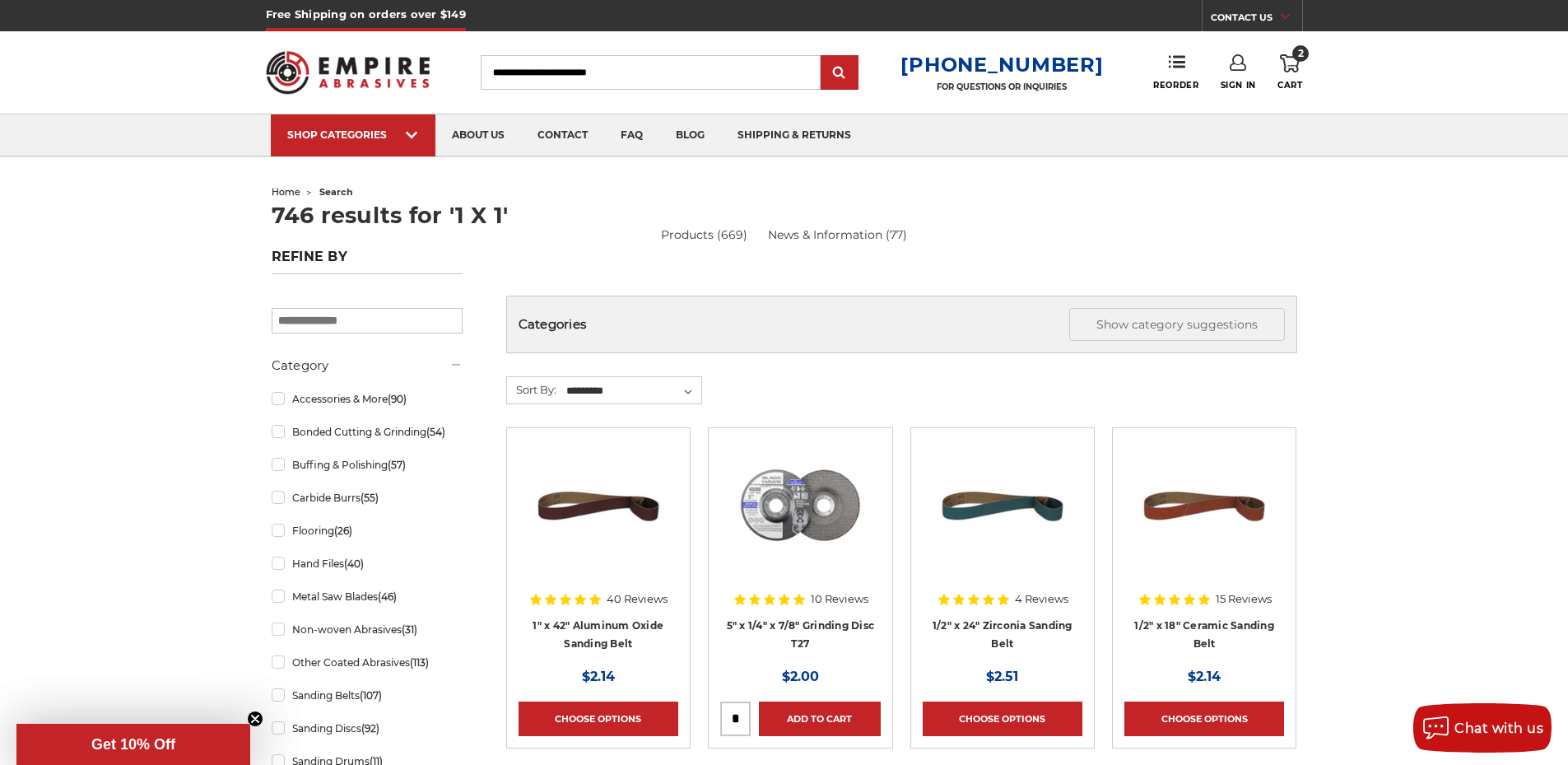
click at [727, 77] on input "Search" at bounding box center [651, 72] width 340 height 35
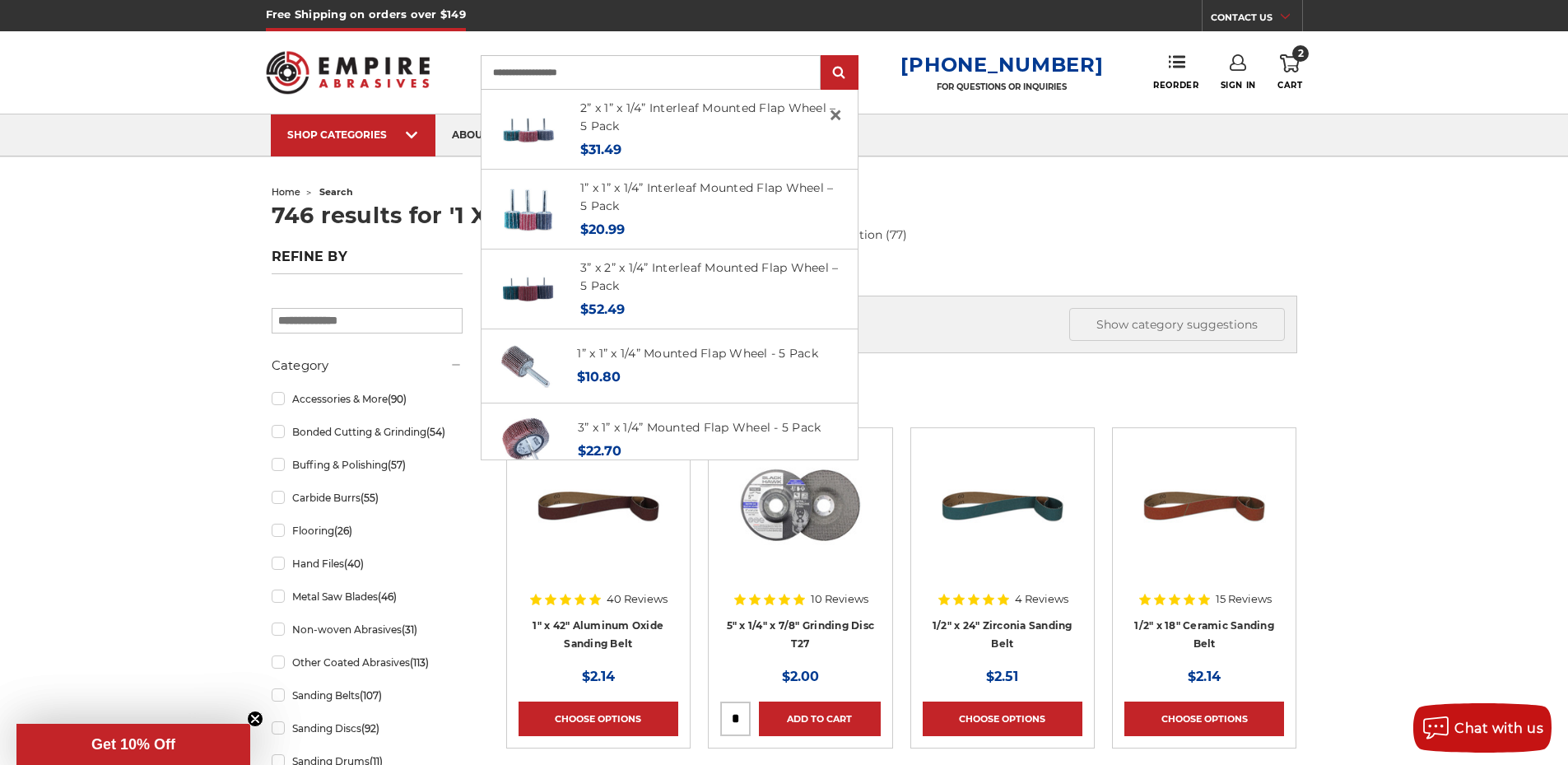
type input "**********"
click at [823, 57] on input "submit" at bounding box center [839, 73] width 33 height 33
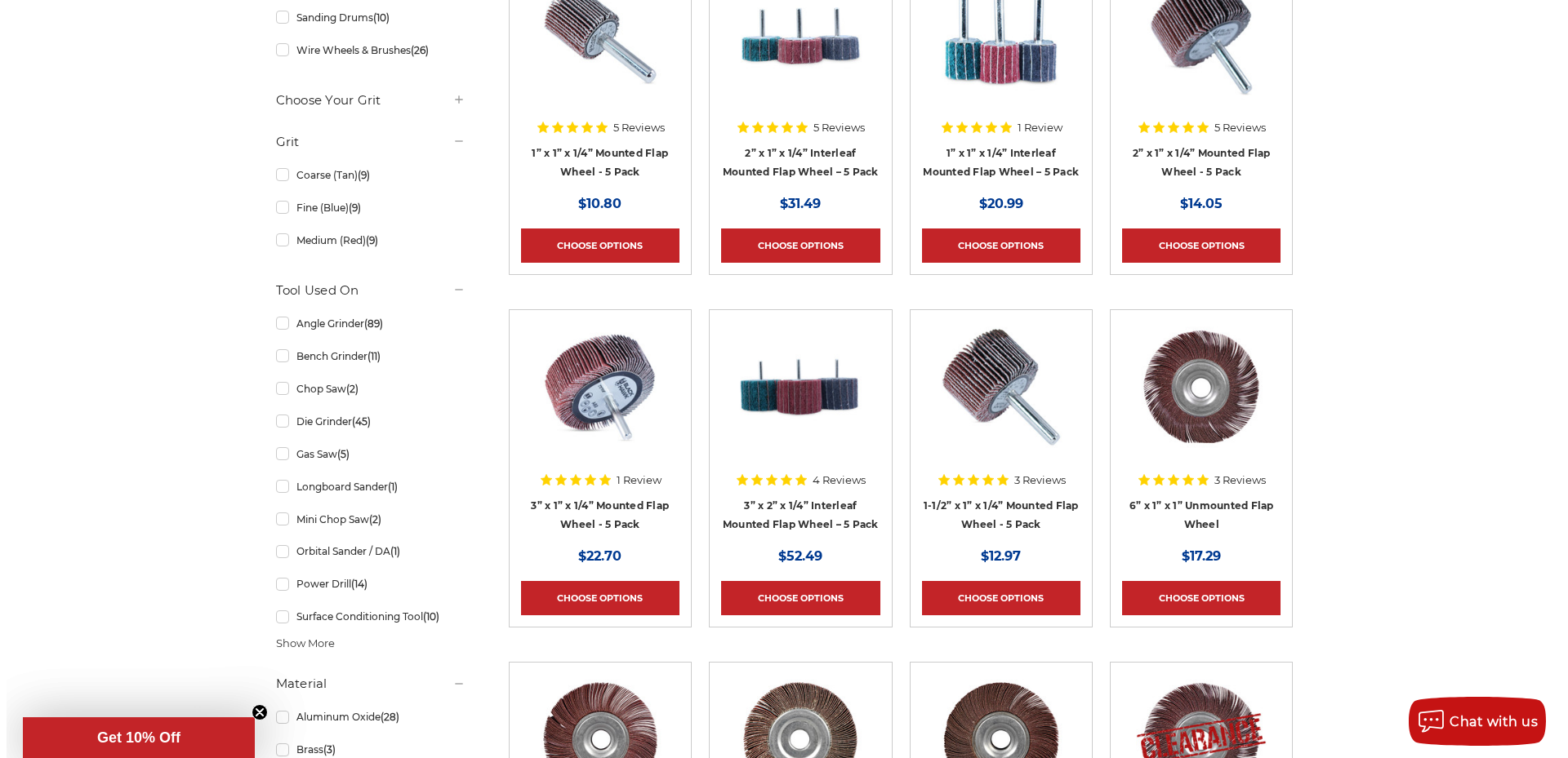
scroll to position [490, 0]
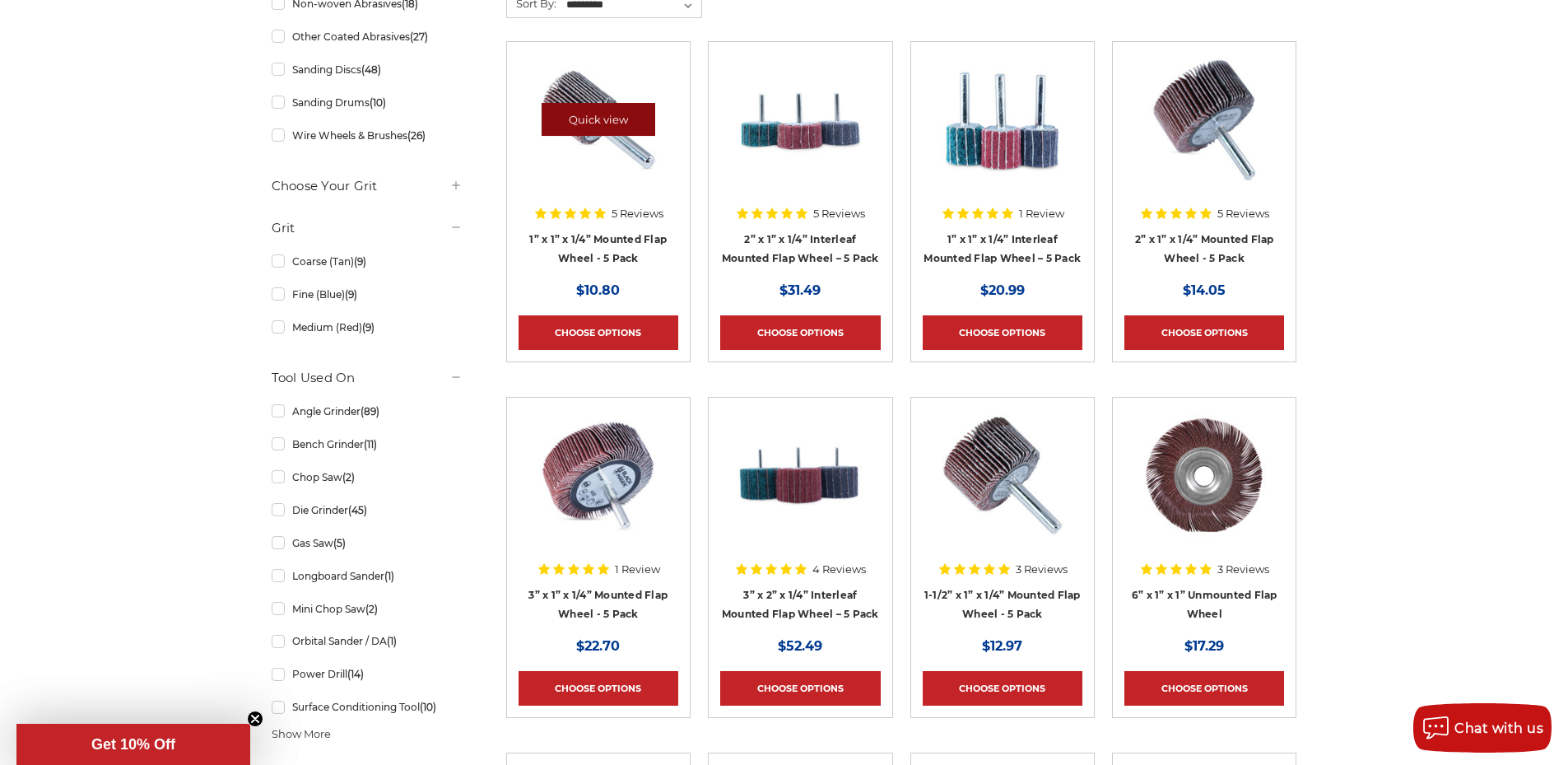
click at [592, 125] on link "Quick view" at bounding box center [598, 119] width 113 height 33
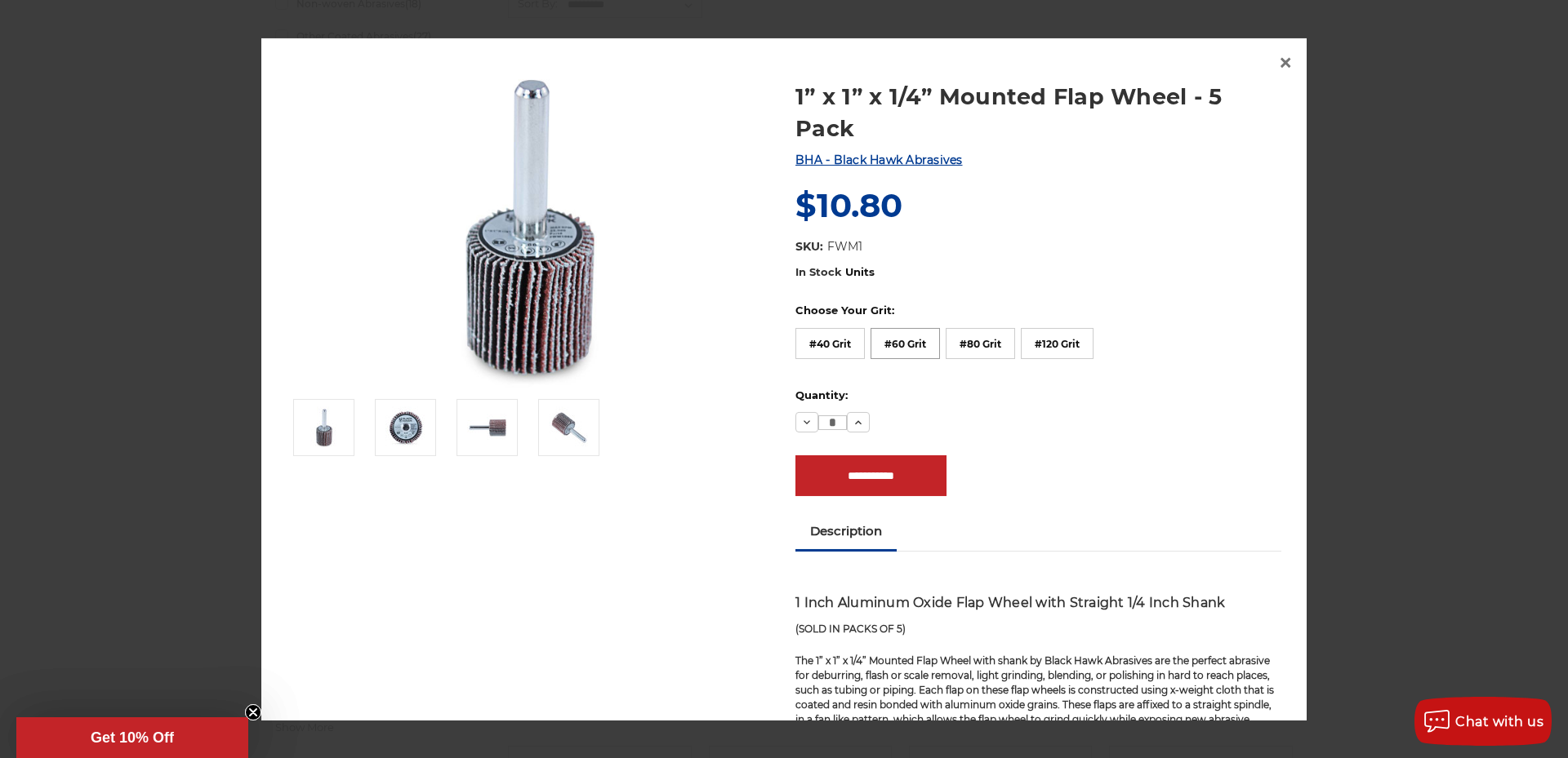
click at [913, 348] on label "#60 Grit" at bounding box center [905, 342] width 69 height 31
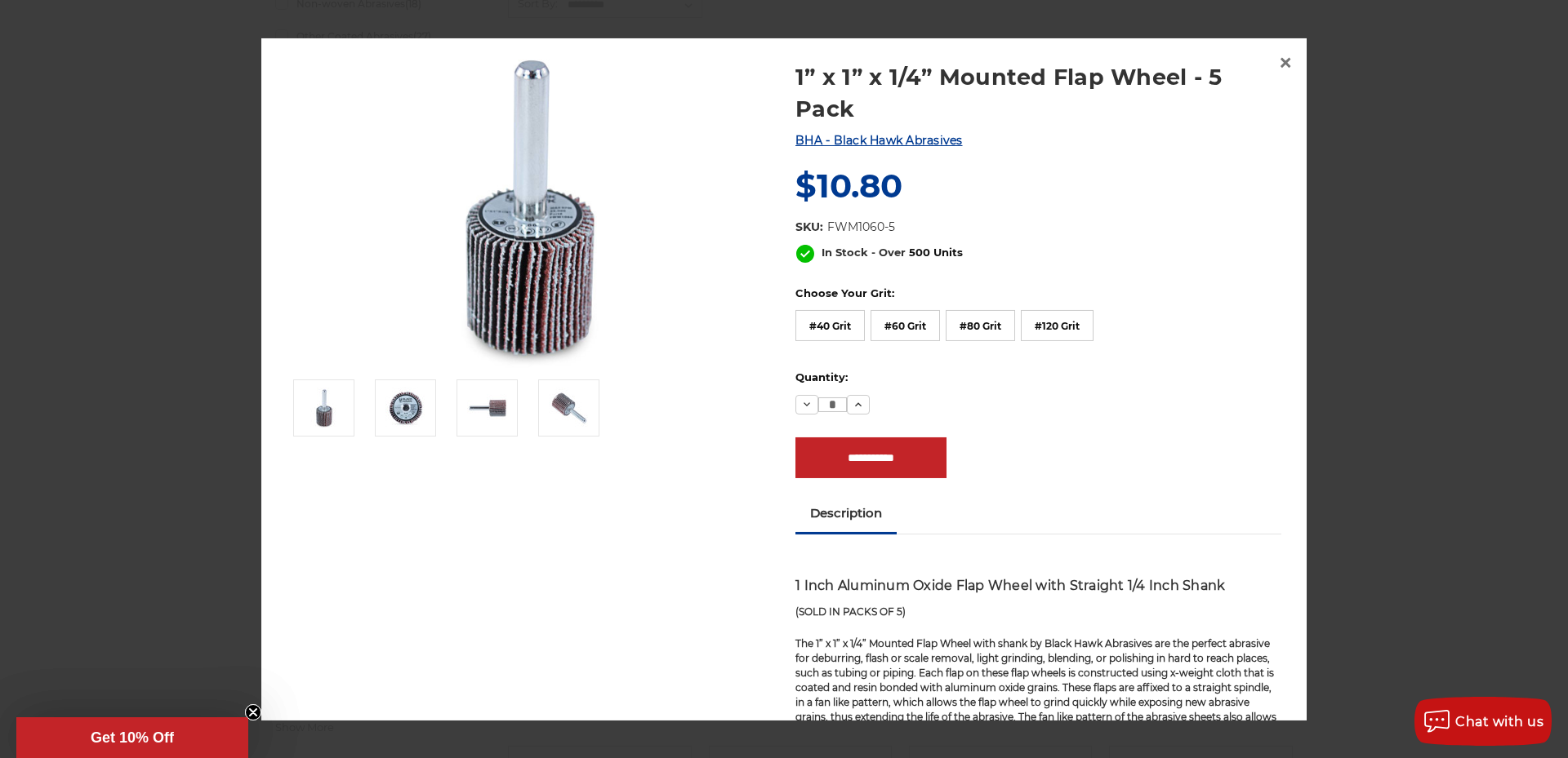
scroll to position [0, 0]
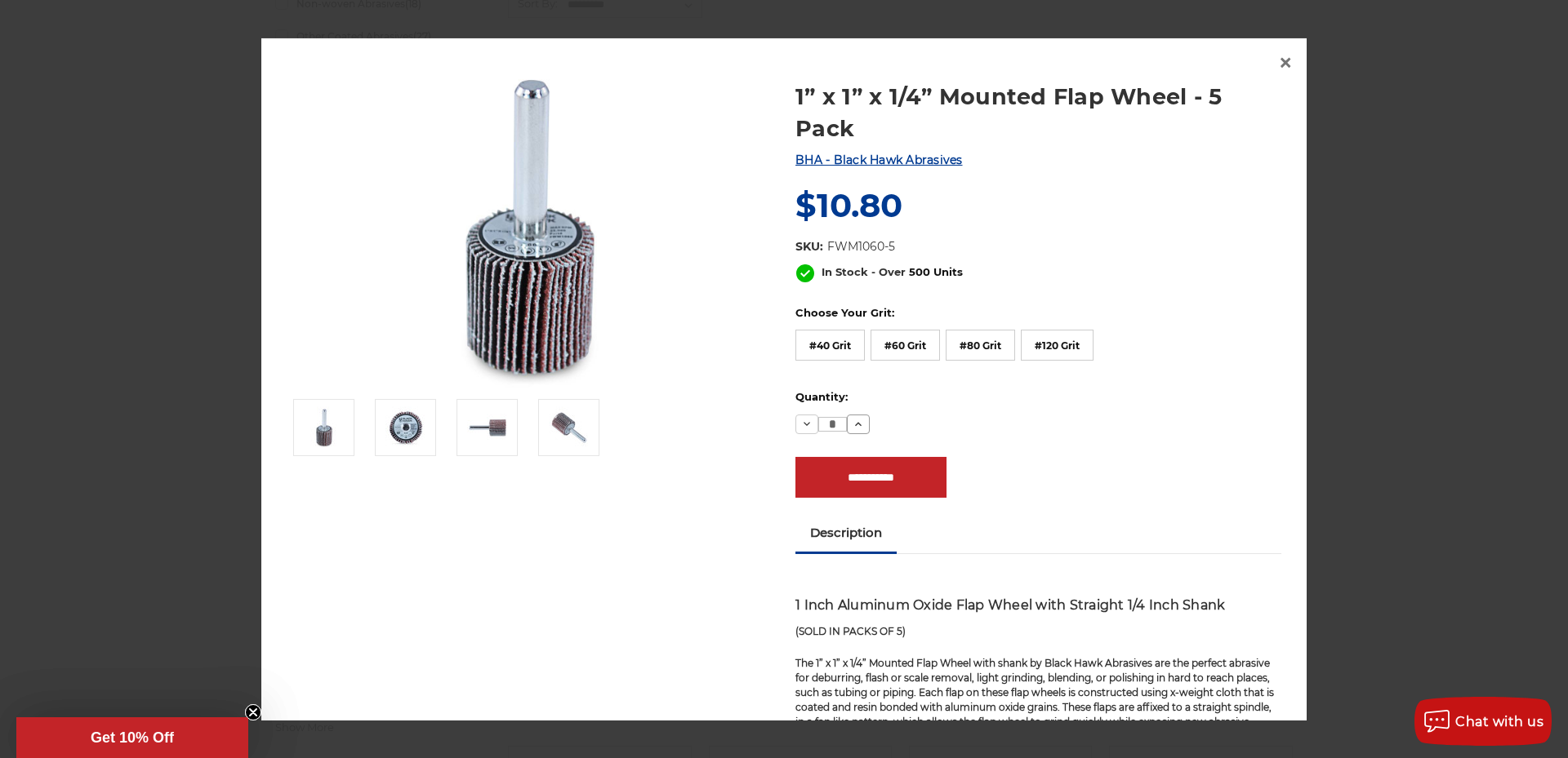
click at [852, 424] on icon at bounding box center [858, 423] width 13 height 13
type input "*"
click at [870, 474] on input "**********" at bounding box center [870, 477] width 151 height 40
type input "**********"
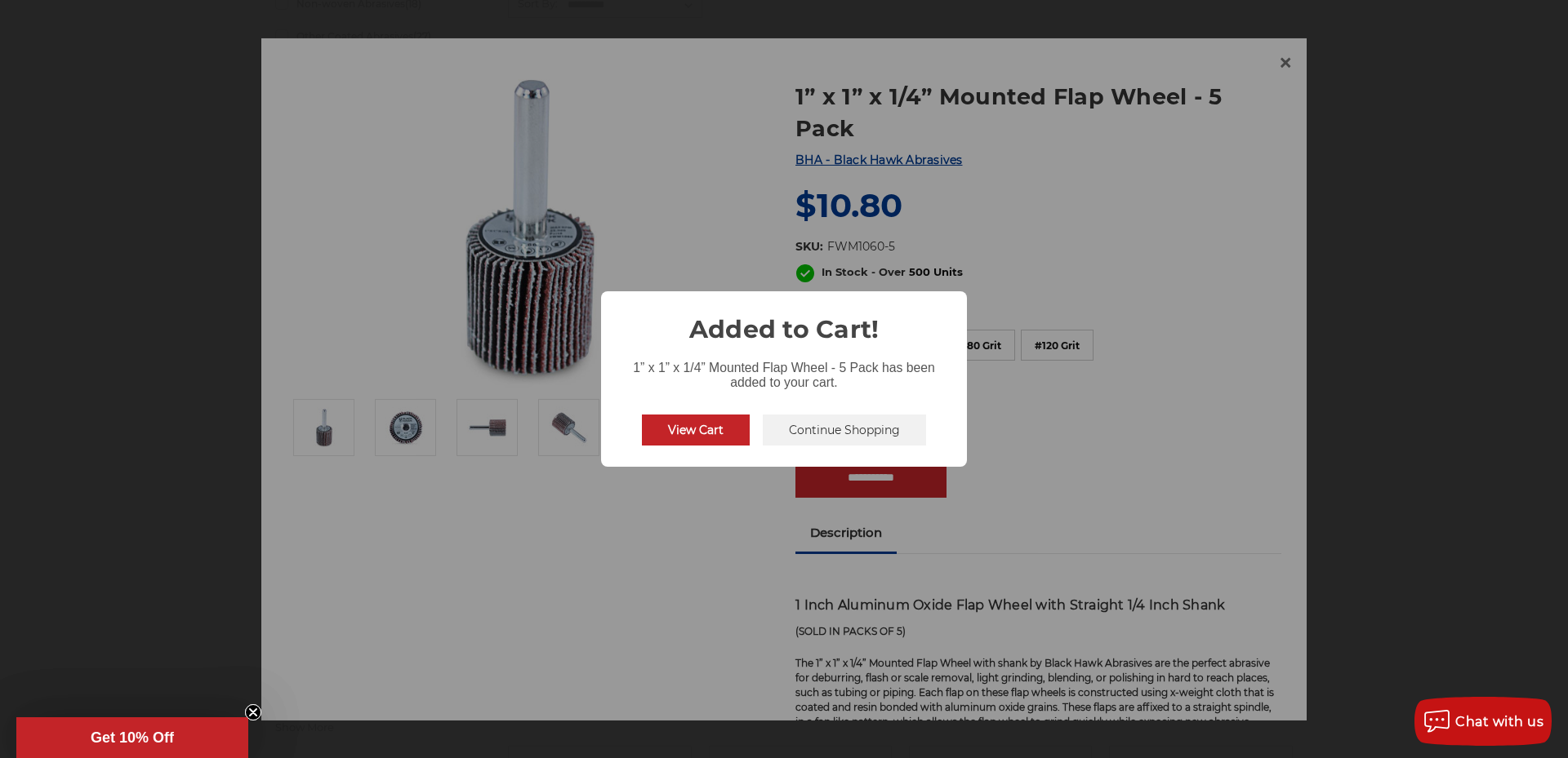
click at [702, 432] on button "View Cart" at bounding box center [695, 429] width 108 height 31
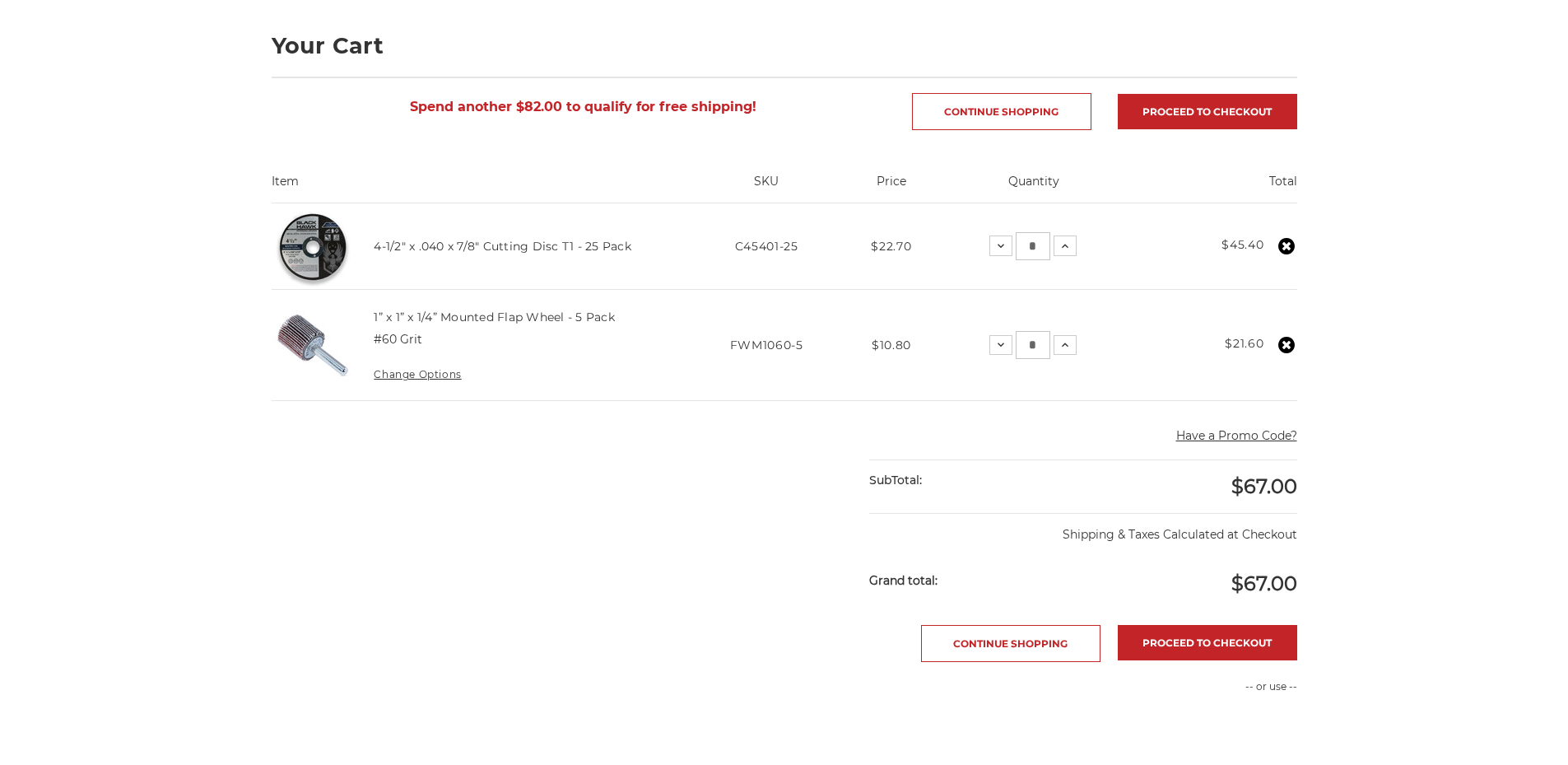
scroll to position [247, 0]
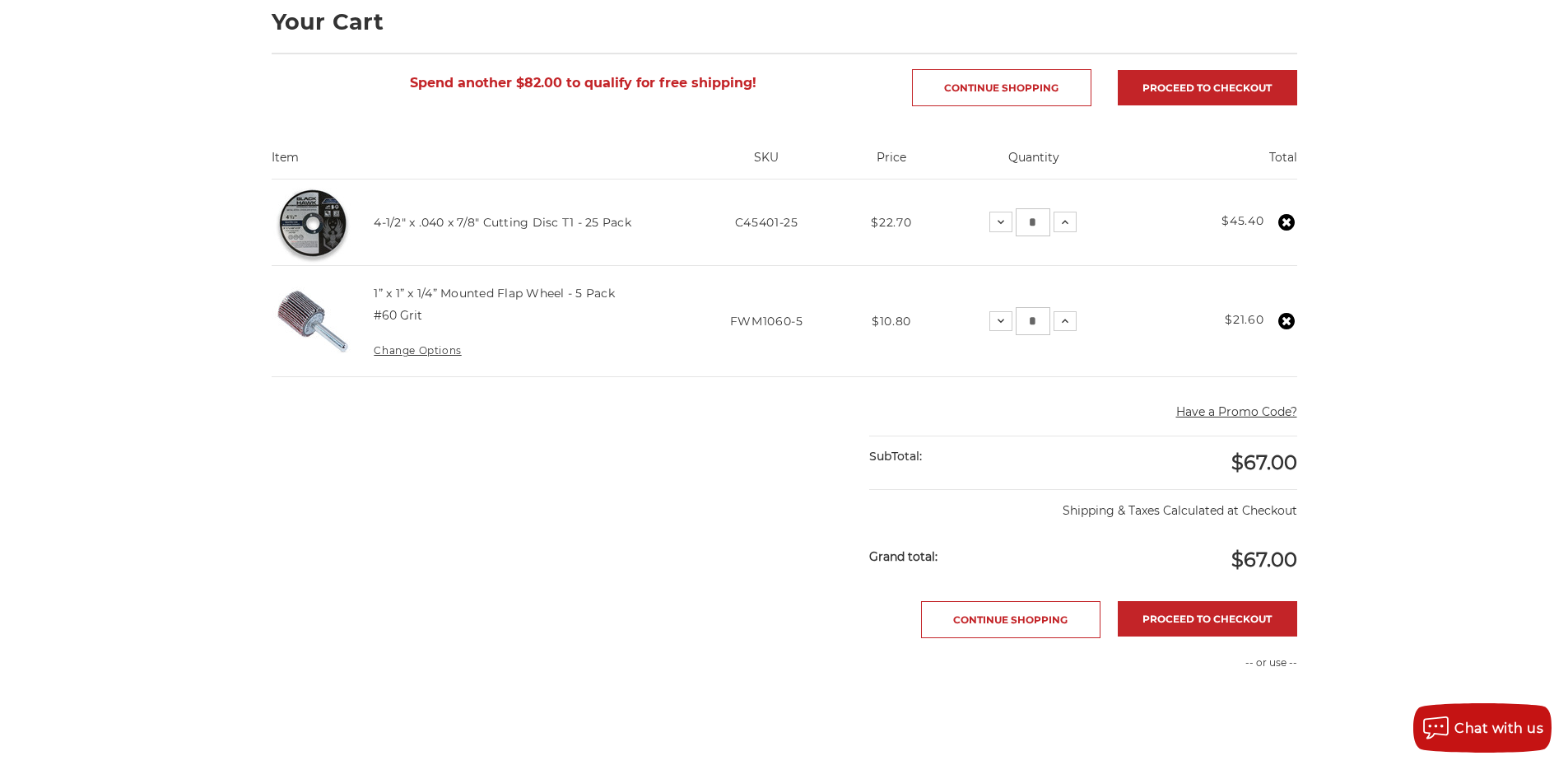
click at [1283, 231] on icon at bounding box center [1286, 222] width 17 height 17
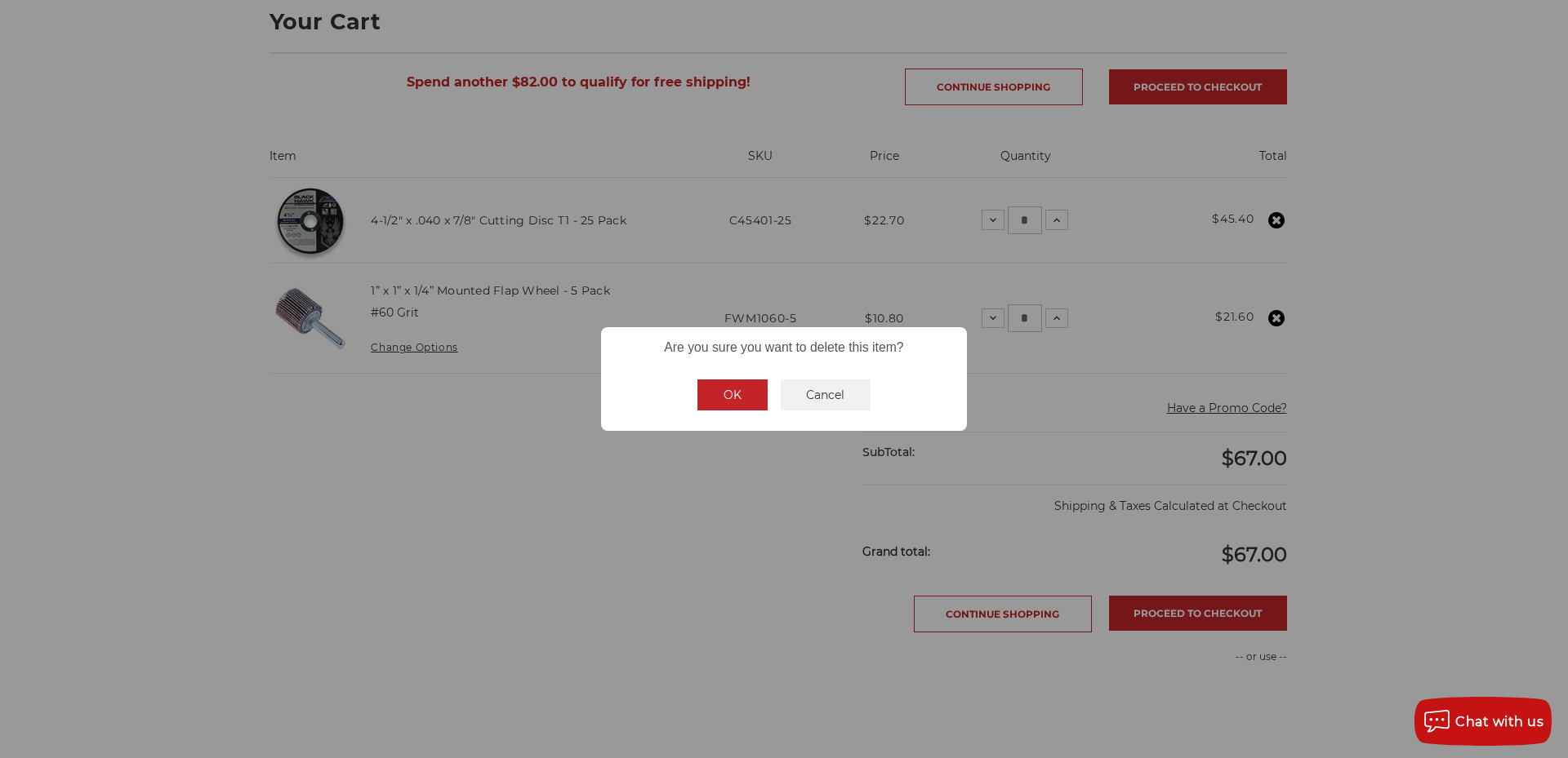
click at [725, 410] on button "OK" at bounding box center [732, 395] width 70 height 31
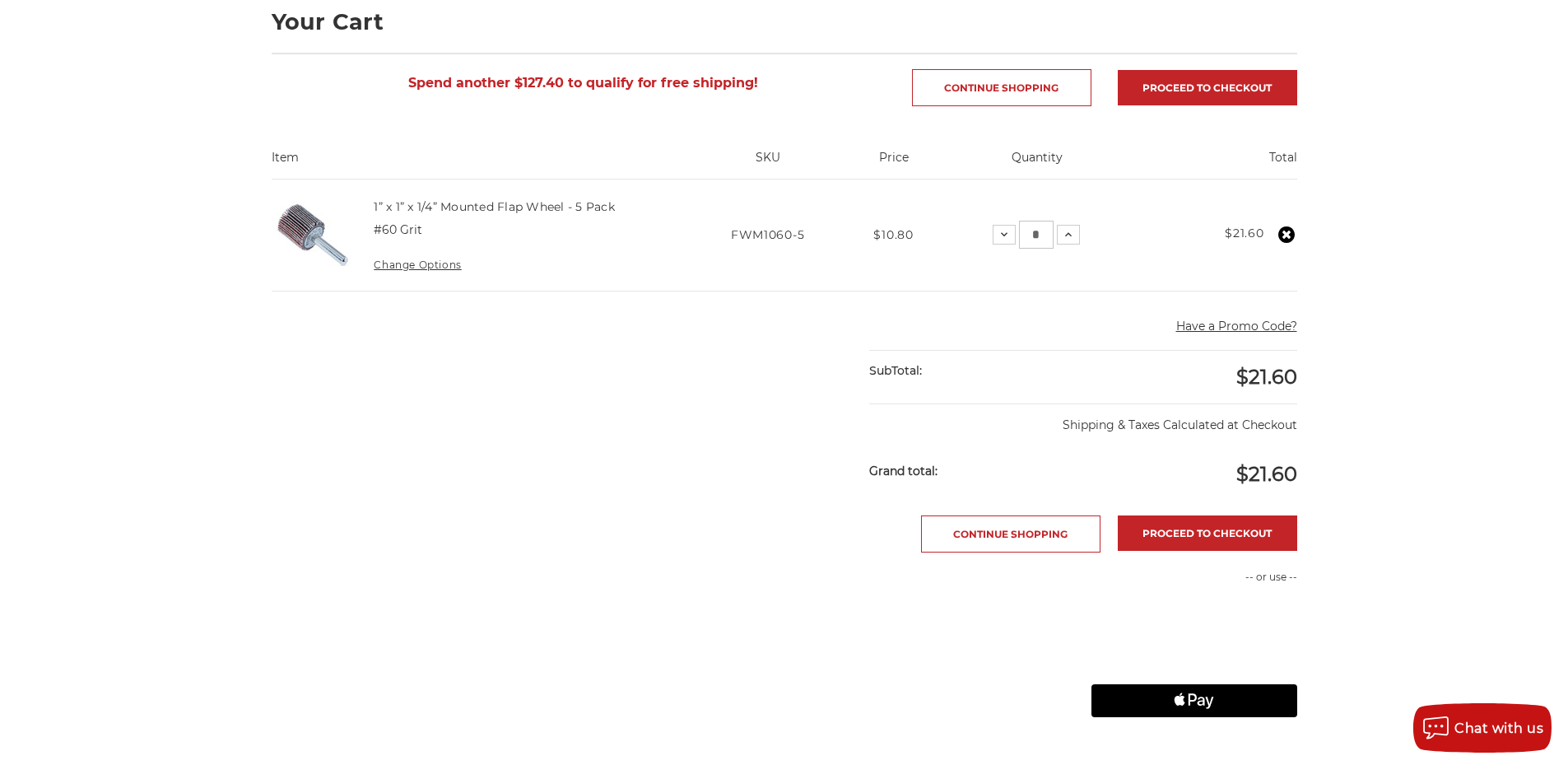
click at [1290, 237] on use at bounding box center [1286, 234] width 17 height 17
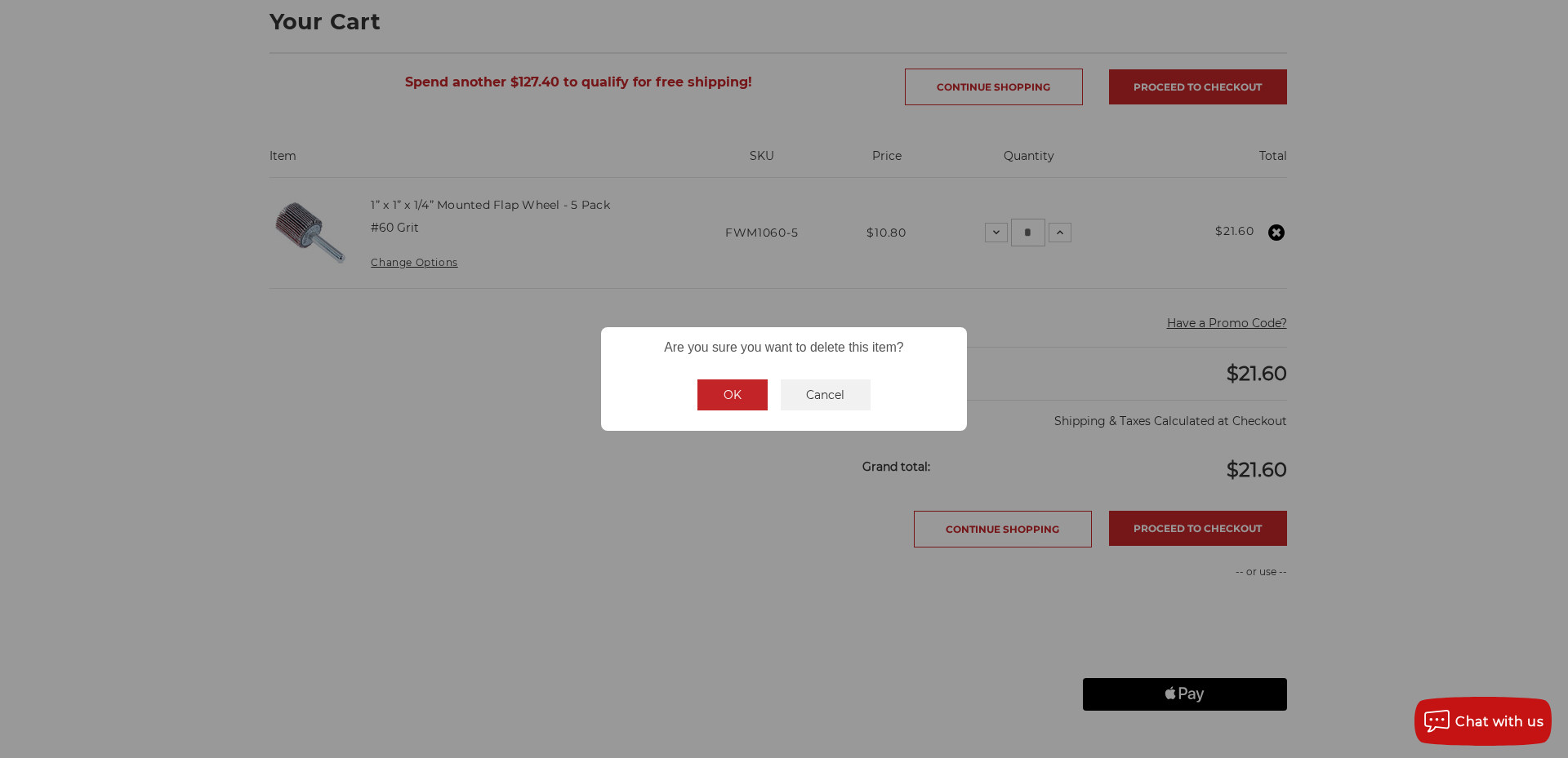
click at [721, 392] on button "OK" at bounding box center [732, 395] width 70 height 31
